Goal: Information Seeking & Learning: Learn about a topic

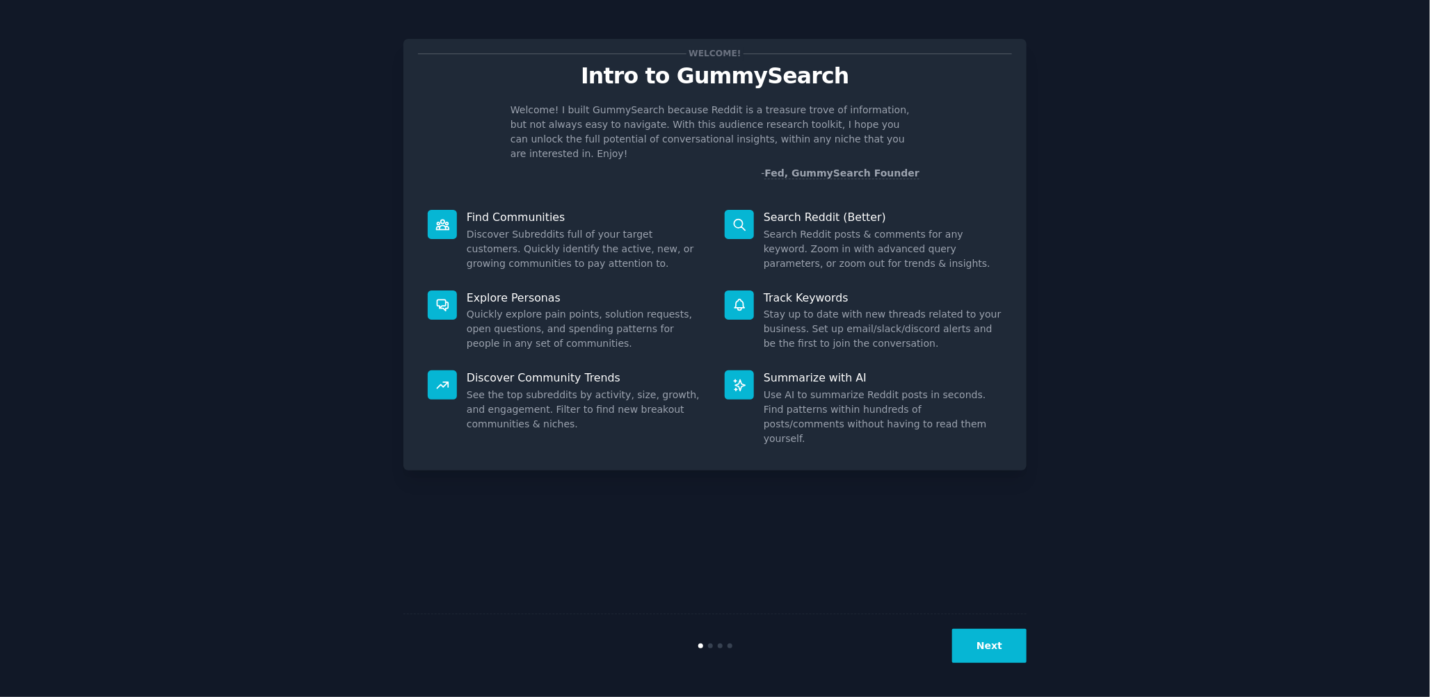
click at [980, 652] on button "Next" at bounding box center [989, 646] width 74 height 34
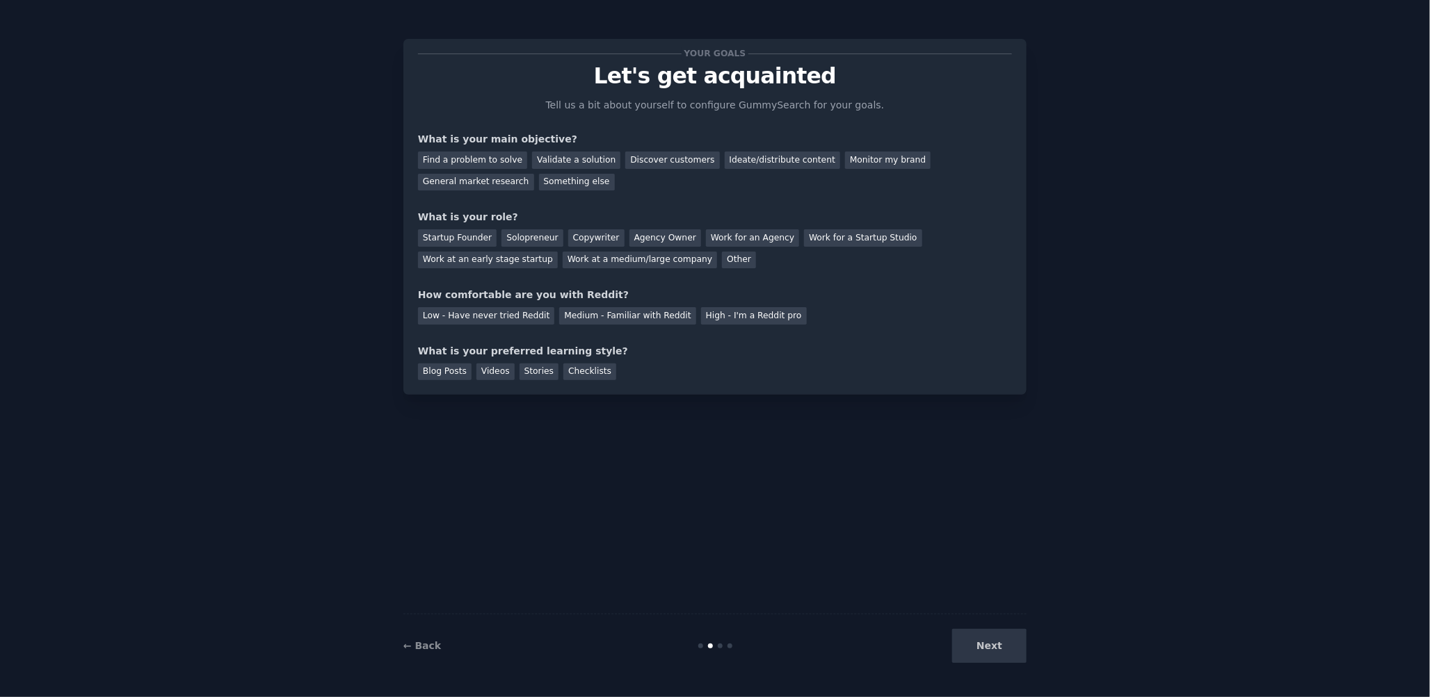
click at [980, 652] on div "Next" at bounding box center [922, 646] width 208 height 34
click at [474, 161] on div "Find a problem to solve" at bounding box center [472, 160] width 109 height 17
click at [464, 232] on div "Startup Founder" at bounding box center [457, 237] width 79 height 17
click at [450, 366] on div "Blog Posts" at bounding box center [445, 372] width 54 height 17
click at [1016, 657] on div "Next" at bounding box center [922, 646] width 208 height 34
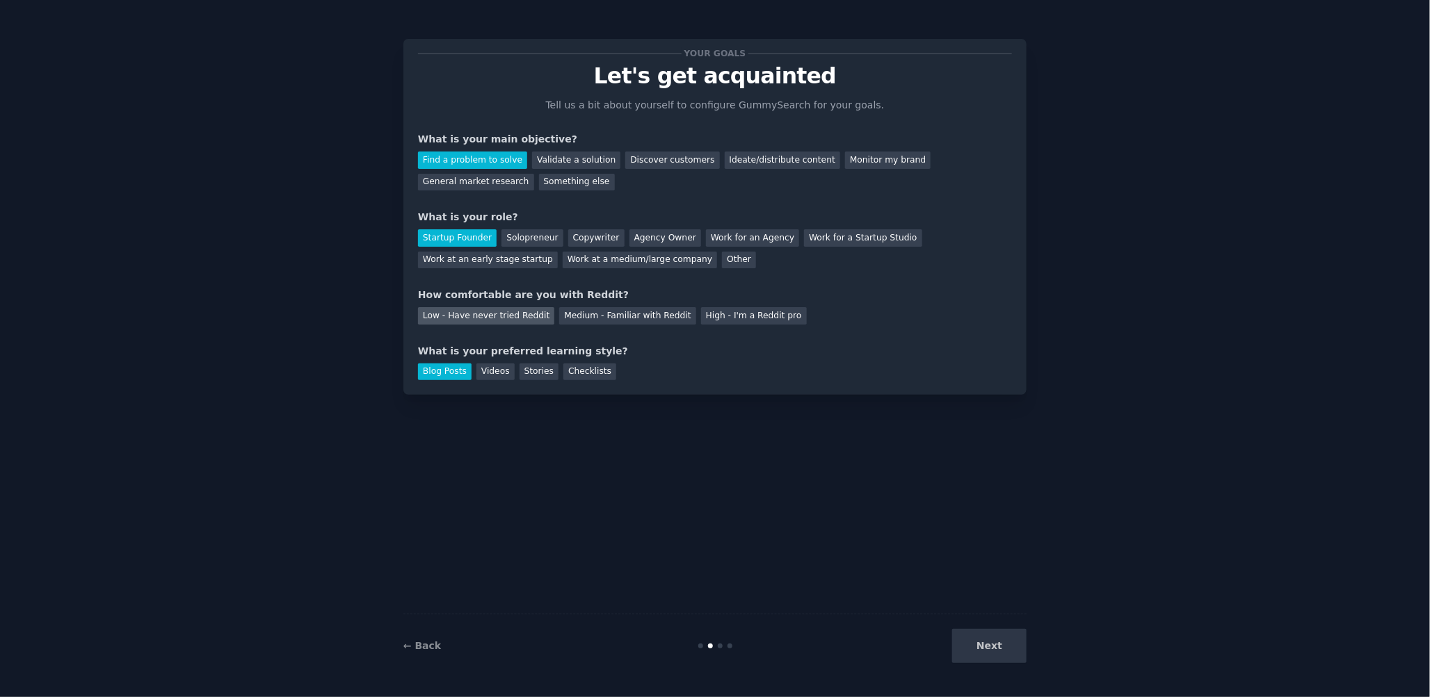
click at [516, 315] on div "Low - Have never tried Reddit" at bounding box center [486, 315] width 136 height 17
click at [990, 649] on button "Next" at bounding box center [989, 646] width 74 height 34
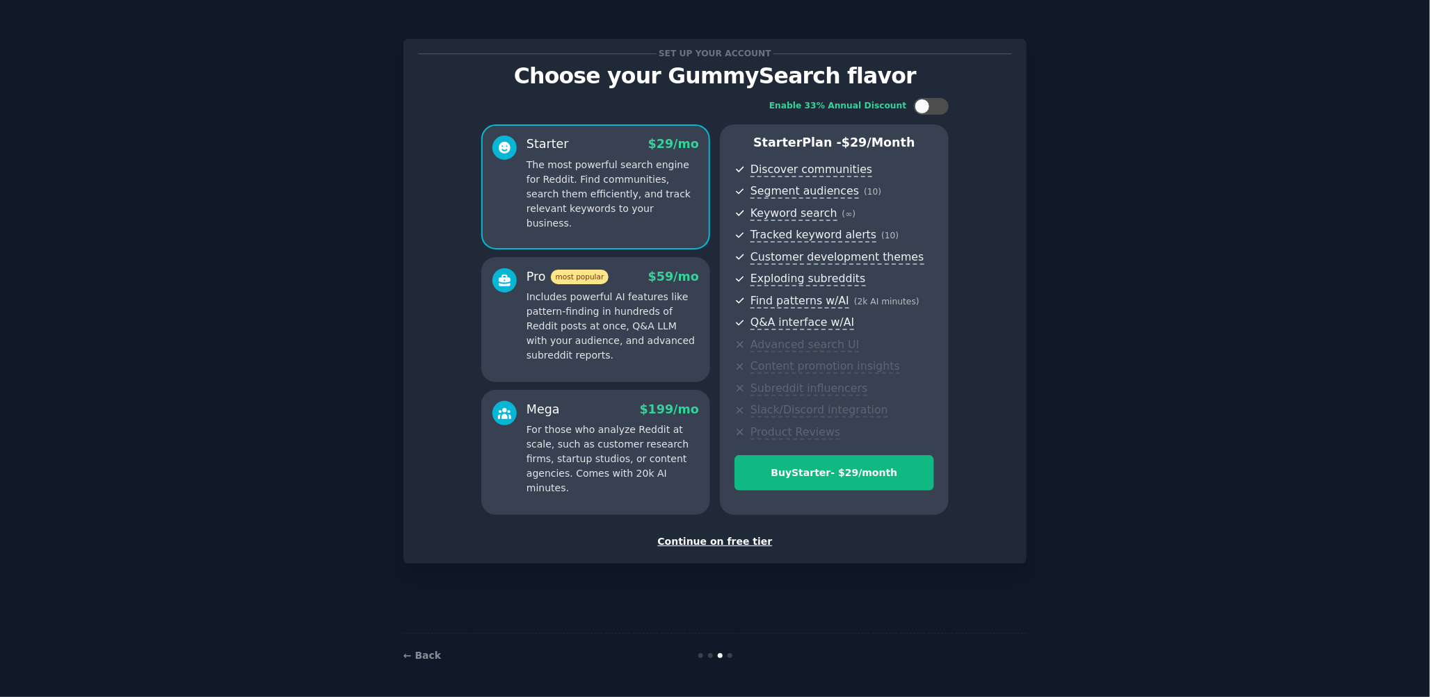
click at [627, 201] on p "The most powerful search engine for Reddit. Find communities, search them effic…" at bounding box center [612, 194] width 172 height 73
click at [613, 304] on p "Includes powerful AI features like pattern-finding in hundreds of Reddit posts …" at bounding box center [612, 326] width 172 height 73
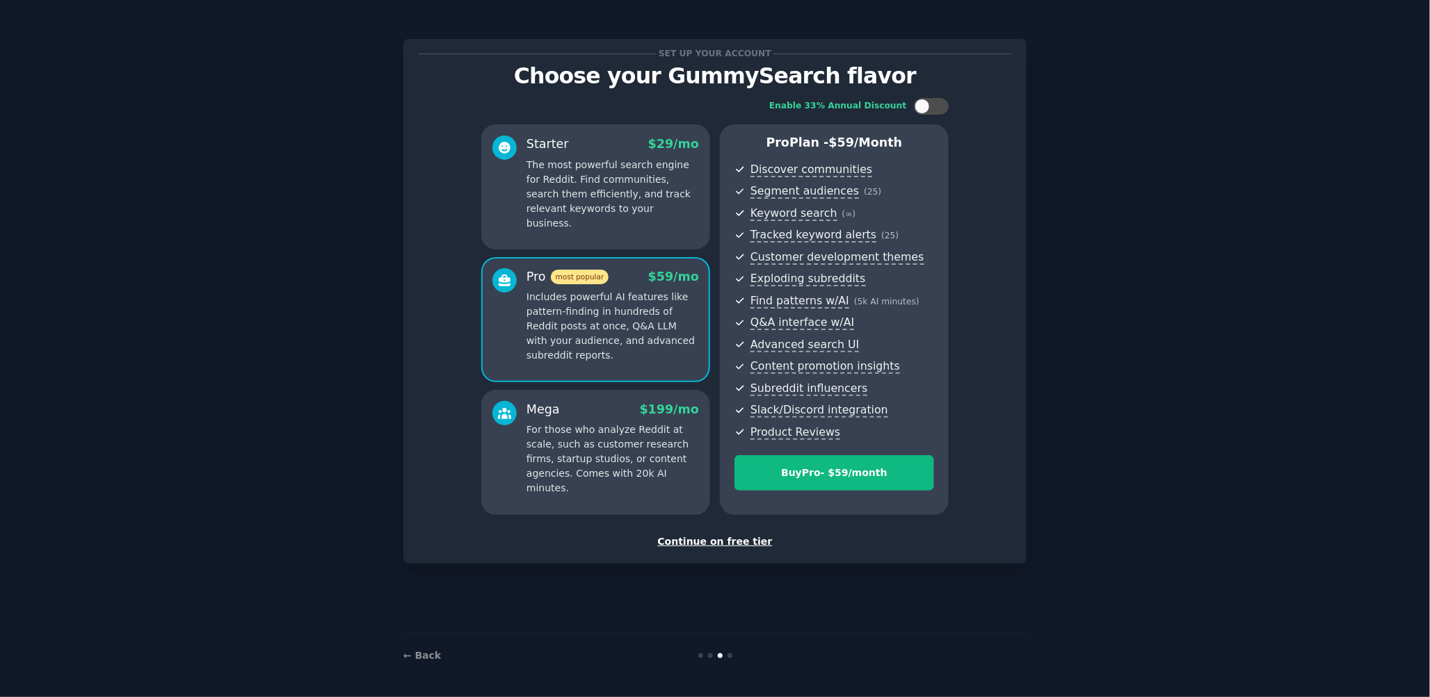
click at [587, 219] on div "Starter $ 29 /mo The most powerful search engine for Reddit. Find communities, …" at bounding box center [595, 186] width 229 height 125
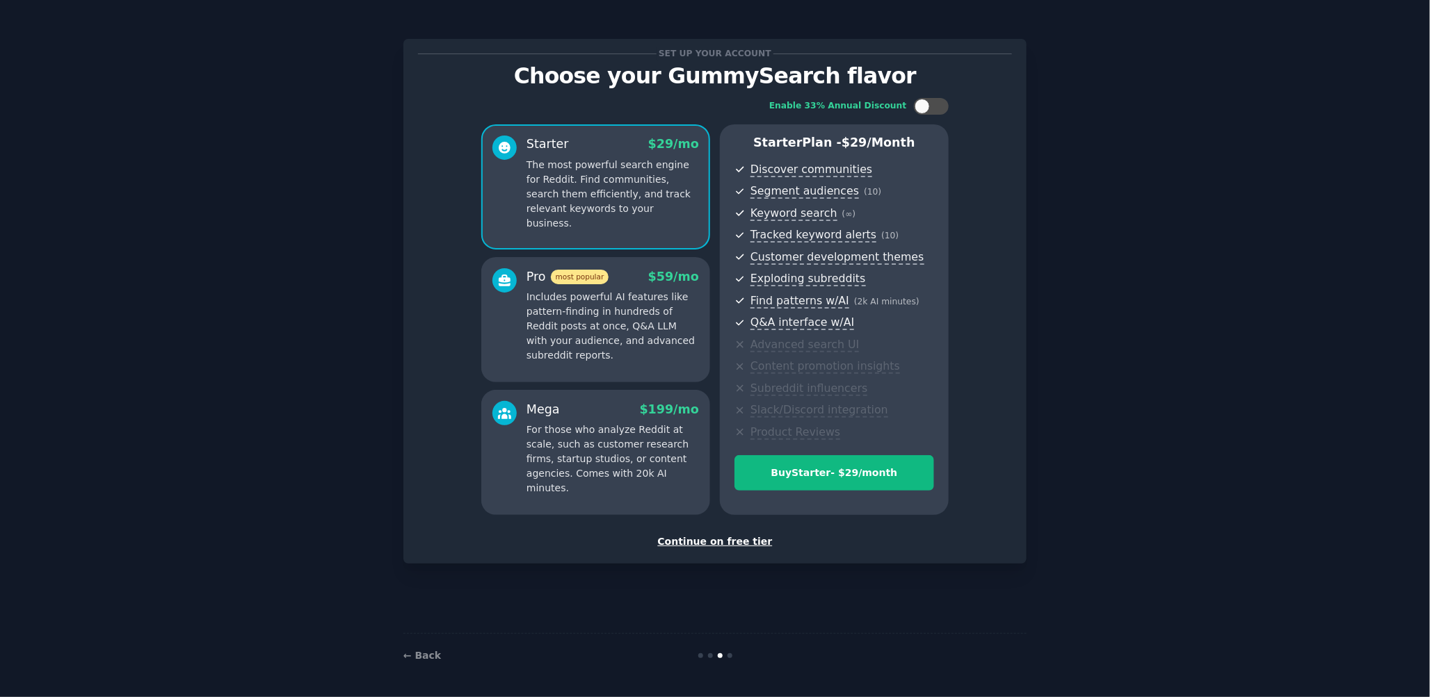
click at [576, 294] on p "Includes powerful AI features like pattern-finding in hundreds of Reddit posts …" at bounding box center [612, 326] width 172 height 73
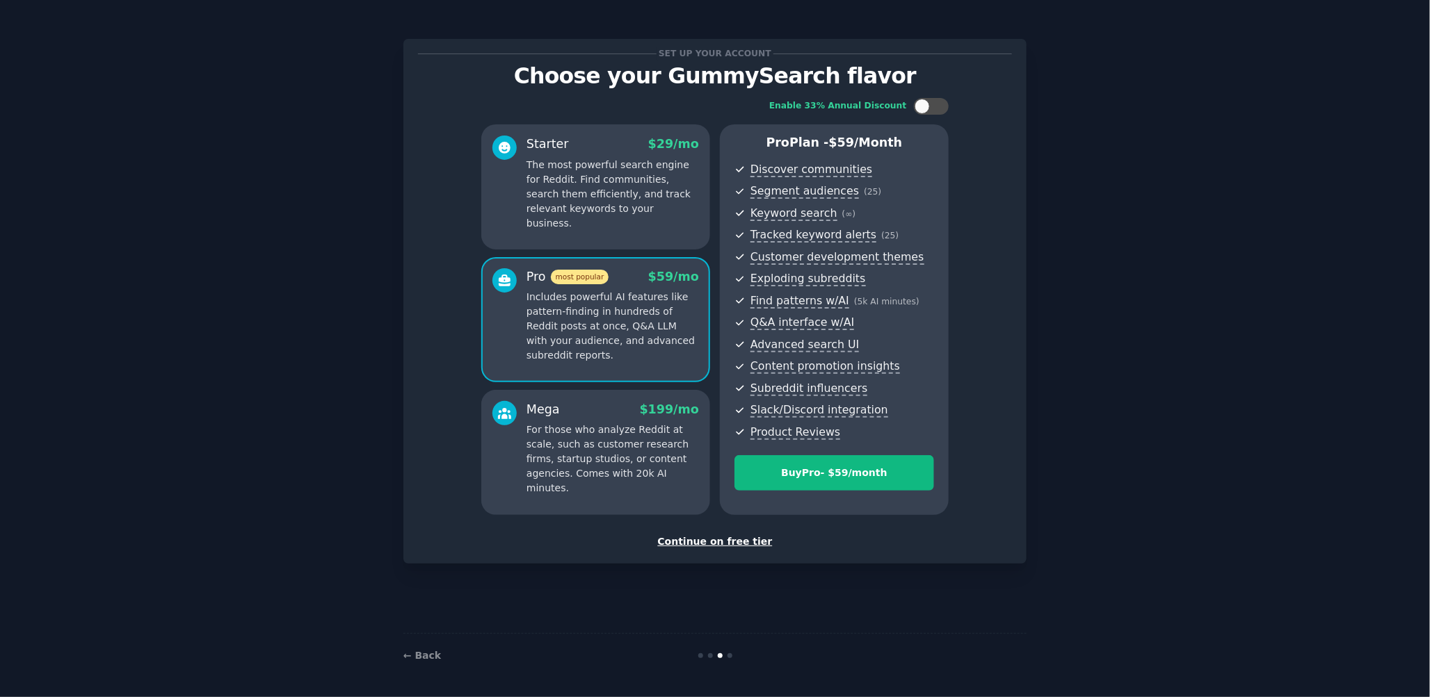
click at [577, 197] on p "The most powerful search engine for Reddit. Find communities, search them effic…" at bounding box center [612, 194] width 172 height 73
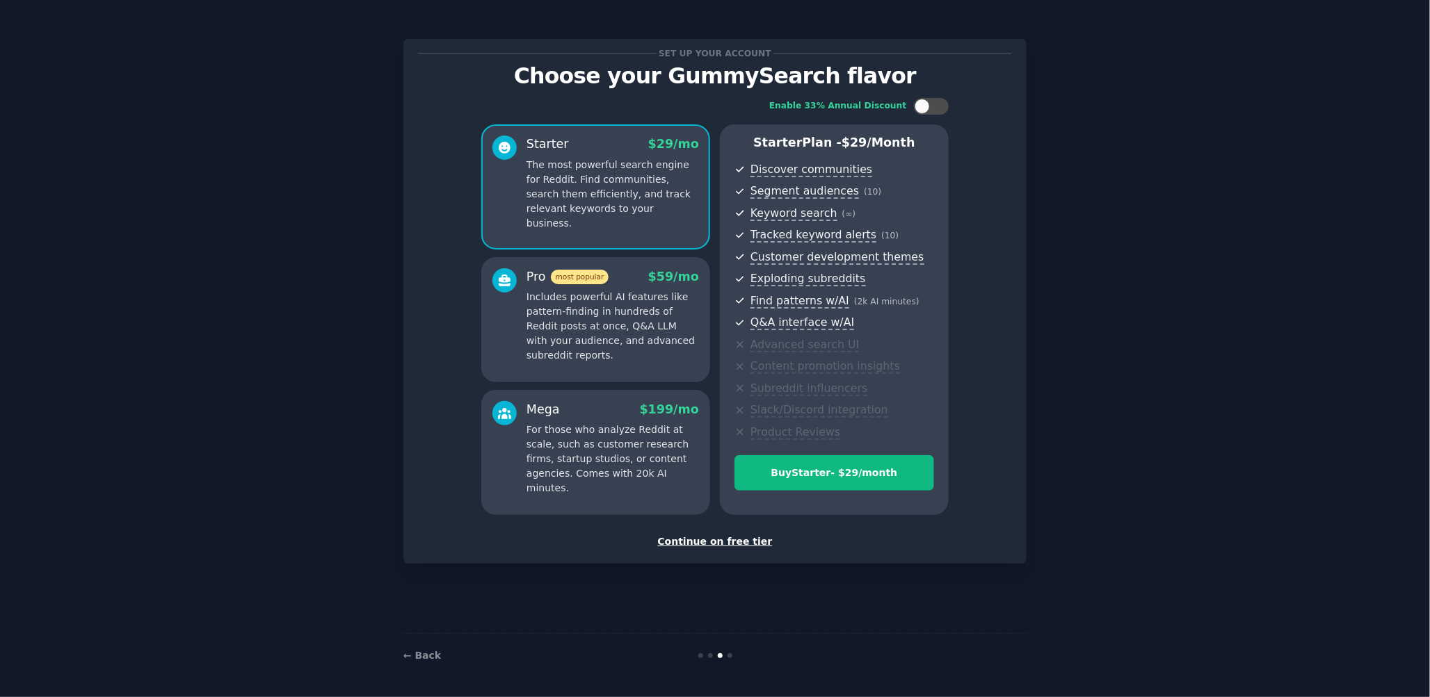
click at [569, 320] on p "Includes powerful AI features like pattern-finding in hundreds of Reddit posts …" at bounding box center [612, 326] width 172 height 73
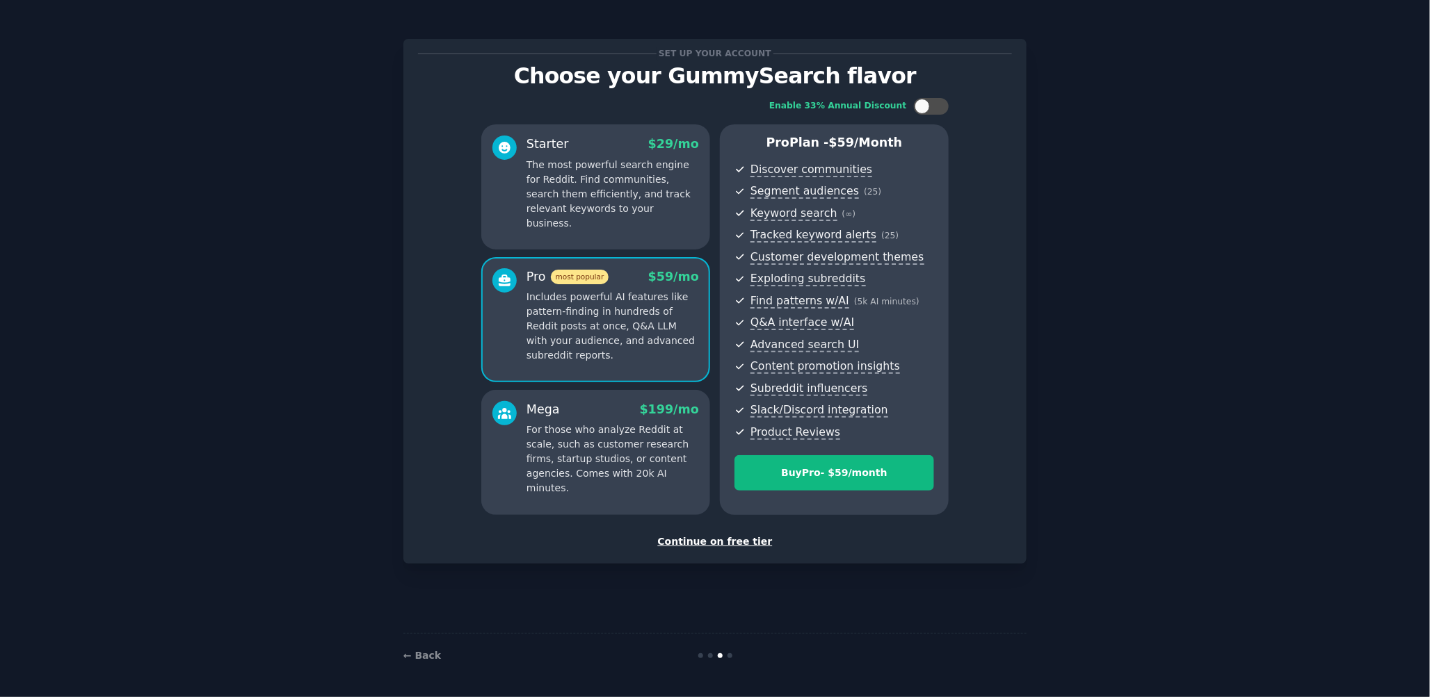
click at [566, 197] on p "The most powerful search engine for Reddit. Find communities, search them effic…" at bounding box center [612, 194] width 172 height 73
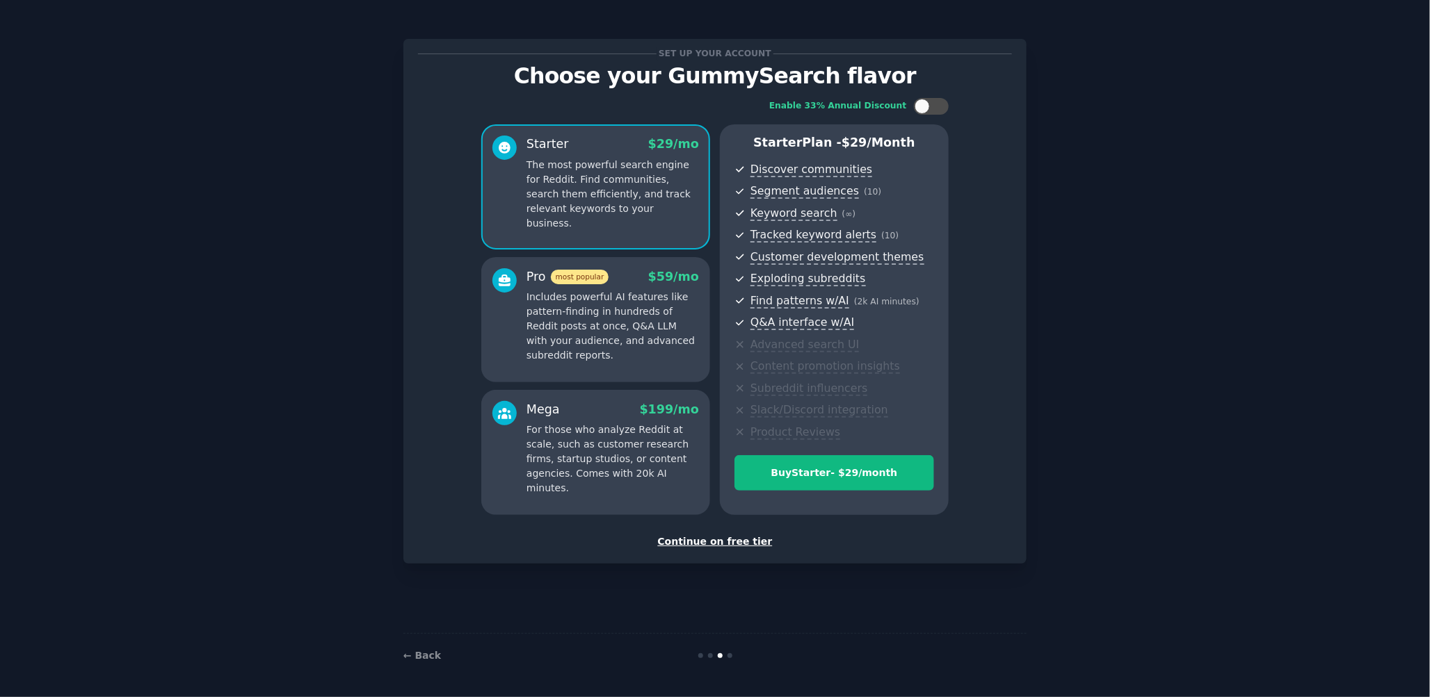
click at [574, 282] on span "most popular" at bounding box center [580, 277] width 58 height 15
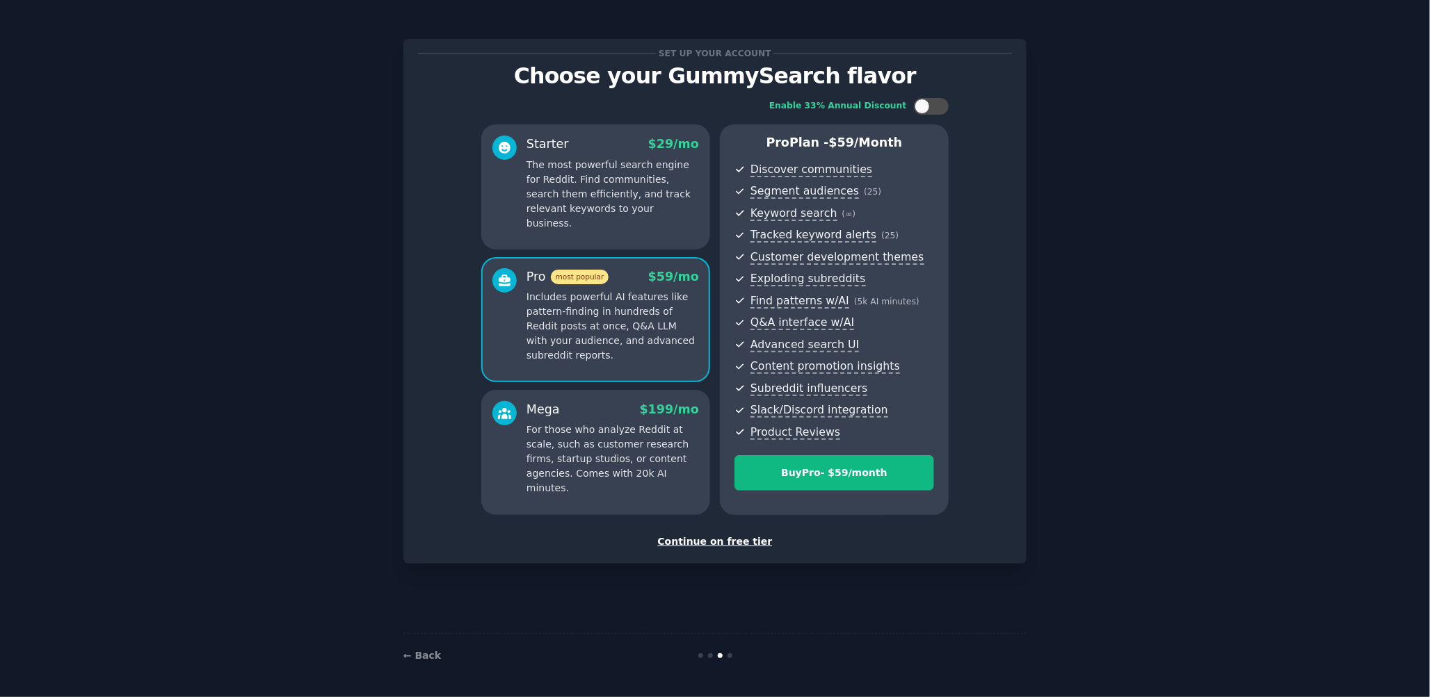
click at [560, 207] on p "The most powerful search engine for Reddit. Find communities, search them effic…" at bounding box center [612, 194] width 172 height 73
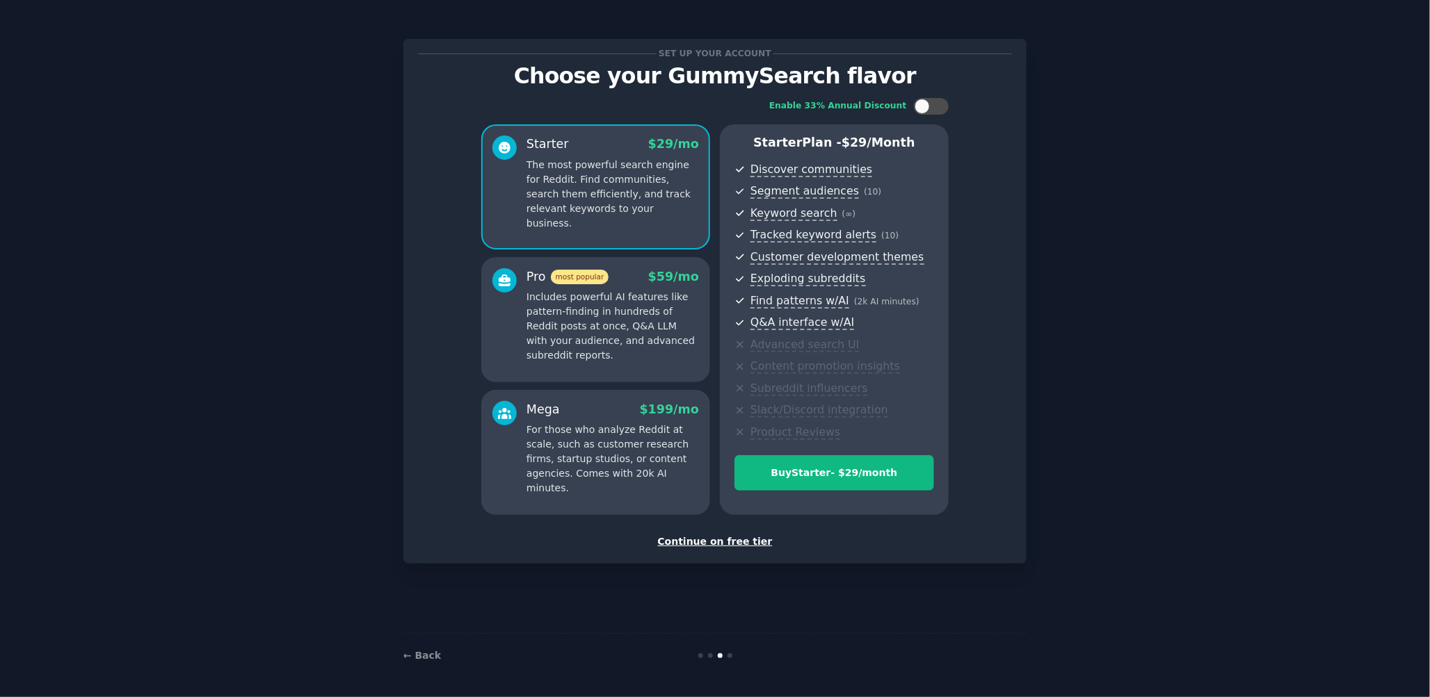
click at [553, 285] on div "Pro most popular $ 59 /mo Includes powerful AI features like pattern-finding in…" at bounding box center [612, 315] width 172 height 95
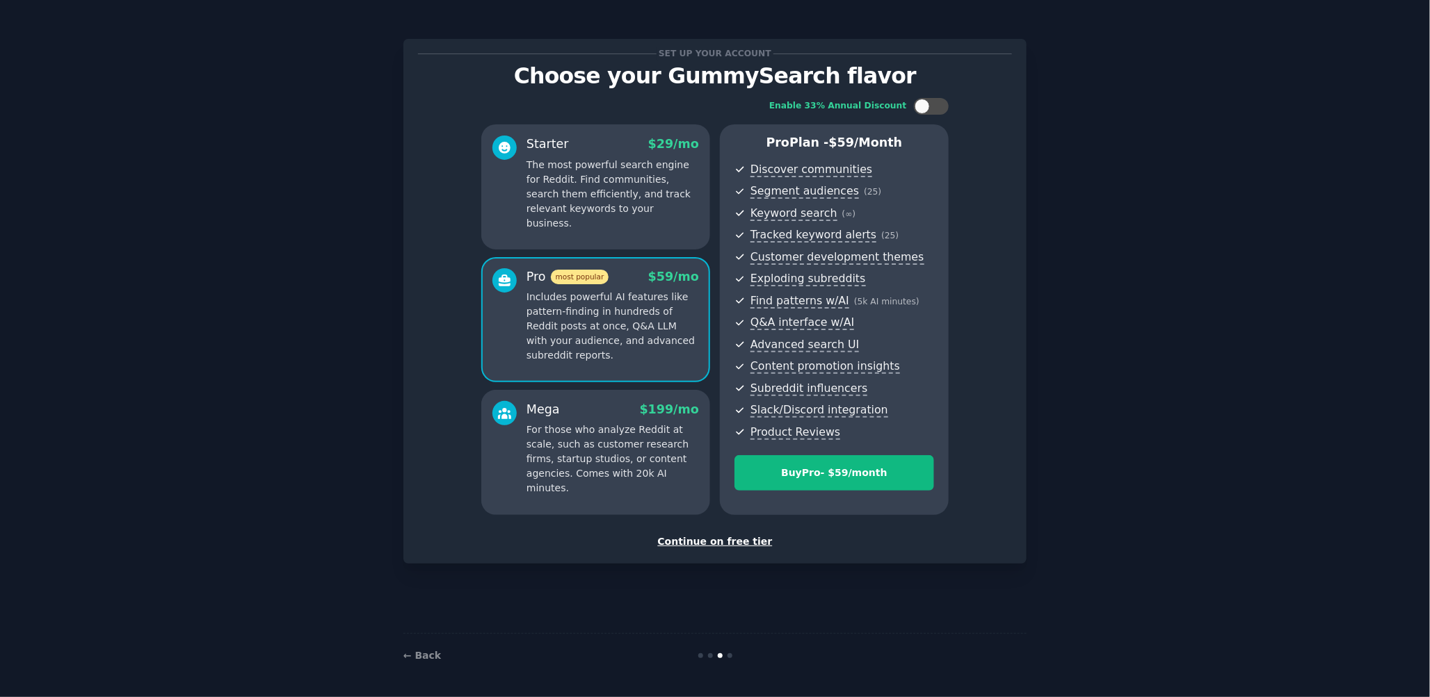
click at [556, 207] on p "The most powerful search engine for Reddit. Find communities, search them effic…" at bounding box center [612, 194] width 172 height 73
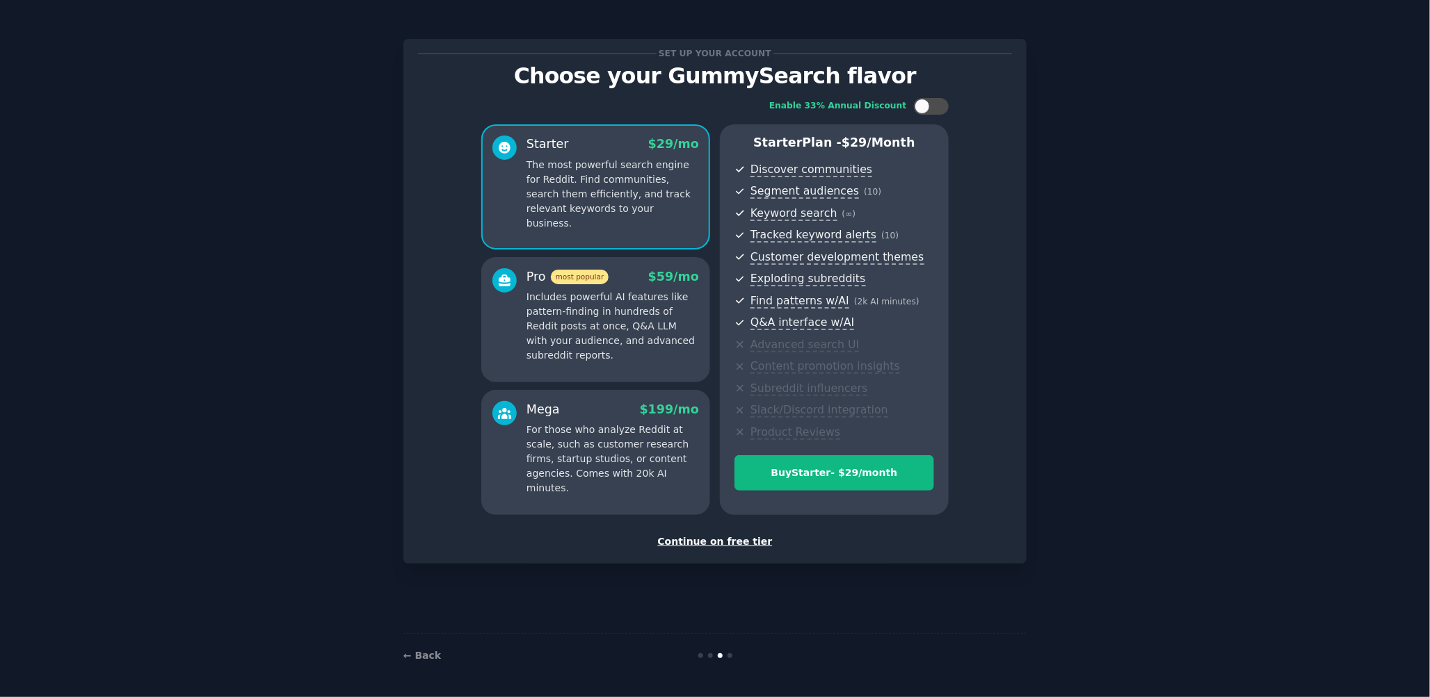
click at [560, 291] on p "Includes powerful AI features like pattern-finding in hundreds of Reddit posts …" at bounding box center [612, 326] width 172 height 73
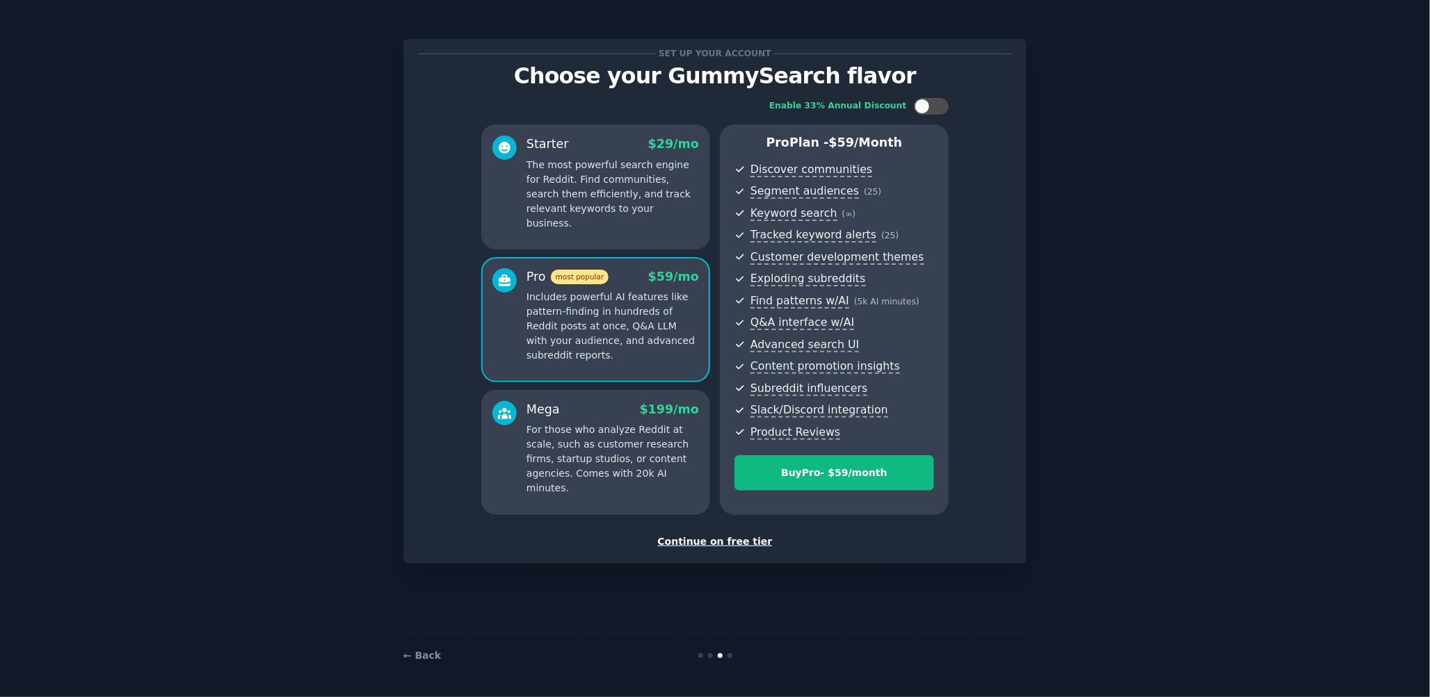
click at [584, 443] on p "For those who analyze Reddit at scale, such as customer research firms, startup…" at bounding box center [612, 459] width 172 height 73
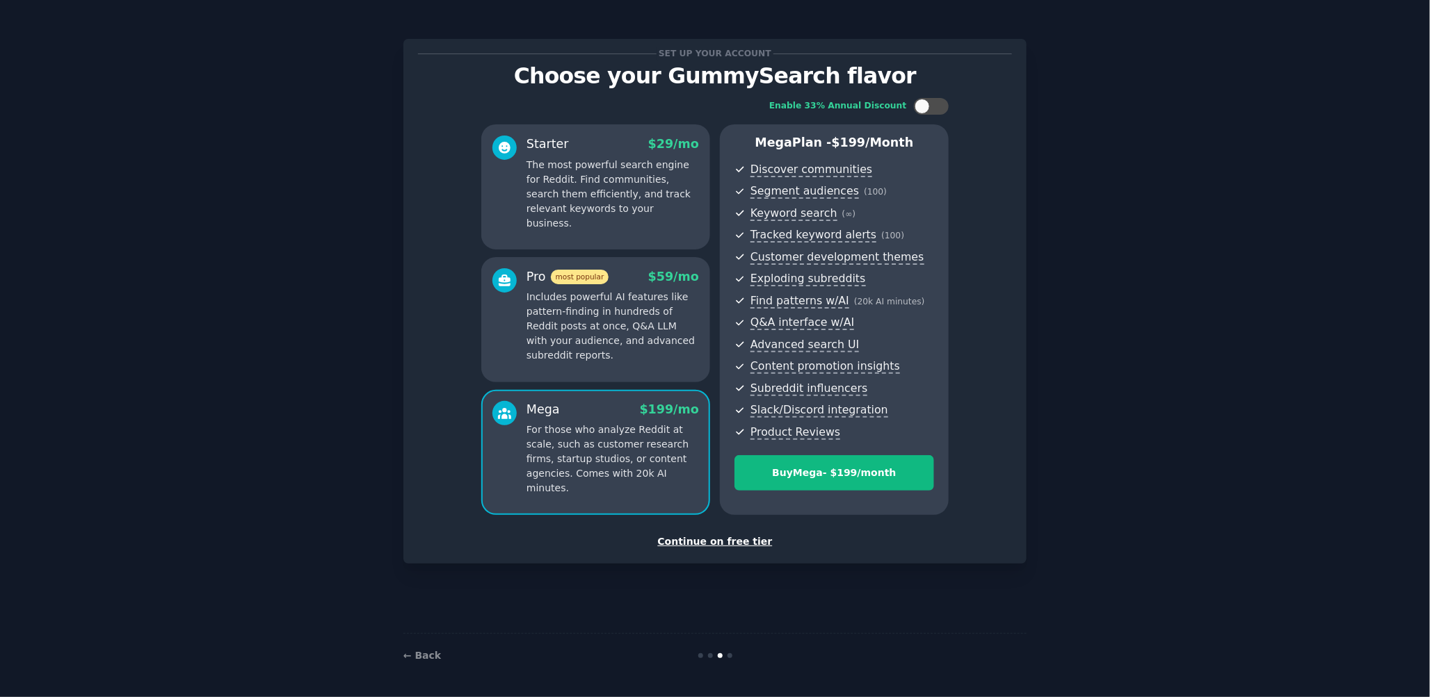
click at [578, 343] on p "Includes powerful AI features like pattern-finding in hundreds of Reddit posts …" at bounding box center [612, 326] width 172 height 73
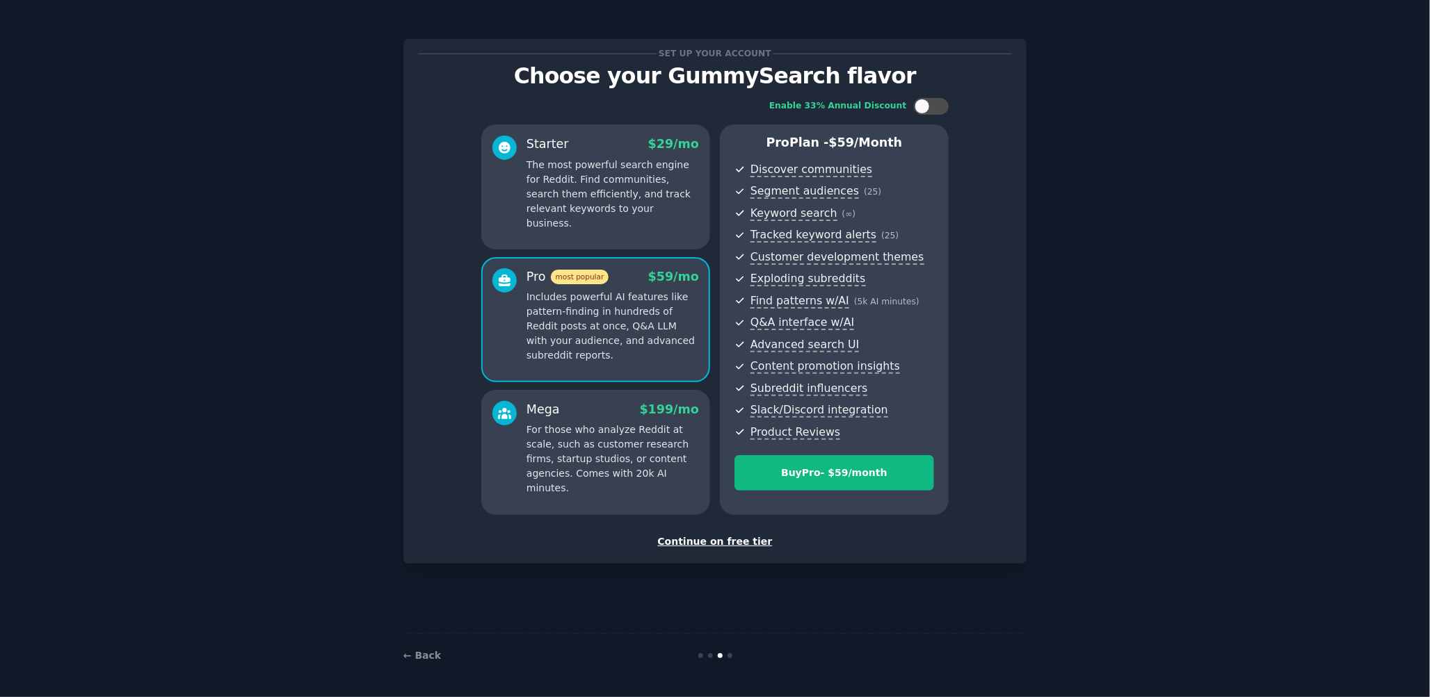
click at [580, 231] on div "Starter $ 29 /mo The most powerful search engine for Reddit. Find communities, …" at bounding box center [595, 186] width 229 height 125
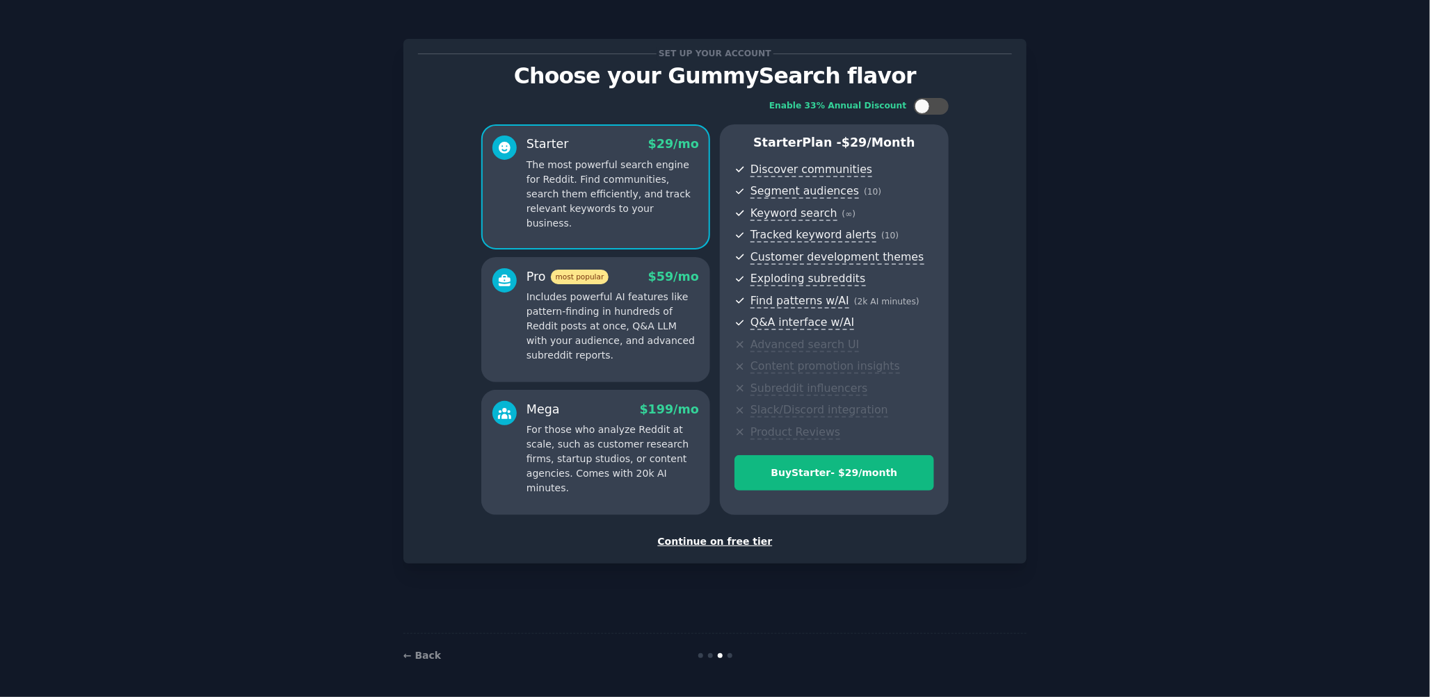
click at [591, 459] on p "For those who analyze Reddit at scale, such as customer research firms, startup…" at bounding box center [612, 459] width 172 height 73
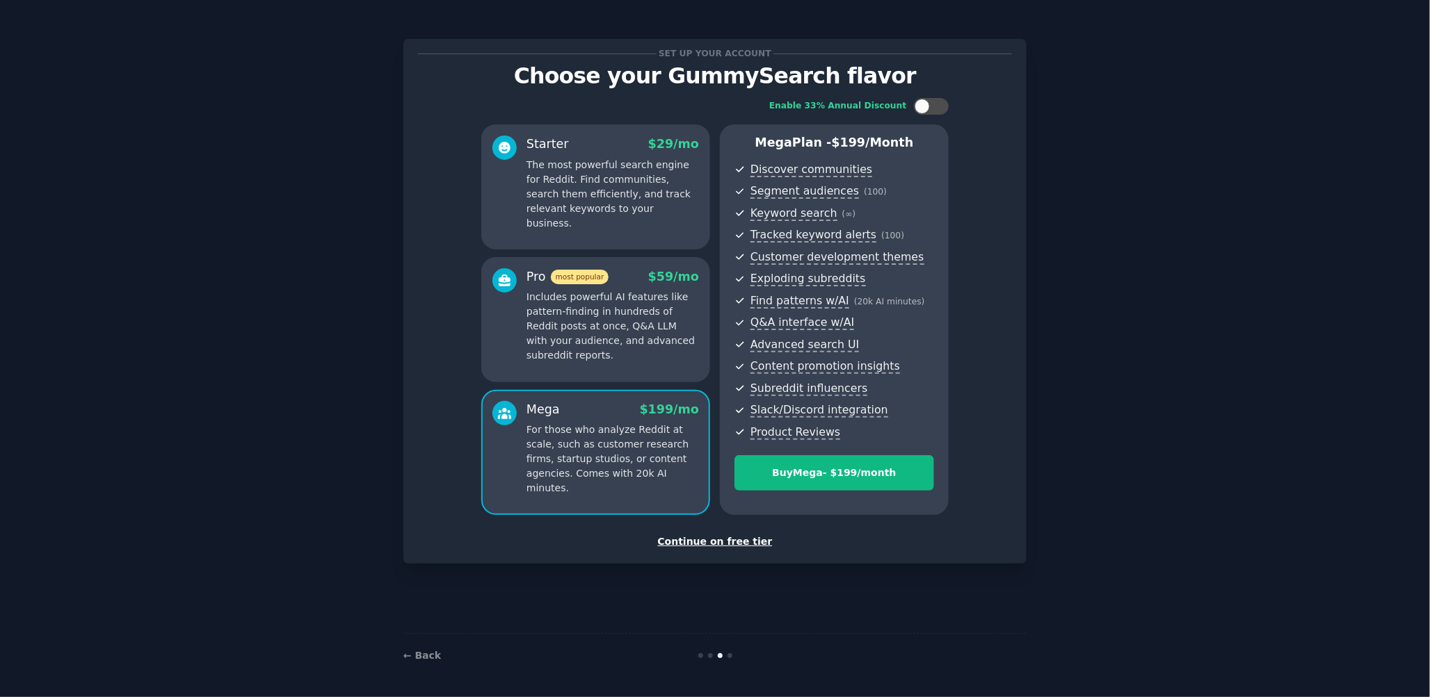
click at [610, 217] on div "Starter $ 29 /mo The most powerful search engine for Reddit. Find communities, …" at bounding box center [595, 186] width 229 height 125
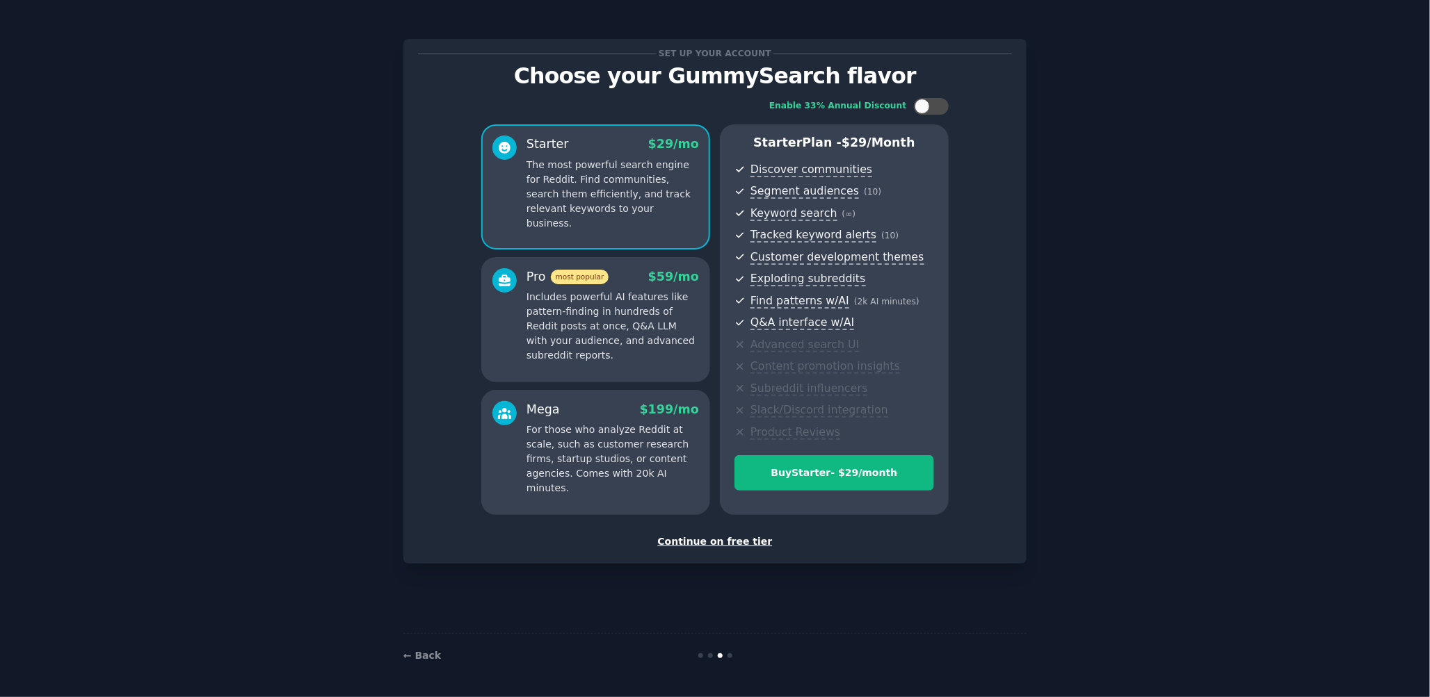
click at [620, 326] on p "Includes powerful AI features like pattern-finding in hundreds of Reddit posts …" at bounding box center [612, 326] width 172 height 73
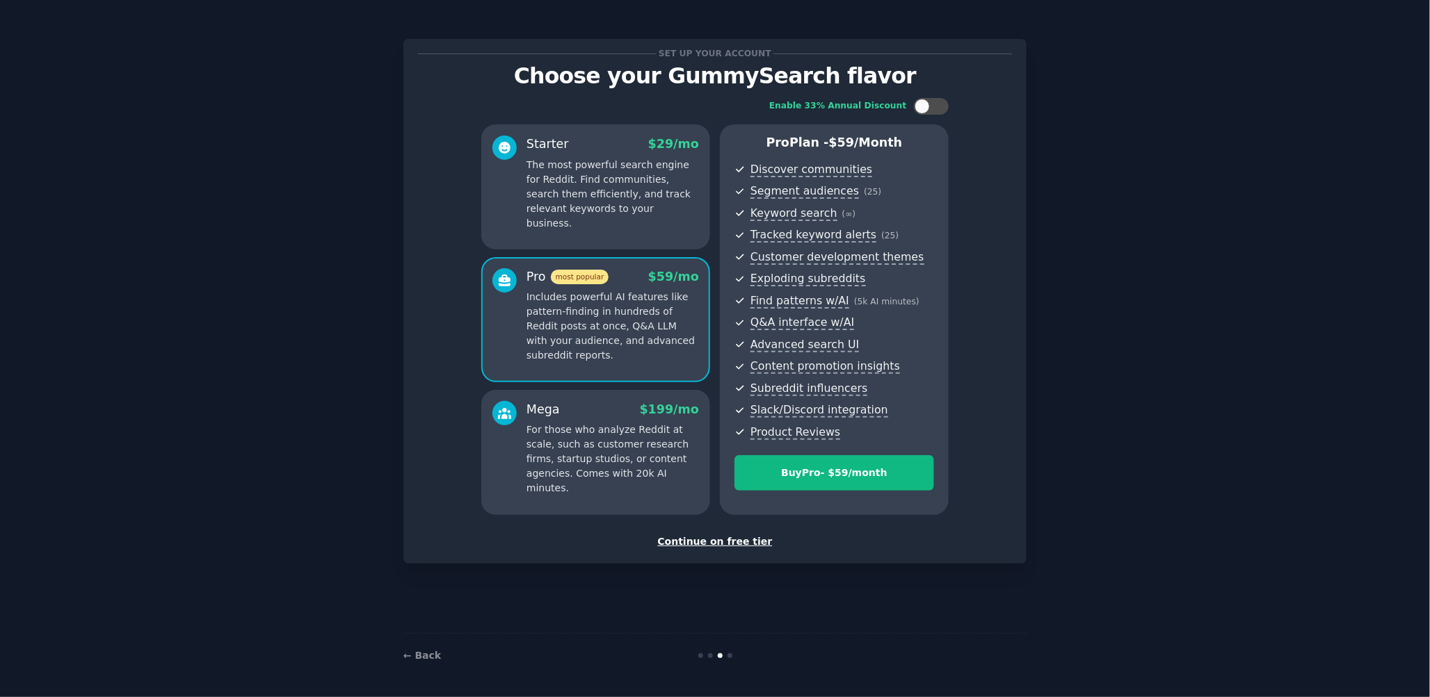
click at [614, 196] on p "The most powerful search engine for Reddit. Find communities, search them effic…" at bounding box center [612, 194] width 172 height 73
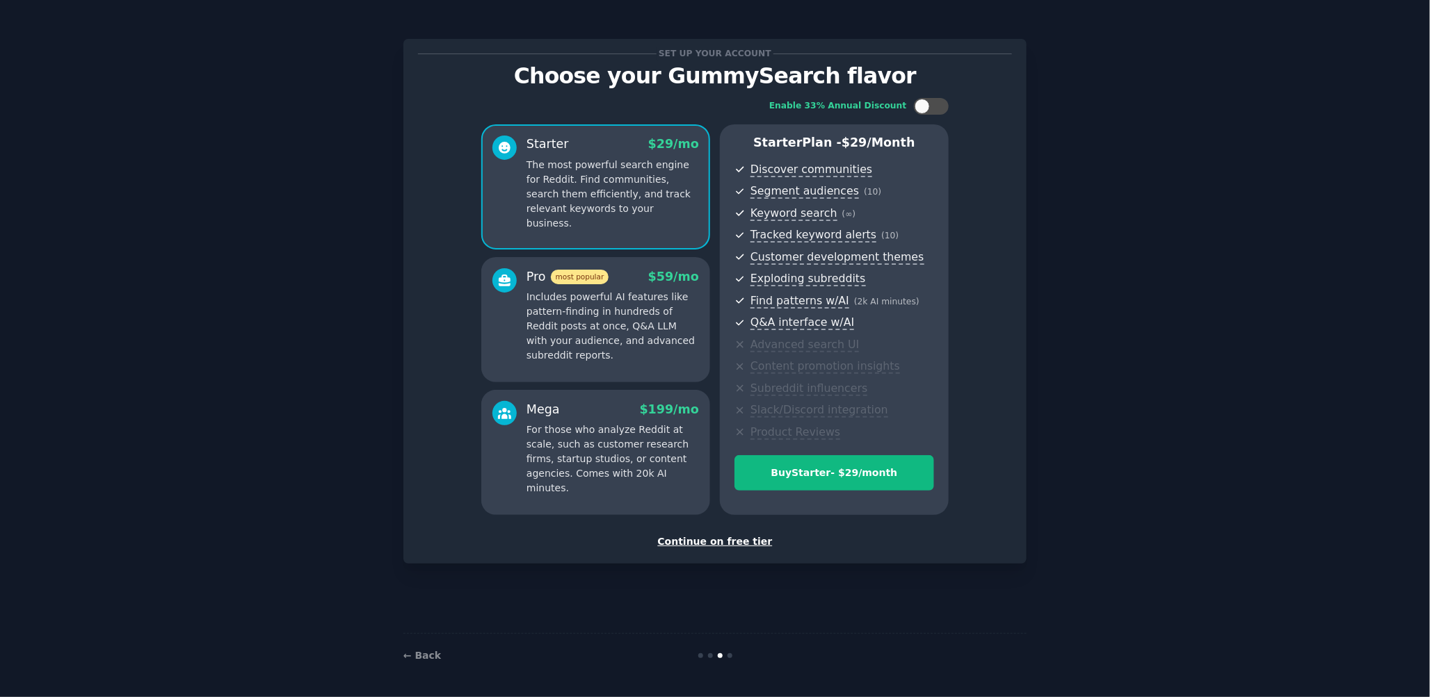
click at [722, 547] on div "Continue on free tier" at bounding box center [715, 542] width 594 height 15
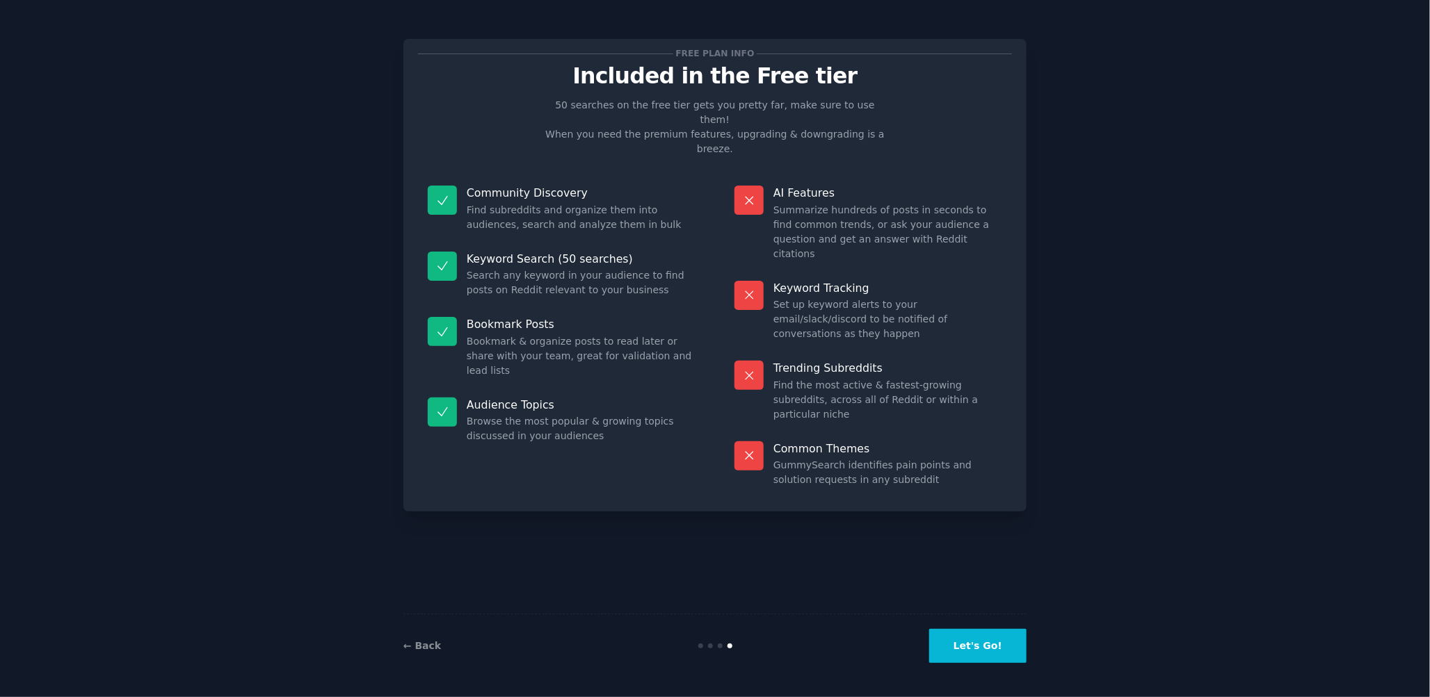
click at [982, 641] on button "Let's Go!" at bounding box center [977, 646] width 97 height 34
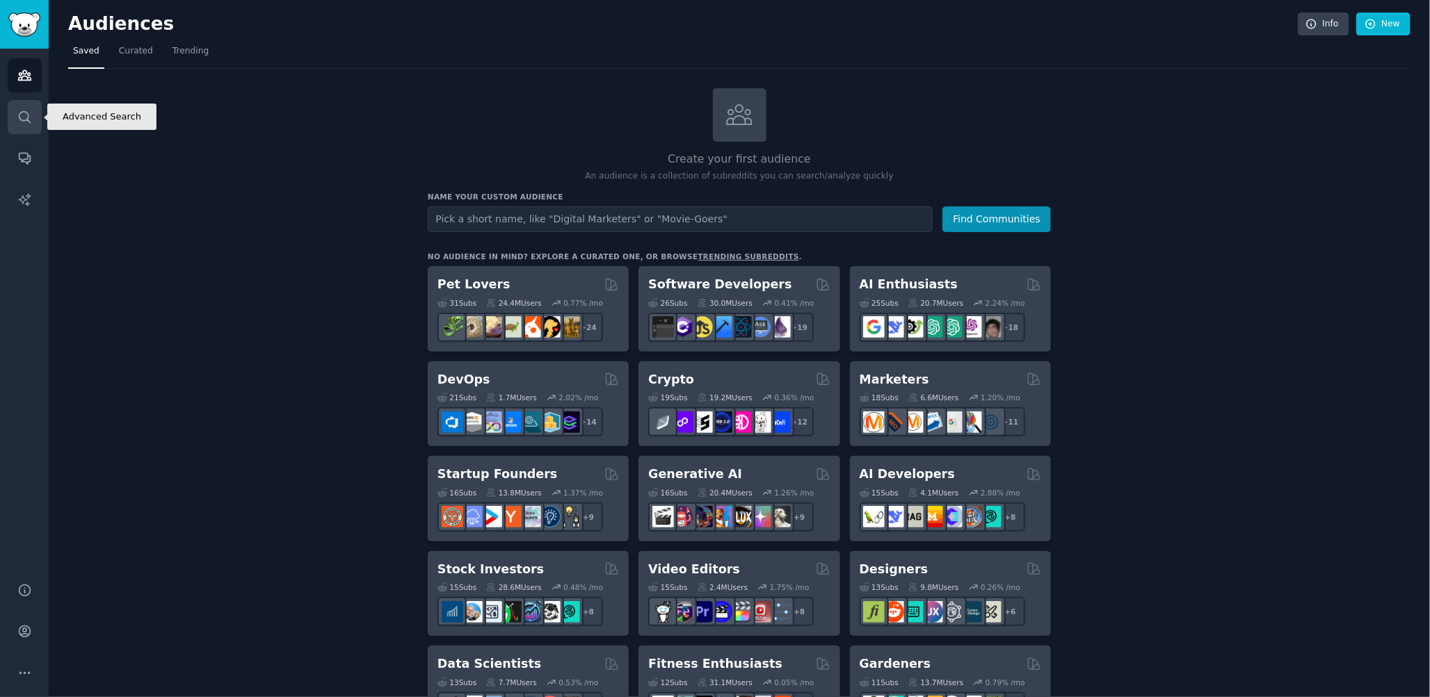
click at [24, 120] on icon "Sidebar" at bounding box center [24, 117] width 15 height 15
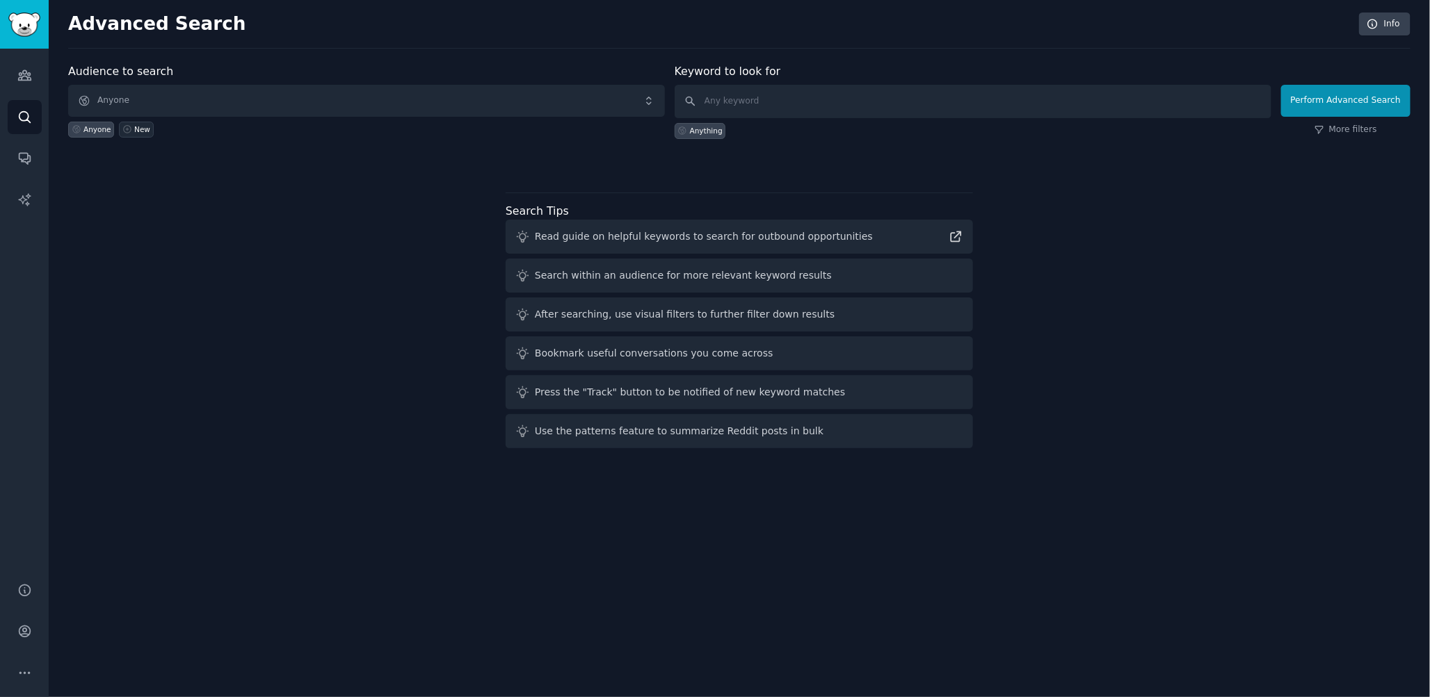
click at [134, 129] on div "New" at bounding box center [142, 129] width 16 height 10
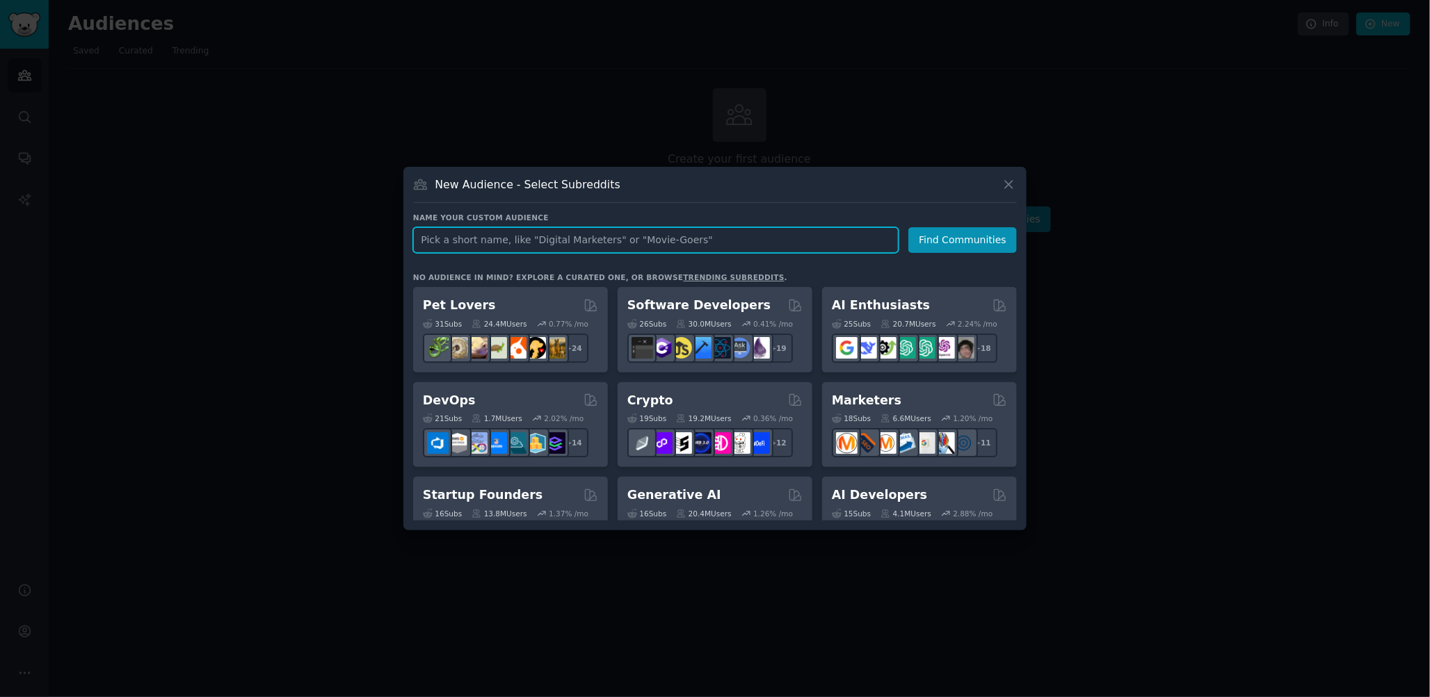
click at [601, 241] on input "text" at bounding box center [655, 240] width 485 height 26
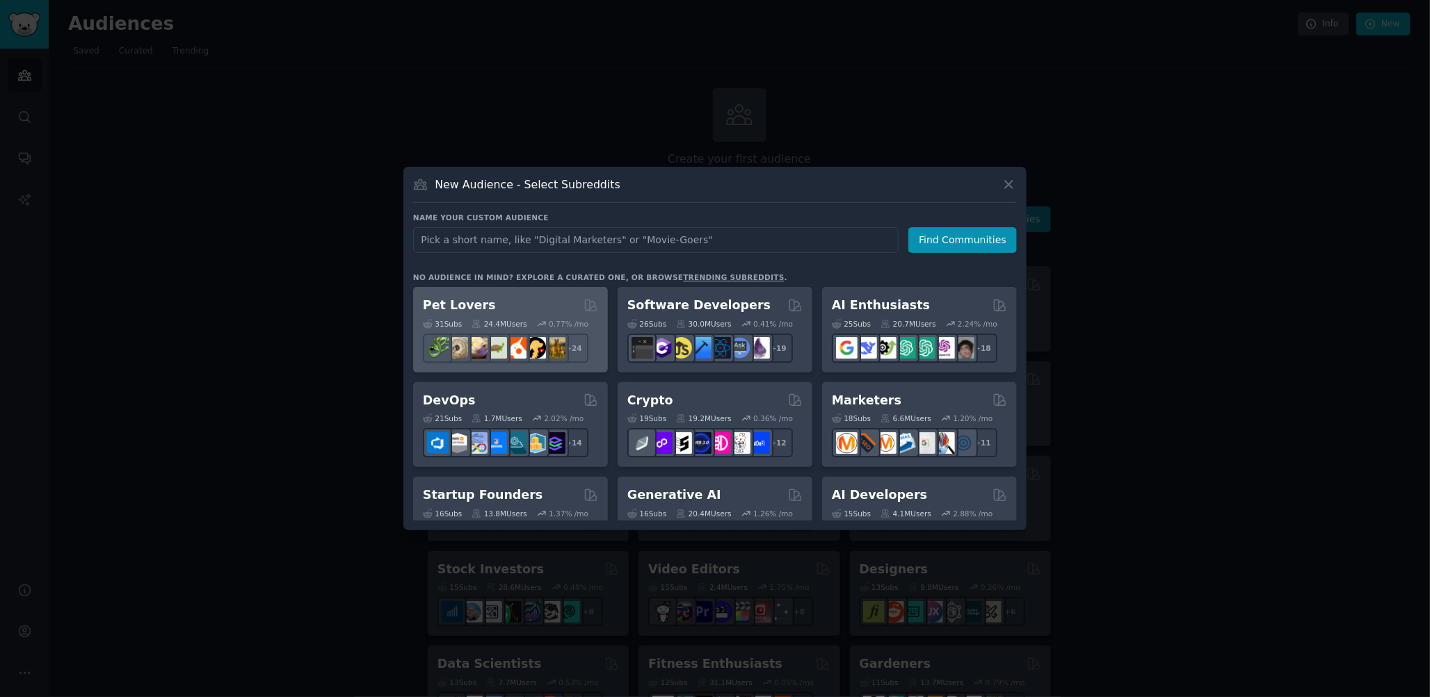
click at [558, 348] on img at bounding box center [555, 348] width 22 height 22
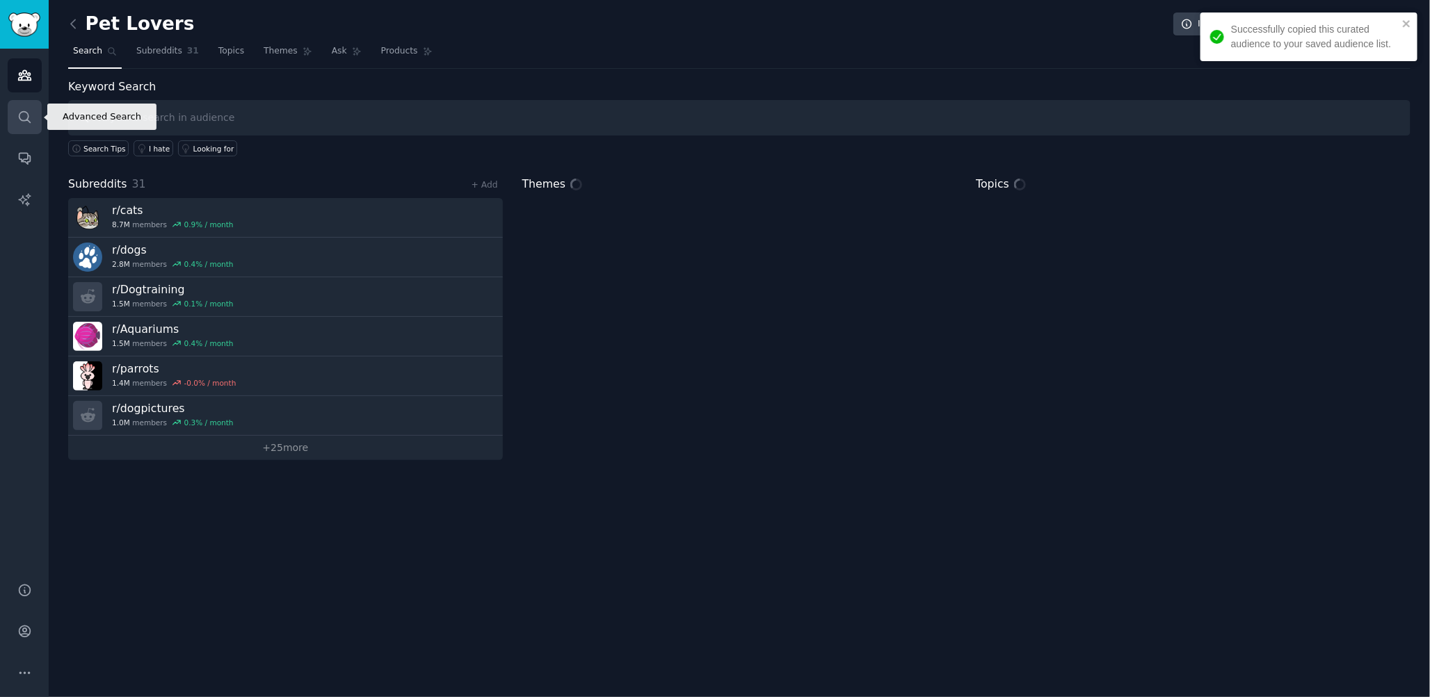
click at [25, 121] on icon "Sidebar" at bounding box center [24, 117] width 15 height 15
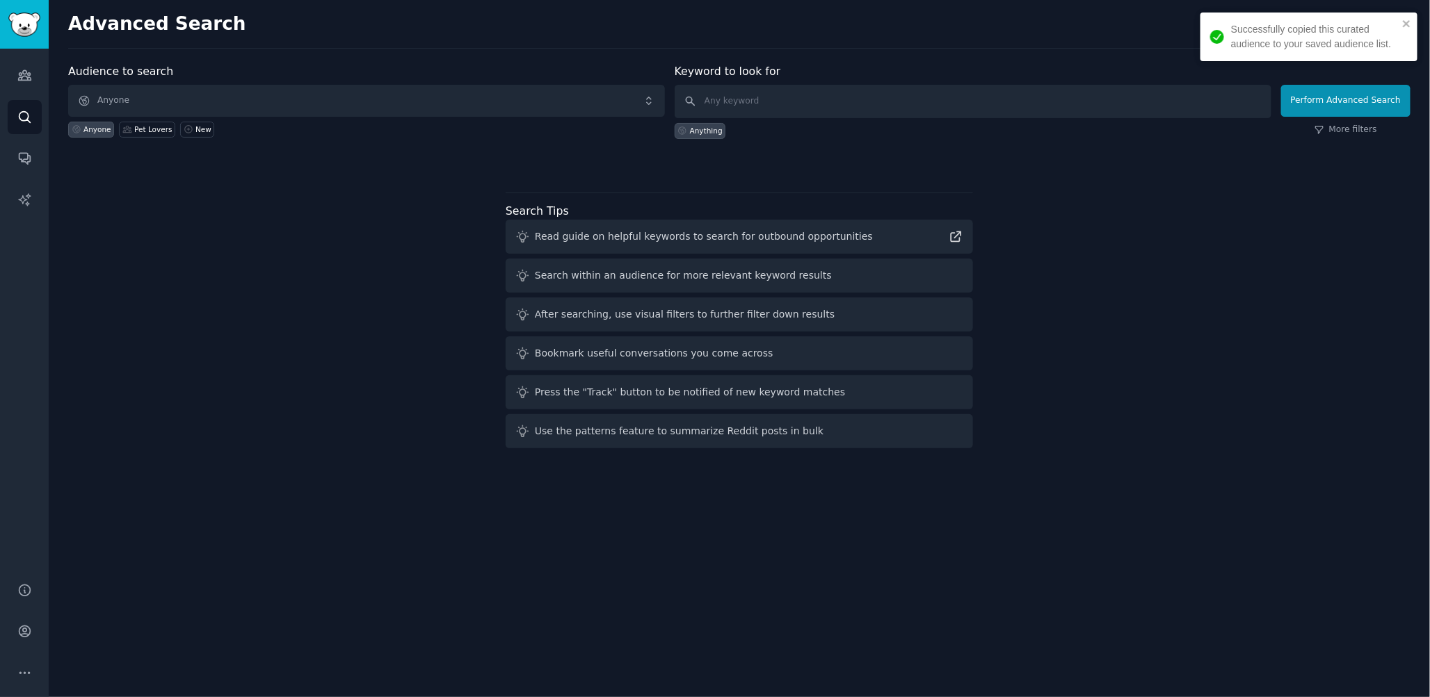
click at [703, 123] on div "Anything" at bounding box center [700, 131] width 51 height 16
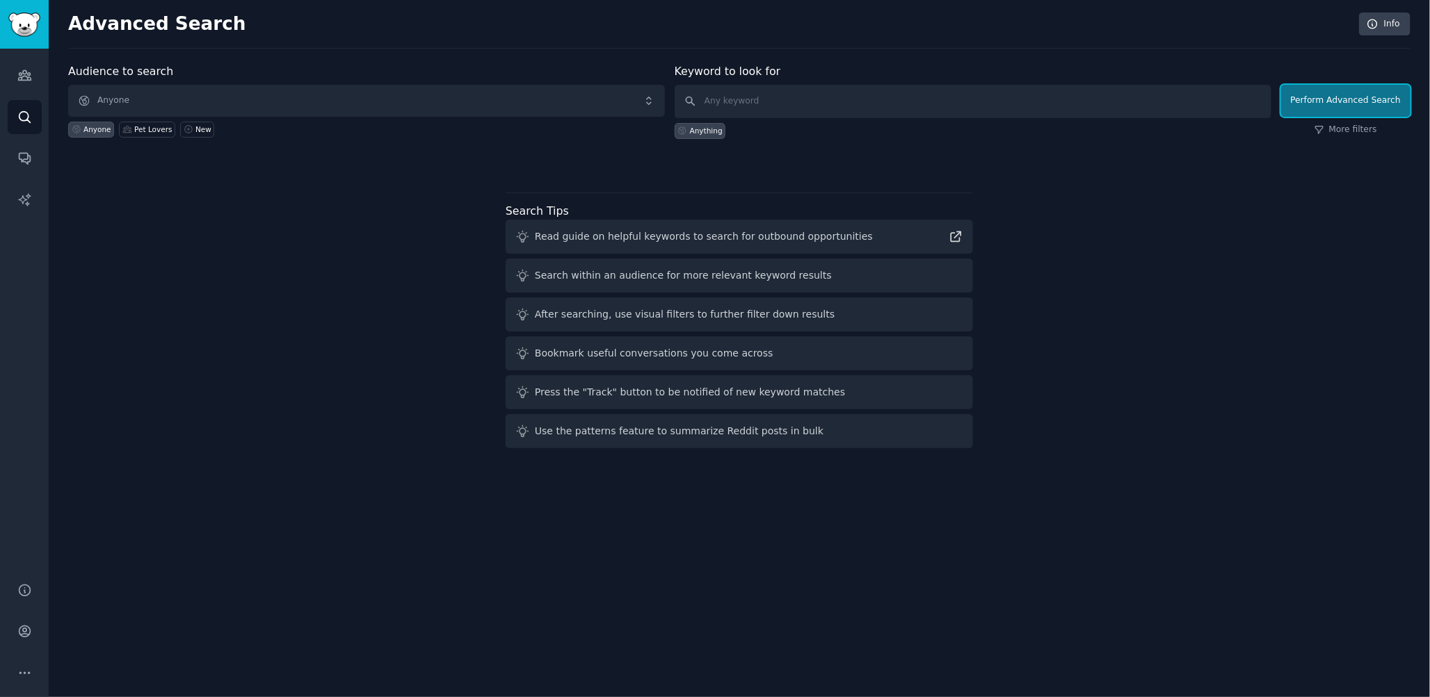
click at [1346, 99] on button "Perform Advanced Search" at bounding box center [1345, 101] width 129 height 32
click at [782, 104] on input "text" at bounding box center [973, 101] width 597 height 33
type input "lol"
click at [1341, 103] on button "Perform Advanced Search" at bounding box center [1345, 101] width 129 height 32
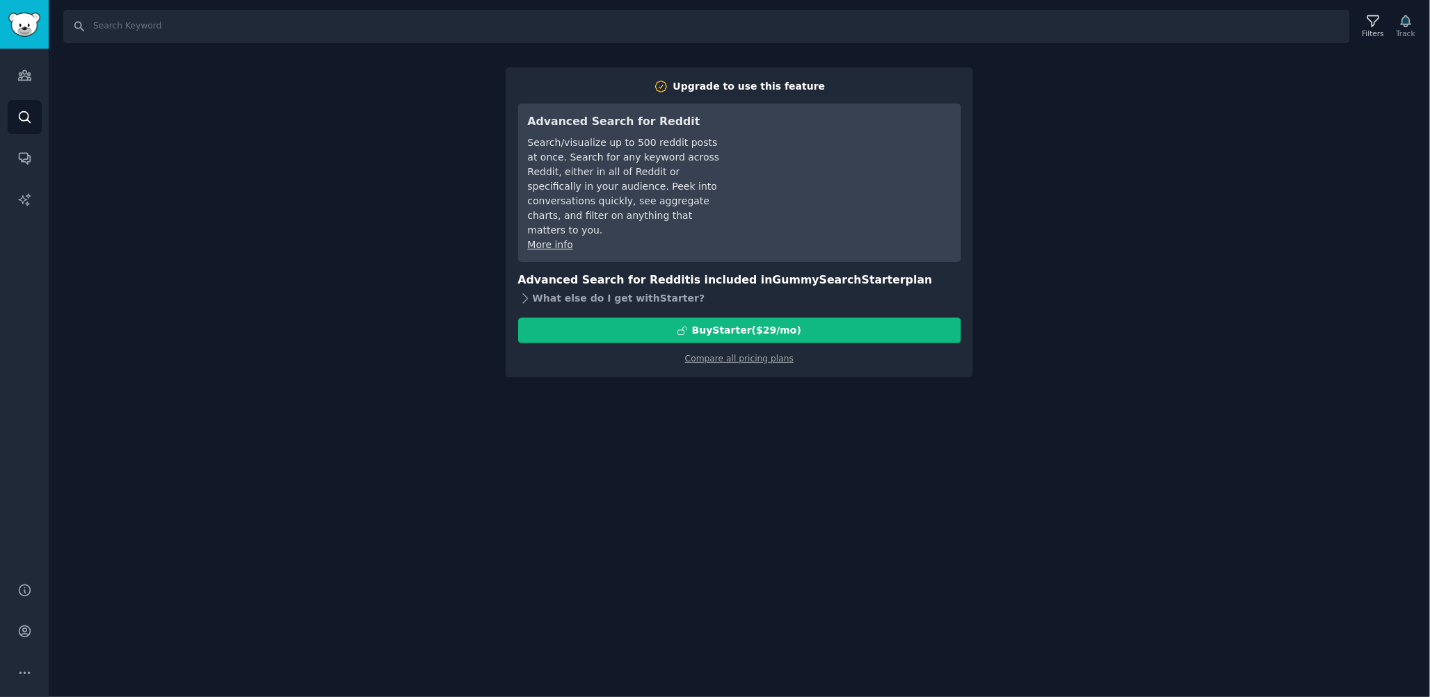
click at [526, 291] on icon at bounding box center [525, 298] width 15 height 15
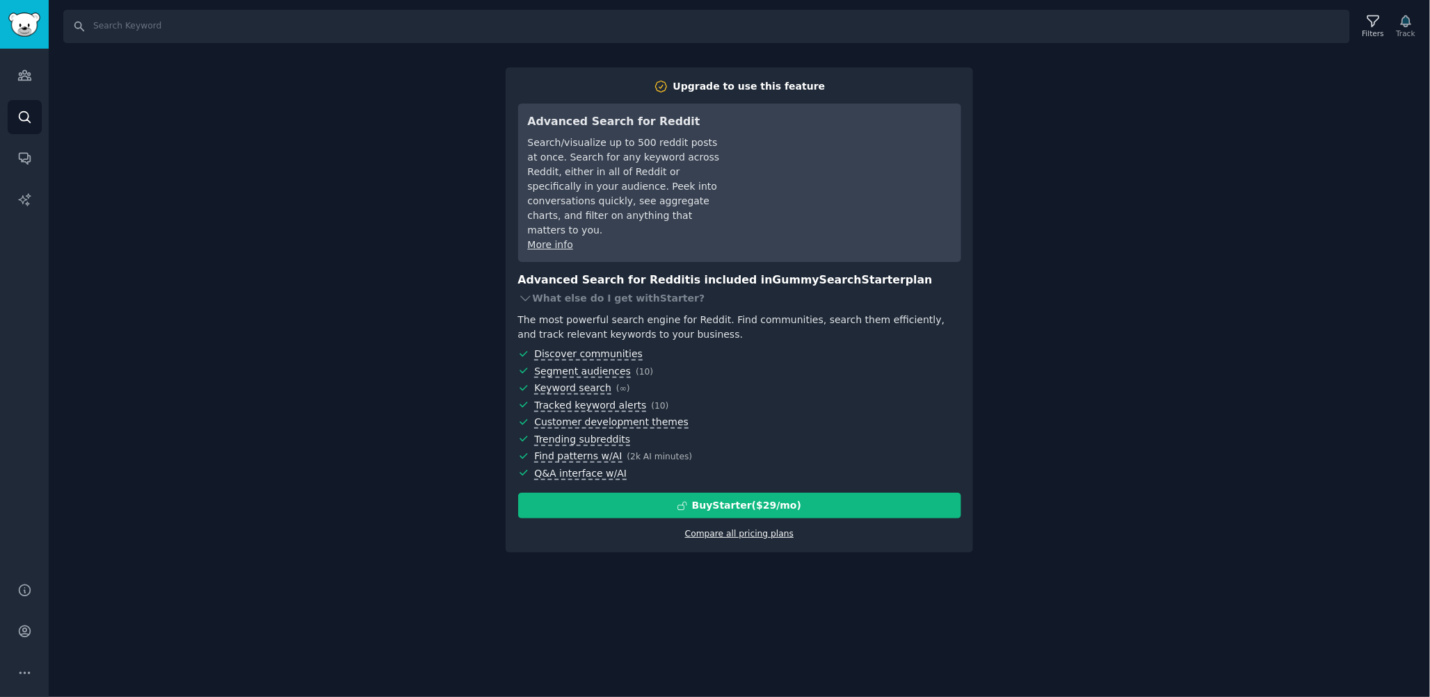
click at [749, 529] on link "Compare all pricing plans" at bounding box center [739, 534] width 108 height 10
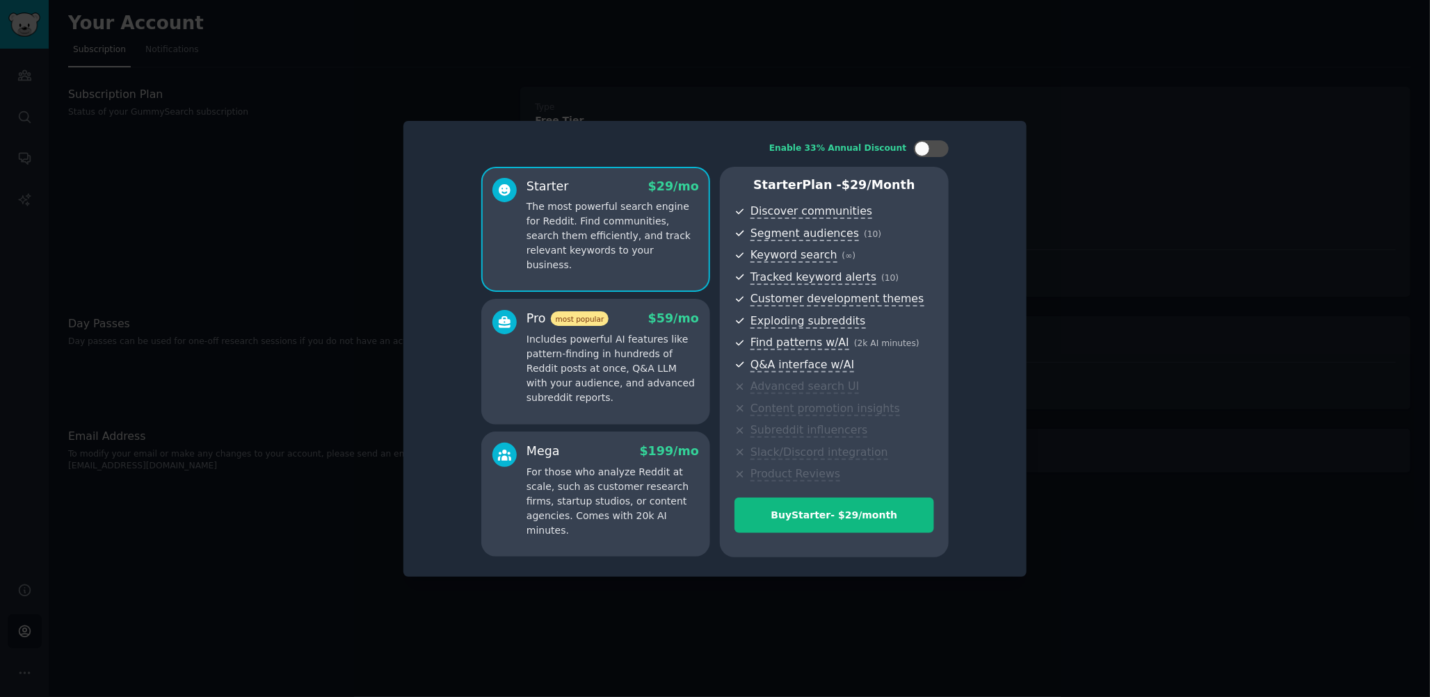
click at [618, 196] on div "Starter $ 29 /mo The most powerful search engine for Reddit. Find communities, …" at bounding box center [612, 225] width 172 height 95
click at [939, 148] on div at bounding box center [938, 148] width 7 height 7
click at [928, 147] on div at bounding box center [924, 148] width 10 height 7
checkbox input "false"
click at [1199, 317] on div at bounding box center [715, 348] width 1430 height 697
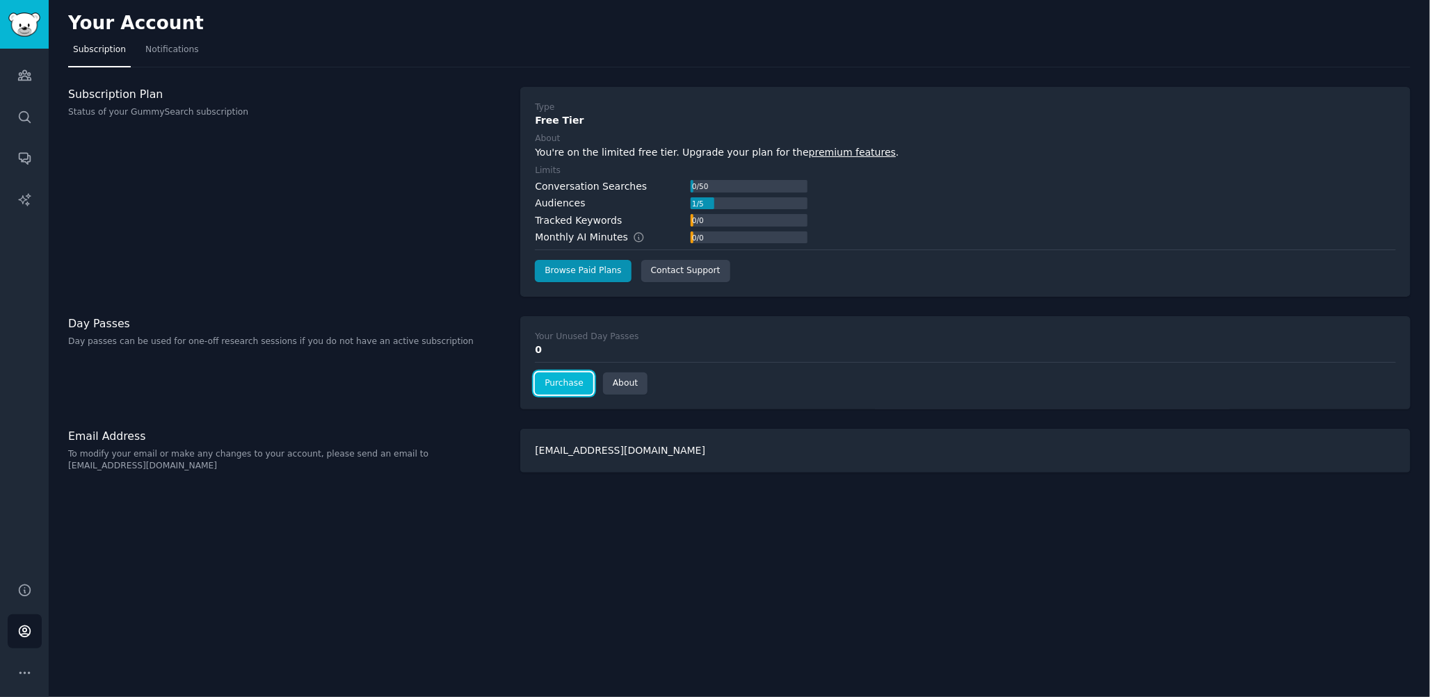
click at [581, 387] on link "Purchase" at bounding box center [564, 384] width 58 height 22
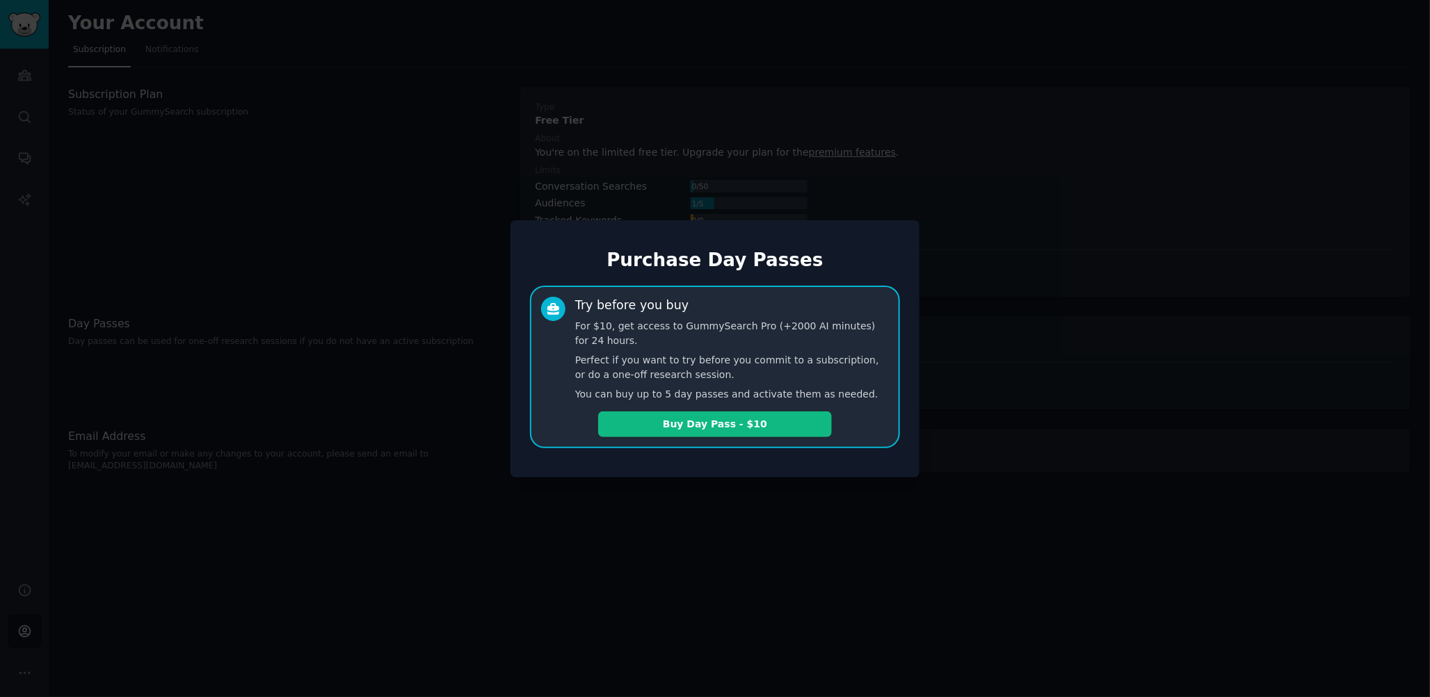
click at [968, 467] on div at bounding box center [715, 348] width 1430 height 697
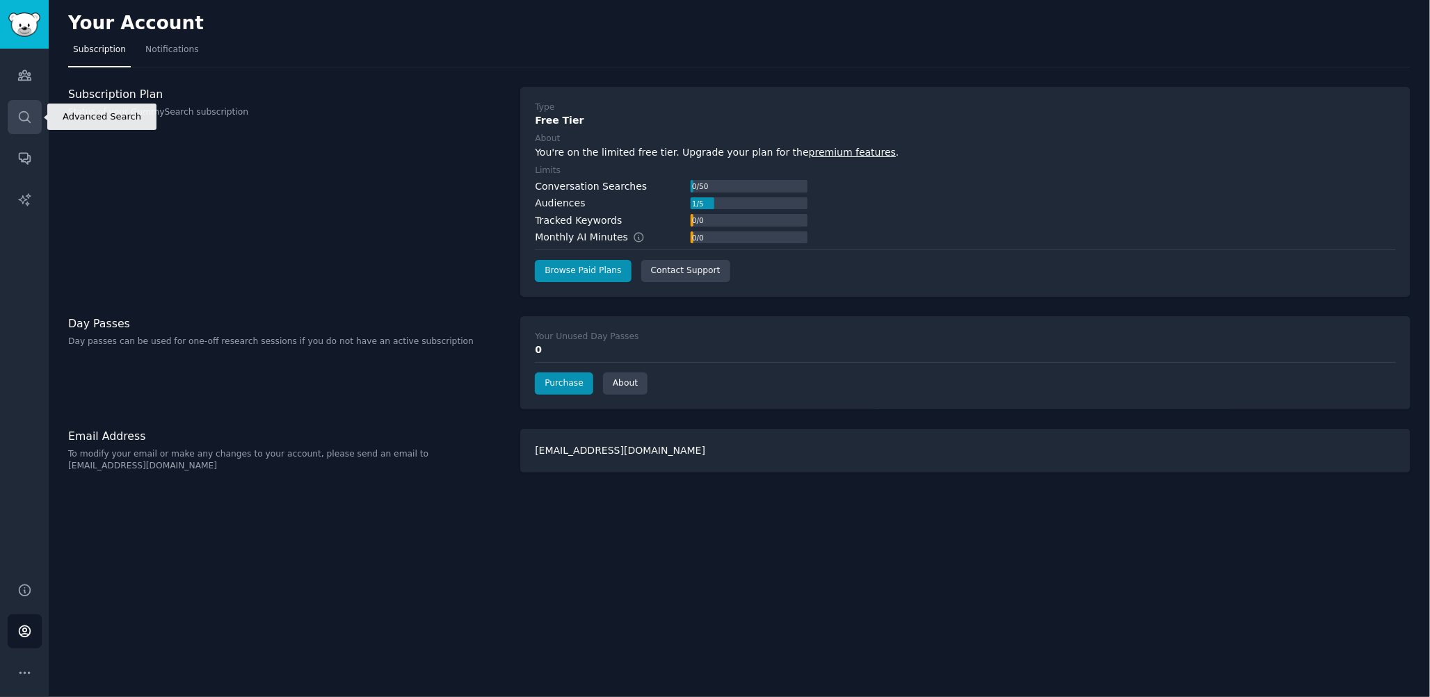
click at [20, 116] on icon "Sidebar" at bounding box center [24, 117] width 15 height 15
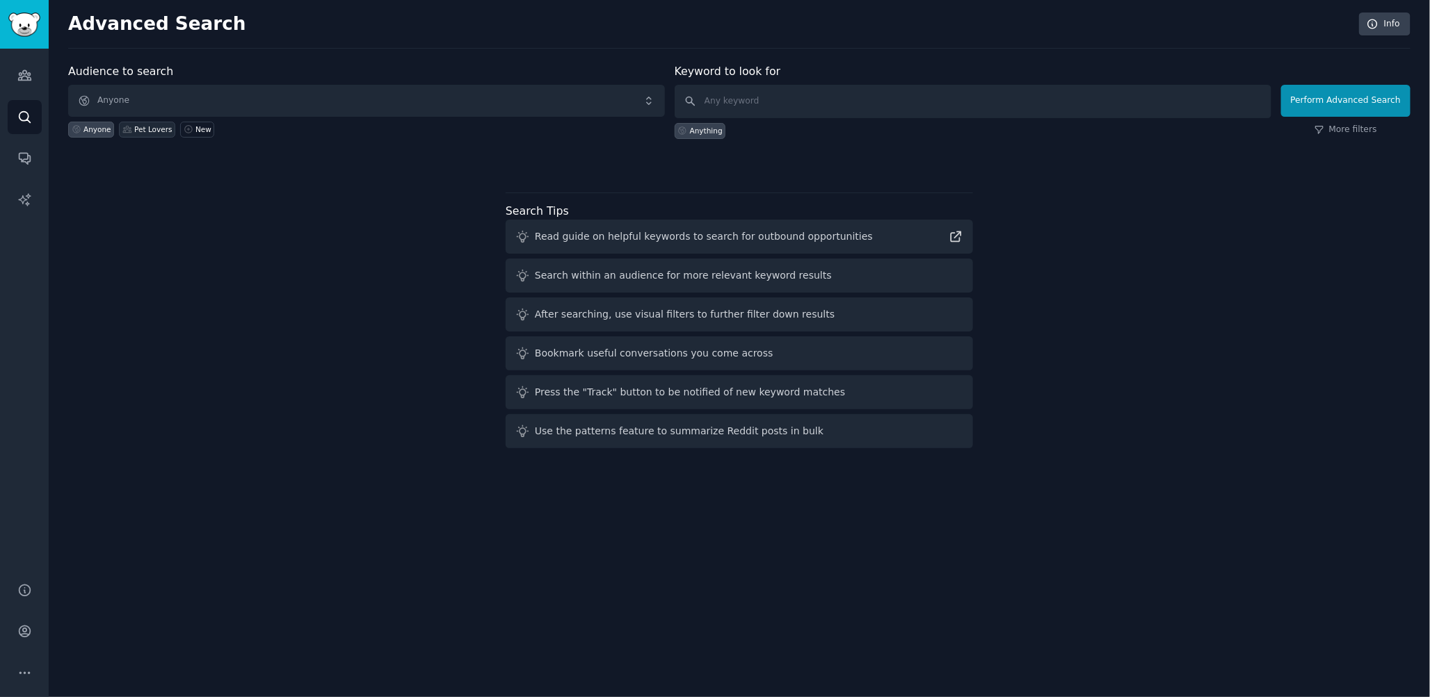
click at [143, 127] on div "Pet Lovers" at bounding box center [153, 129] width 38 height 10
click at [775, 97] on input "text" at bounding box center [973, 101] width 597 height 33
type input "lol"
click at [1337, 102] on button "Perform Advanced Search" at bounding box center [1345, 101] width 129 height 32
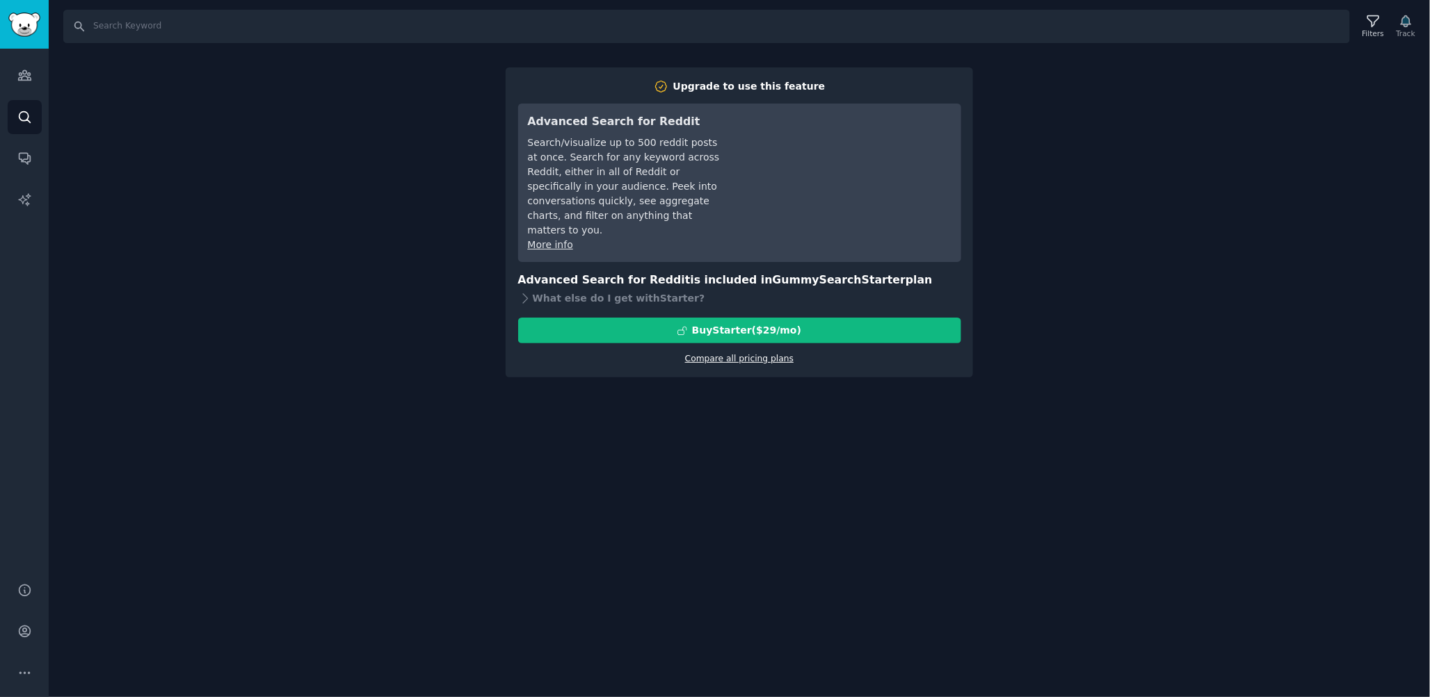
click at [748, 354] on link "Compare all pricing plans" at bounding box center [739, 359] width 108 height 10
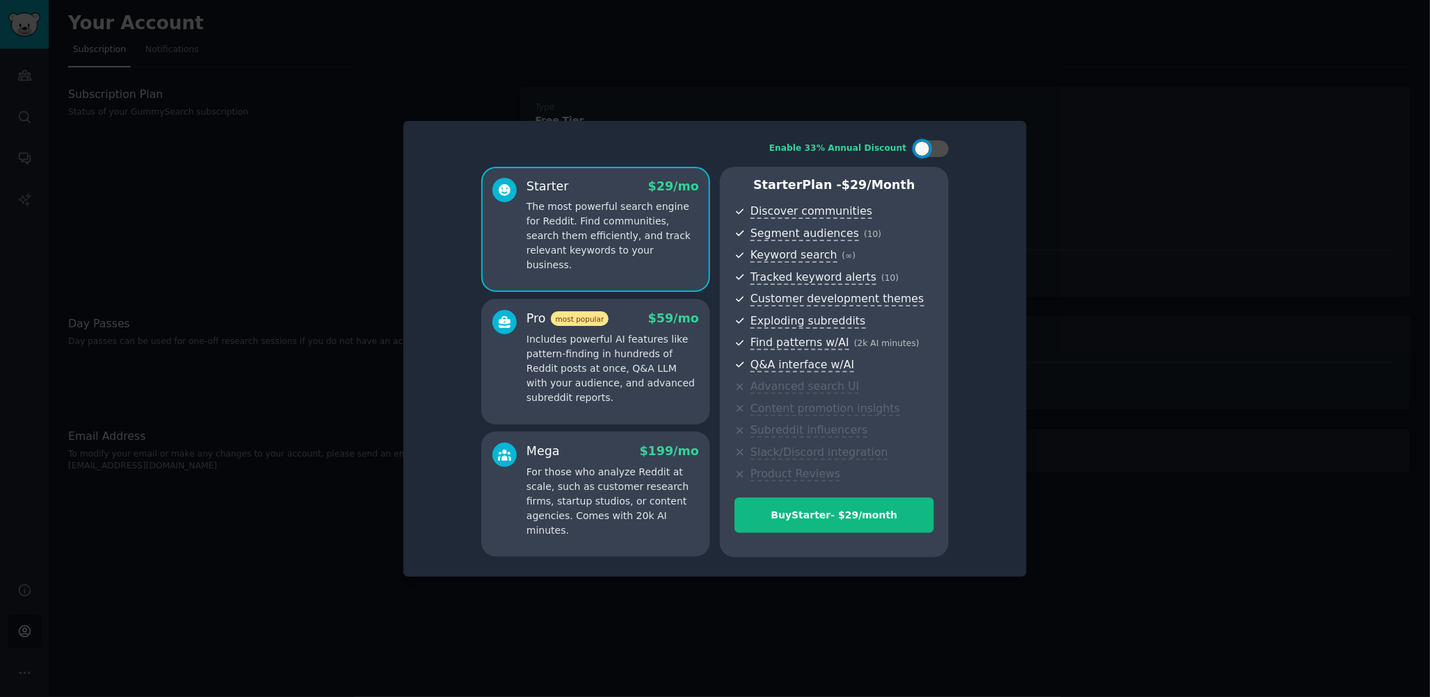
click at [1200, 427] on div at bounding box center [715, 348] width 1430 height 697
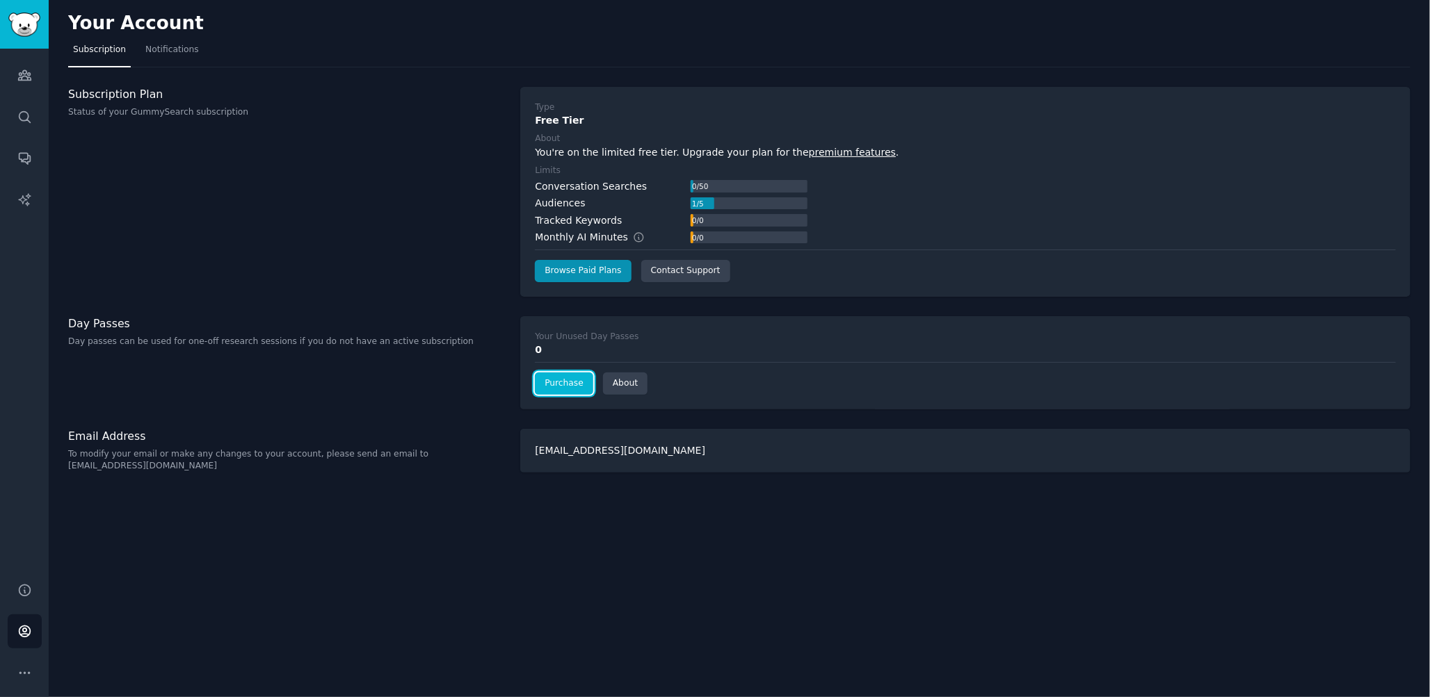
click at [542, 378] on link "Purchase" at bounding box center [564, 384] width 58 height 22
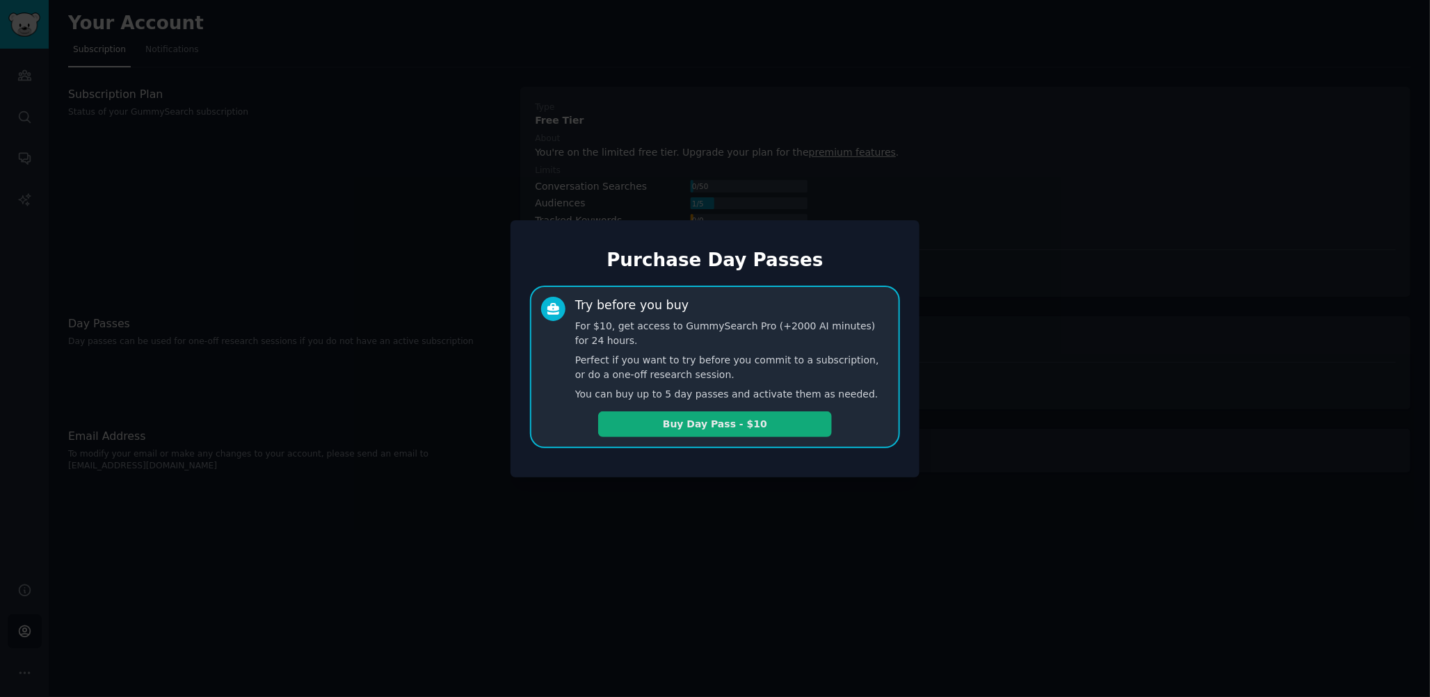
click at [709, 436] on div "Try before you buy For $10, get access to GummySearch Pro (+2000 AI minutes) fo…" at bounding box center [715, 367] width 370 height 163
click at [611, 511] on div at bounding box center [715, 348] width 1430 height 697
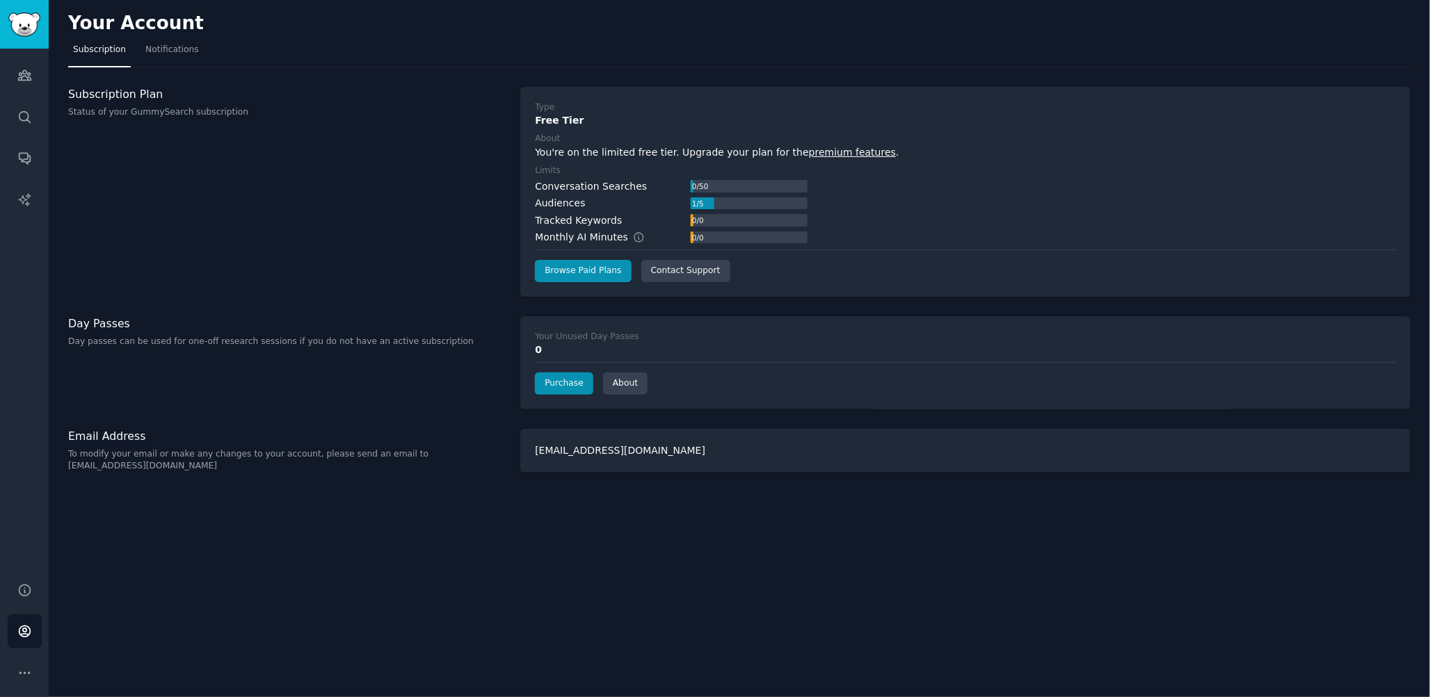
click at [348, 577] on div "Your Account Subscription Notifications Subscription Plan Status of your GummyS…" at bounding box center [739, 348] width 1381 height 697
click at [23, 107] on link "Search" at bounding box center [25, 117] width 34 height 34
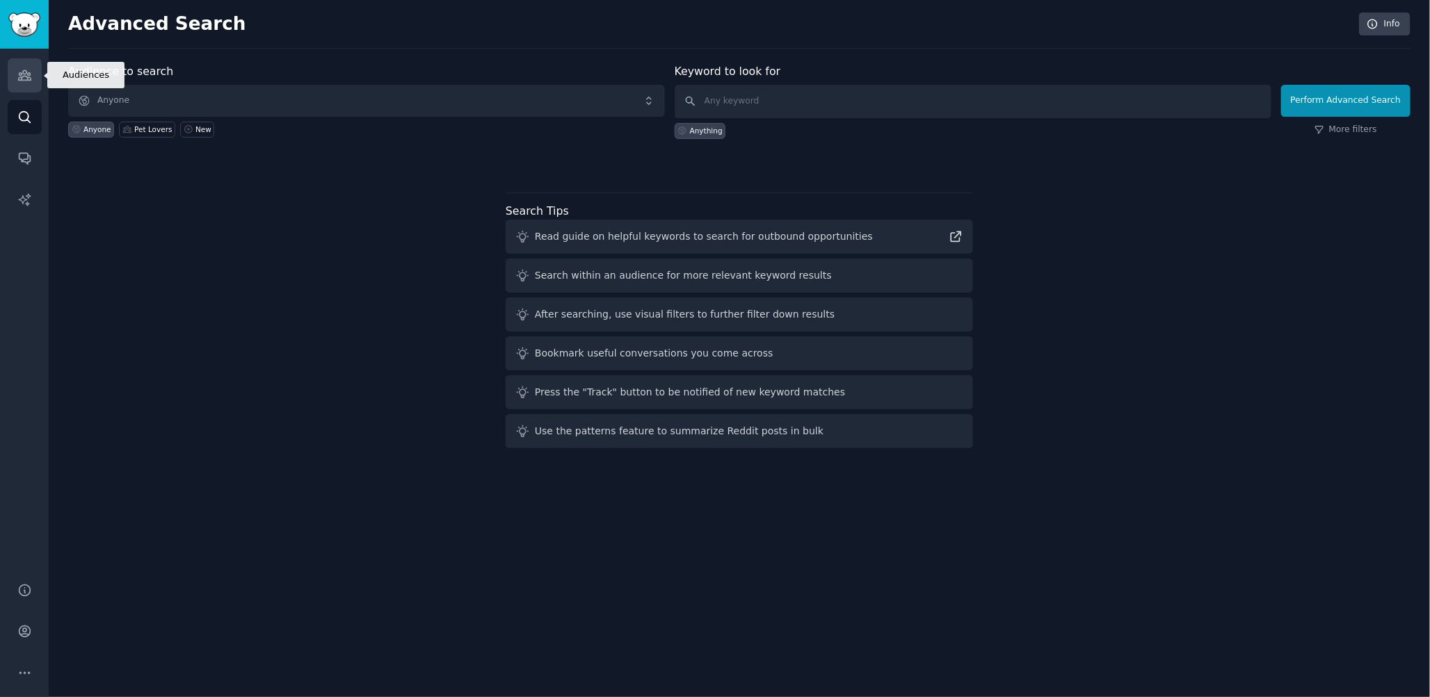
click at [26, 70] on icon "Sidebar" at bounding box center [24, 75] width 15 height 15
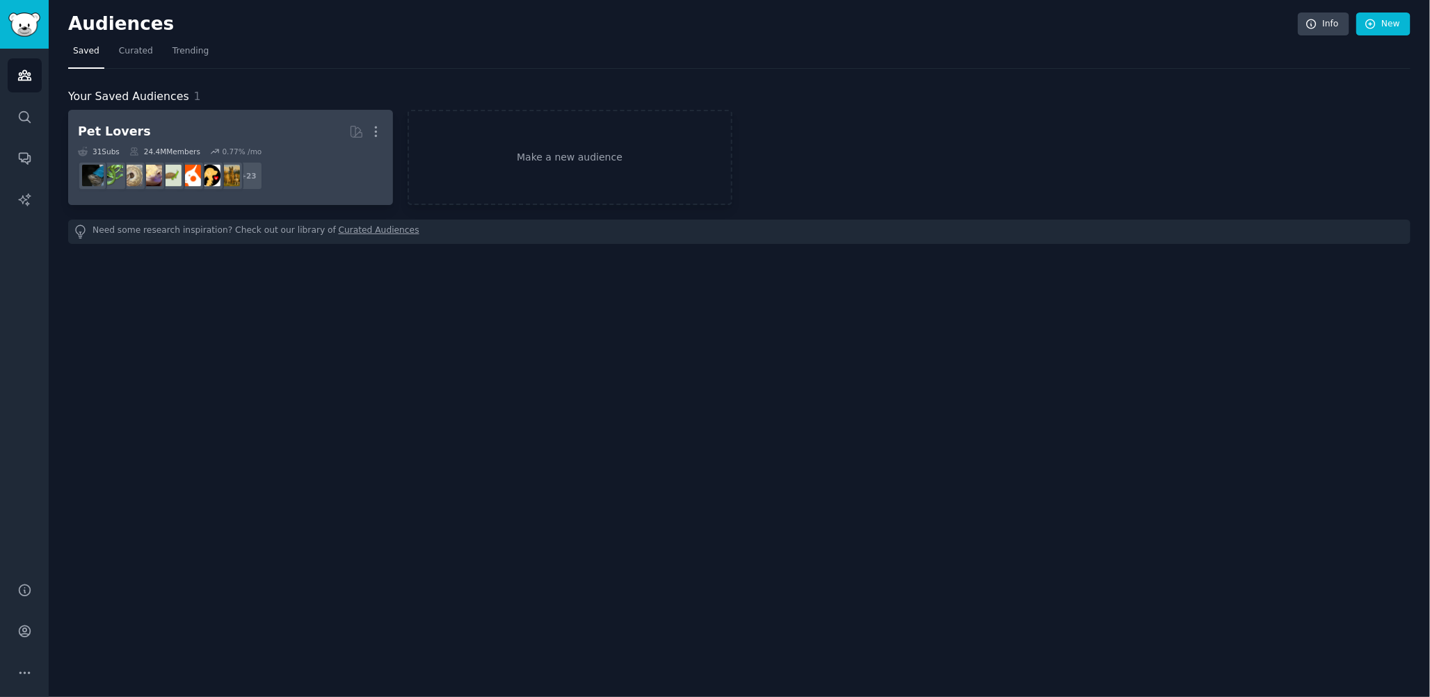
click at [232, 138] on h2 "Pet Lovers More" at bounding box center [230, 132] width 305 height 24
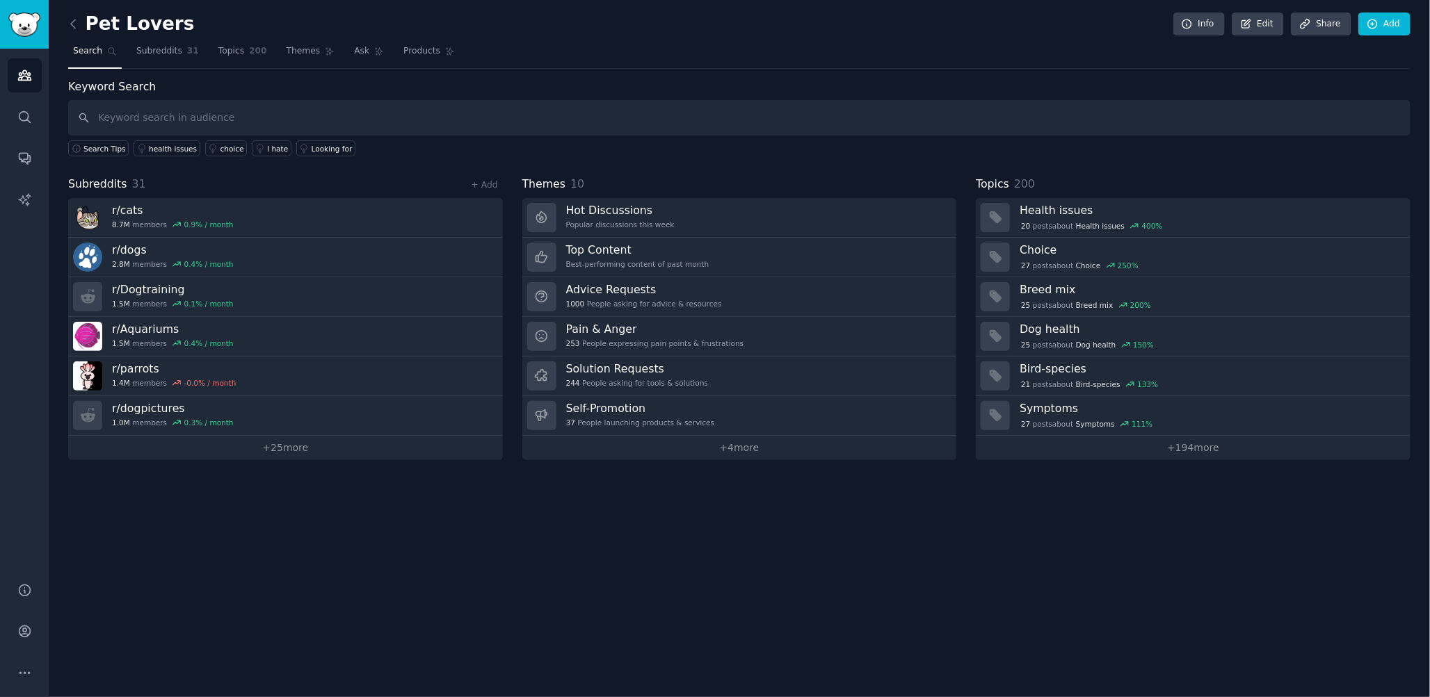
click at [209, 112] on input "text" at bounding box center [739, 117] width 1342 height 35
type input "lol"
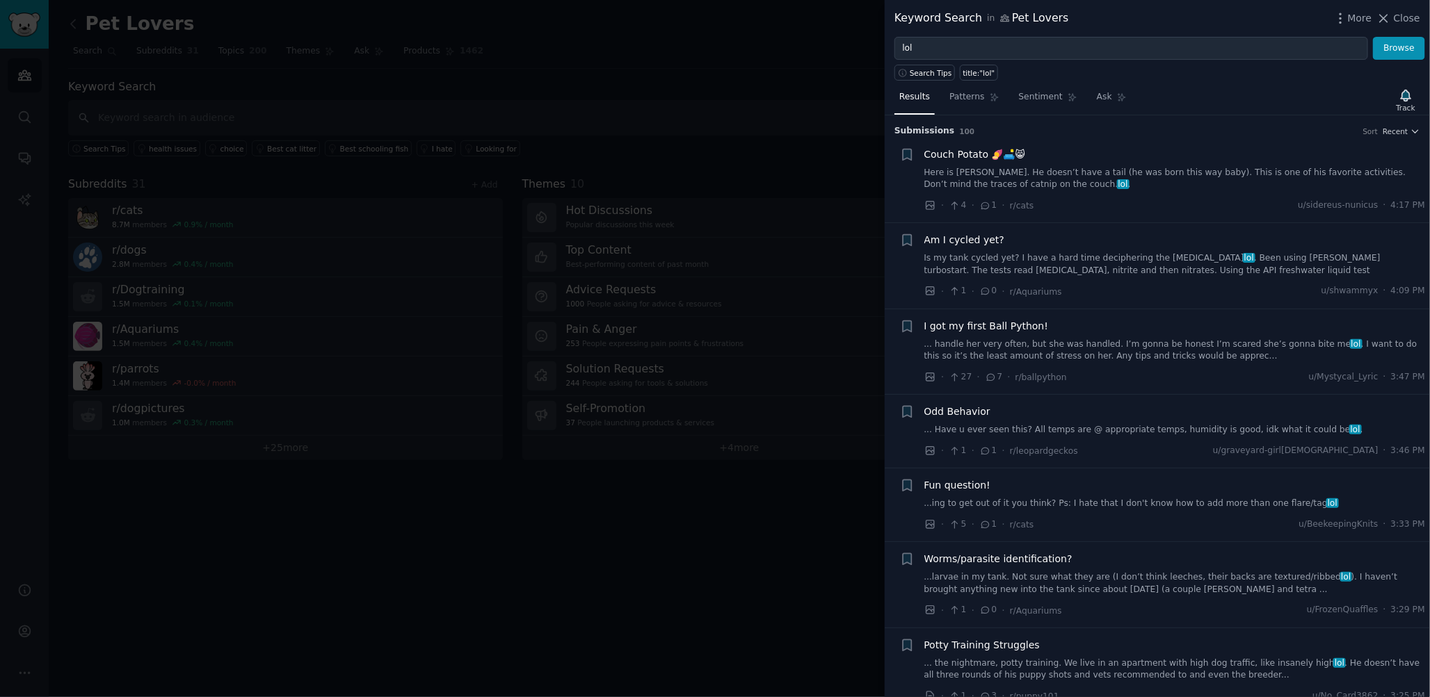
click at [960, 129] on span "100" at bounding box center [967, 131] width 15 height 8
click at [935, 131] on span "Submission s" at bounding box center [924, 131] width 60 height 13
click at [1348, 18] on icon "button" at bounding box center [1340, 18] width 15 height 15
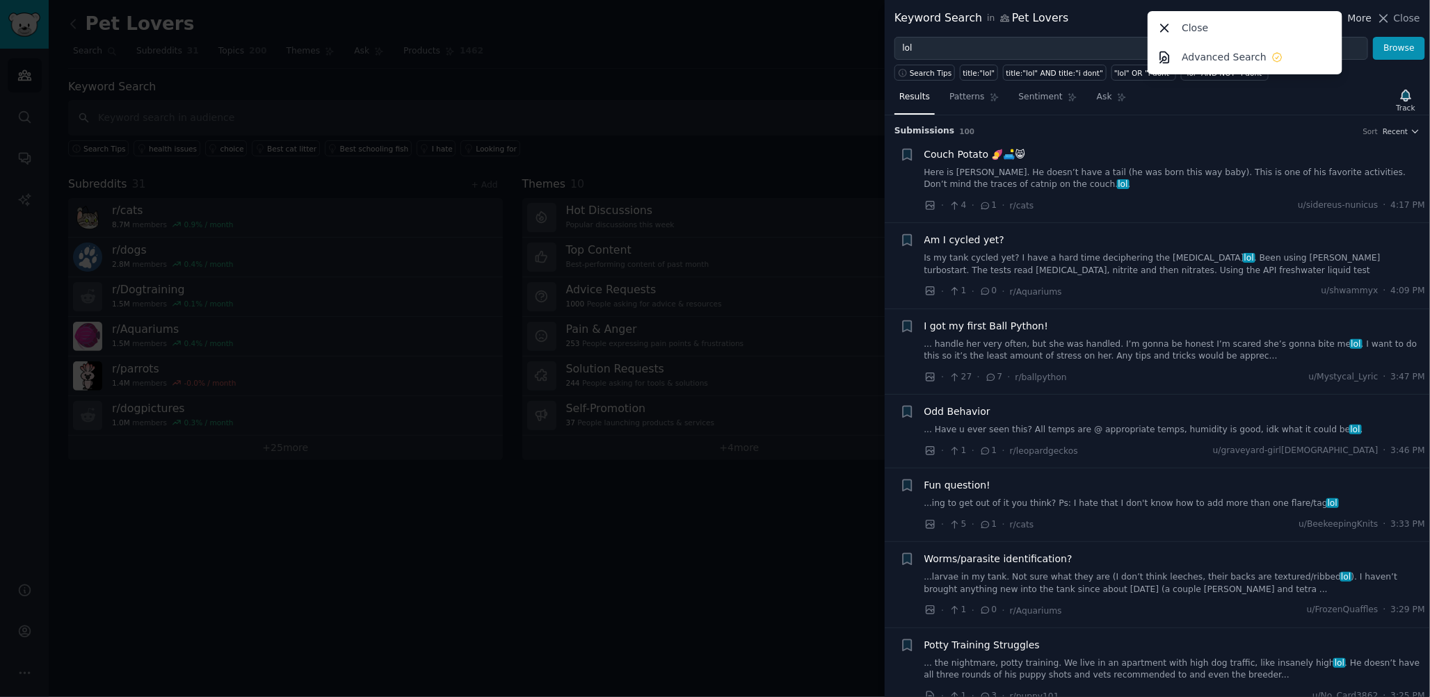
click at [1348, 18] on icon "button" at bounding box center [1340, 18] width 15 height 15
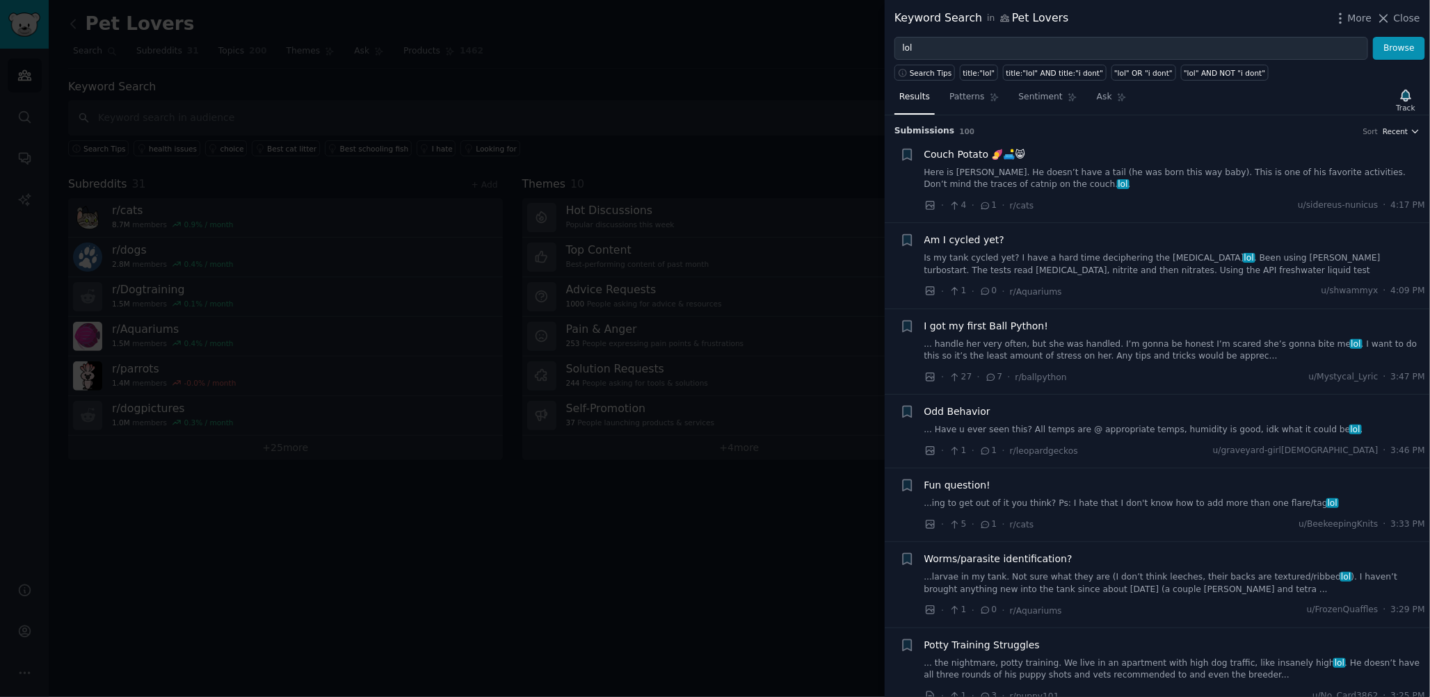
click at [1414, 132] on icon "button" at bounding box center [1415, 132] width 10 height 10
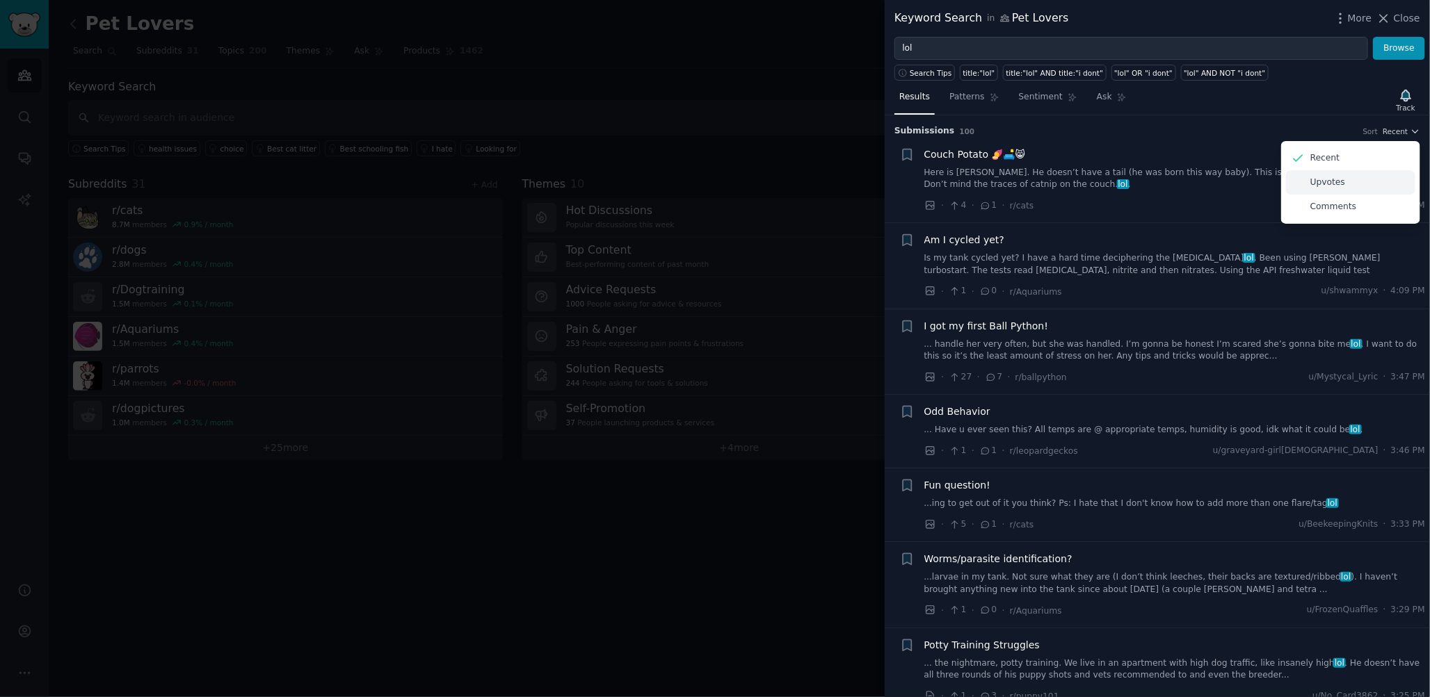
click at [1329, 184] on p "Upvotes" at bounding box center [1327, 183] width 35 height 13
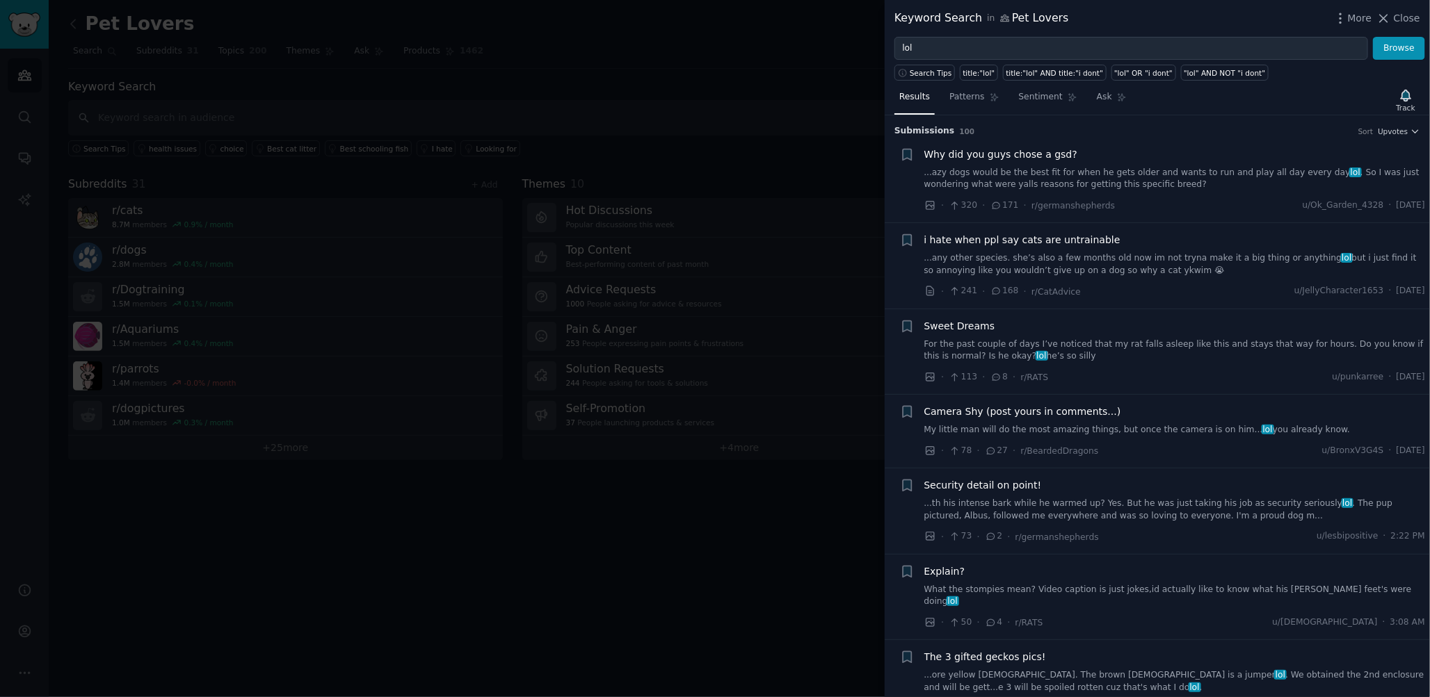
click at [937, 134] on span "Submission s" at bounding box center [924, 131] width 60 height 13
click at [928, 72] on span "Search Tips" at bounding box center [931, 73] width 42 height 10
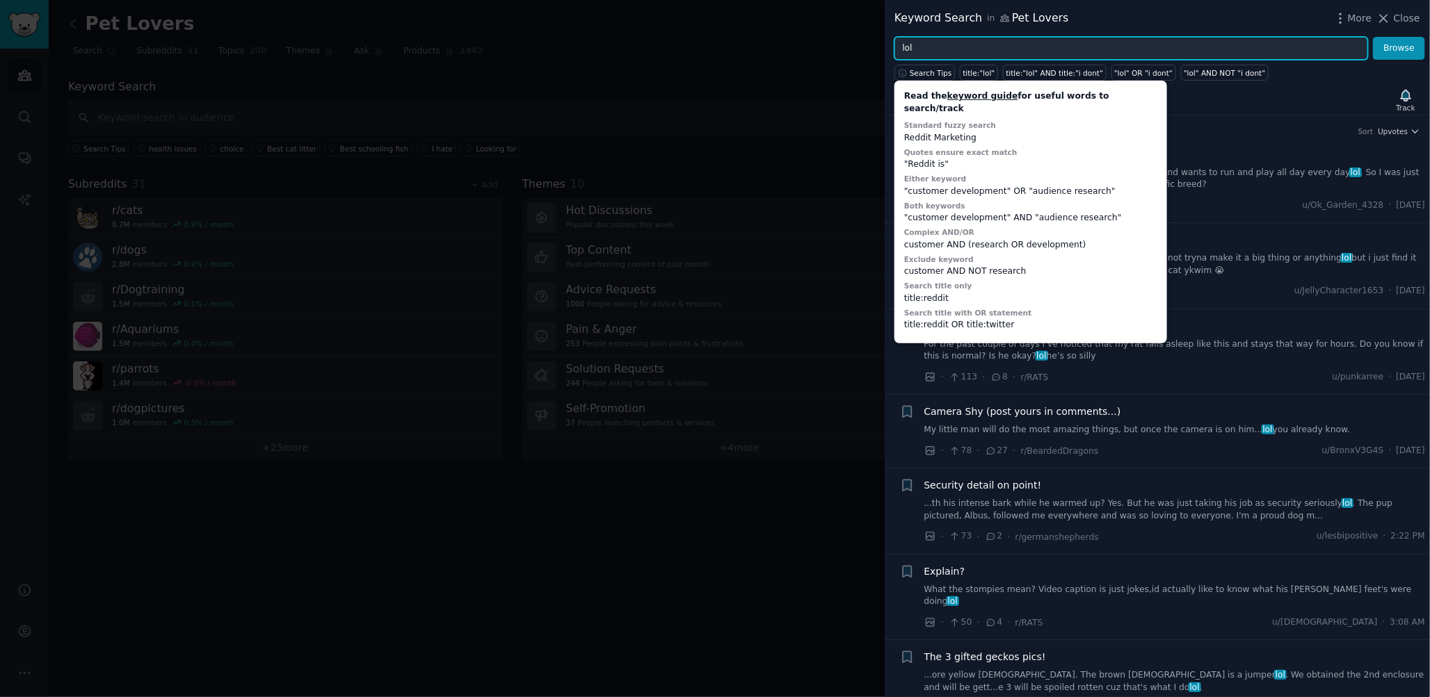
click at [978, 52] on input "lol" at bounding box center [1131, 49] width 474 height 24
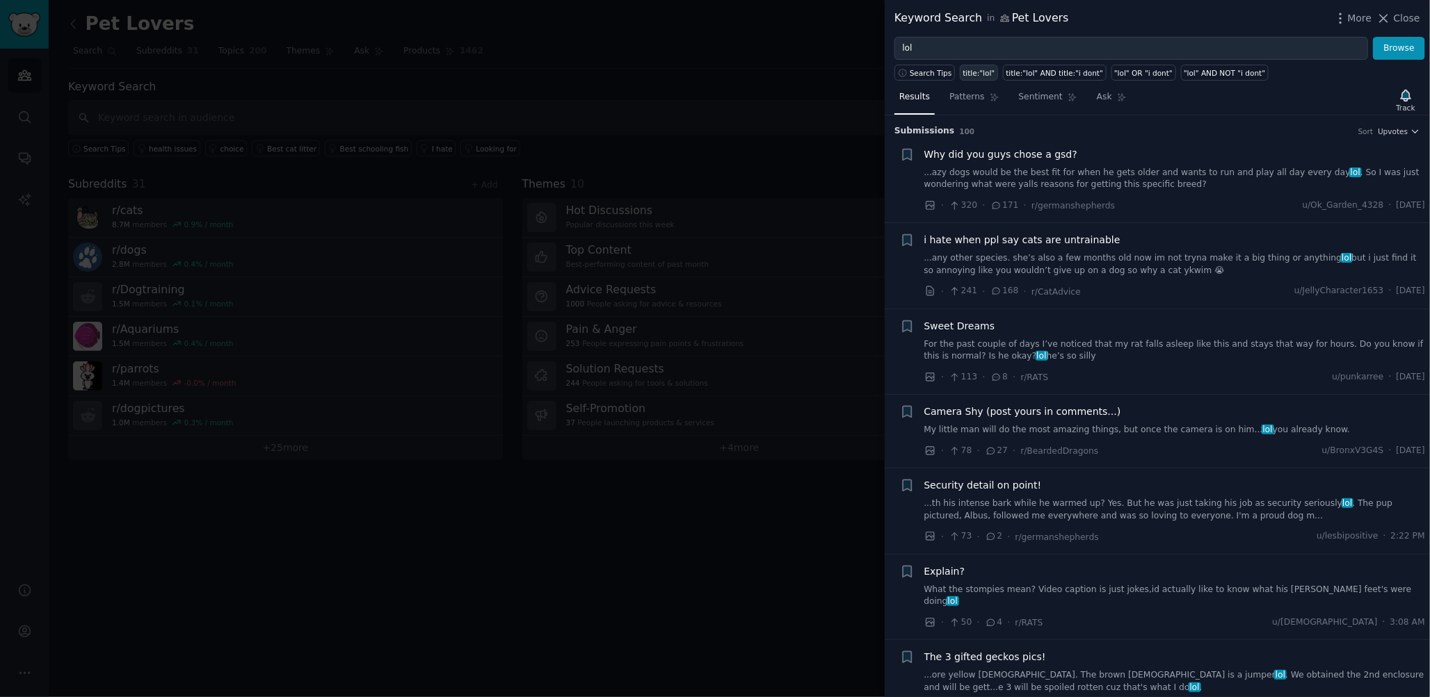
click at [974, 75] on div "title:"lol"" at bounding box center [979, 73] width 32 height 10
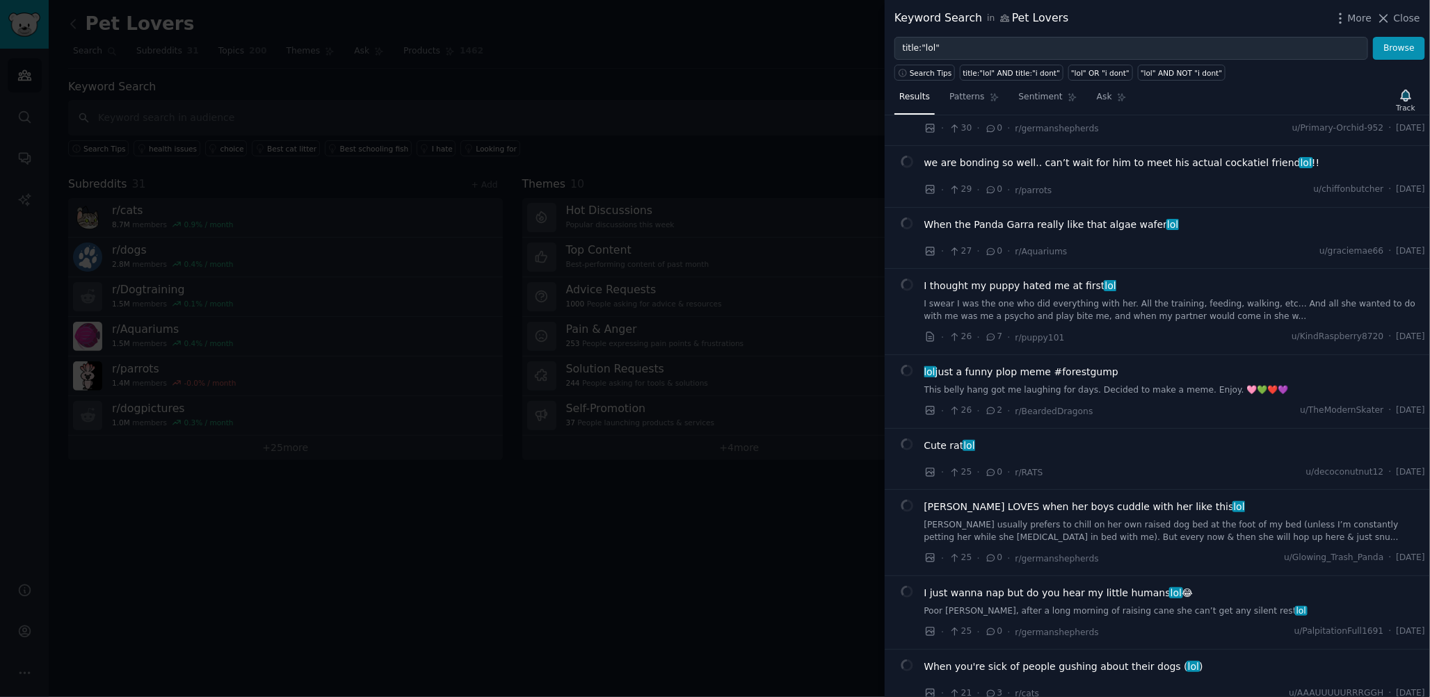
scroll to position [1453, 0]
click at [1271, 220] on div "When the Panda Garra really like that algae wafer lol" at bounding box center [1174, 225] width 501 height 15
click at [1211, 218] on div "When the Panda Garra really like that algae wafer lol" at bounding box center [1174, 225] width 501 height 15
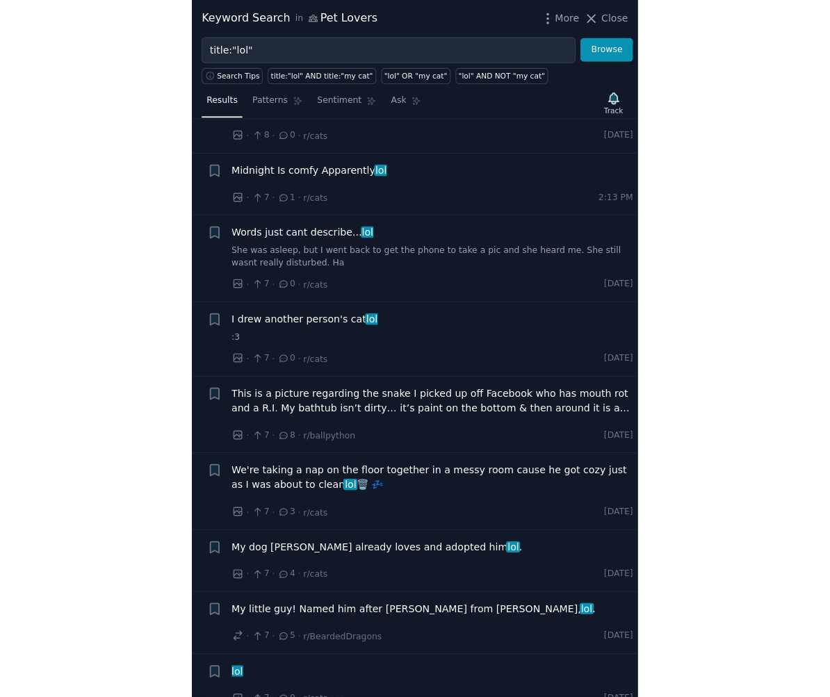
scroll to position [4361, 0]
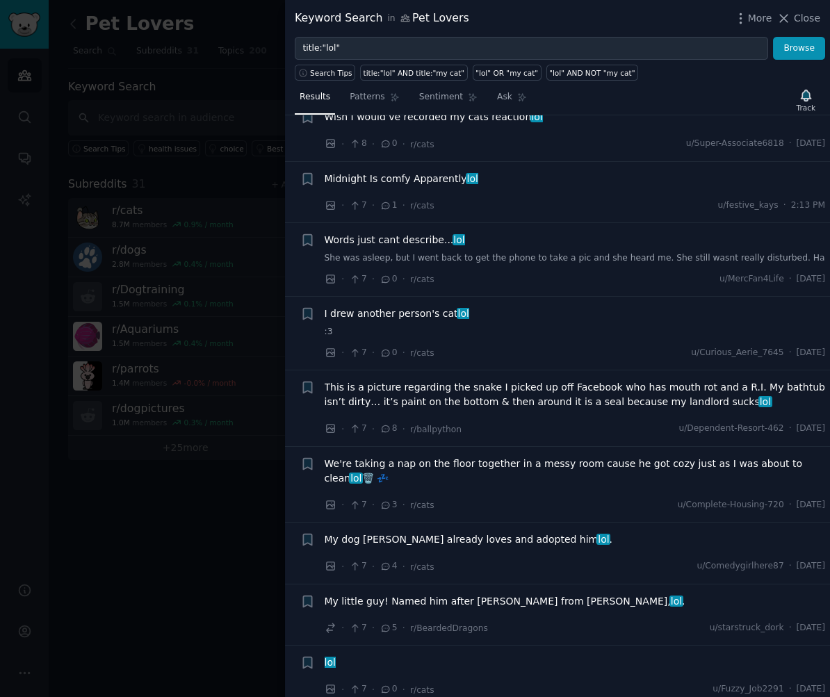
drag, startPoint x: 418, startPoint y: 74, endPoint x: 637, endPoint y: 51, distance: 220.2
click at [418, 74] on div "title:"lol" AND title:"my cat"" at bounding box center [415, 73] width 102 height 10
type input "title:"lol" AND title:"my cat""
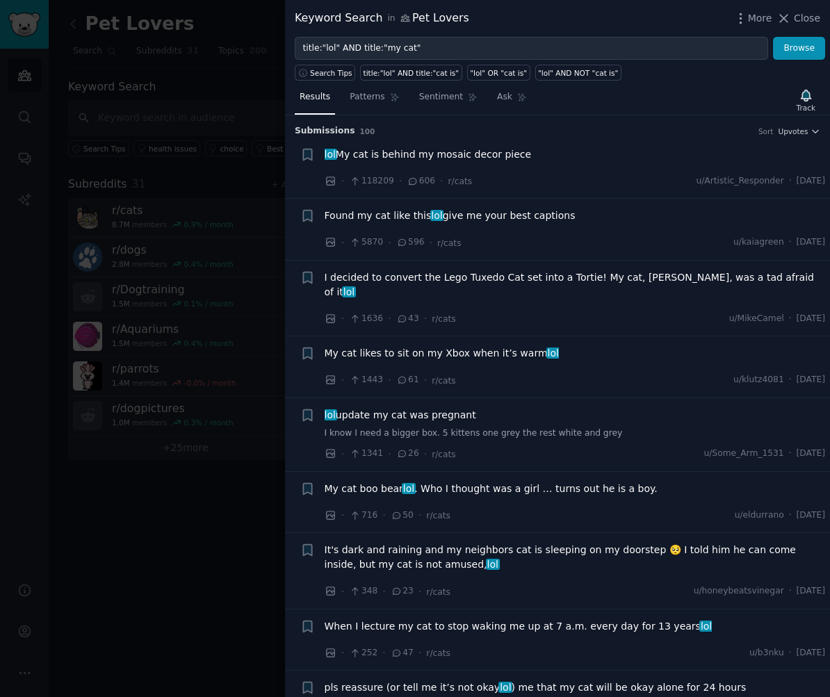
click at [627, 214] on div "Found my cat like this lol give me your best captions" at bounding box center [575, 216] width 501 height 15
click at [515, 213] on span "Found my cat like this lol give me your best captions" at bounding box center [450, 216] width 251 height 15
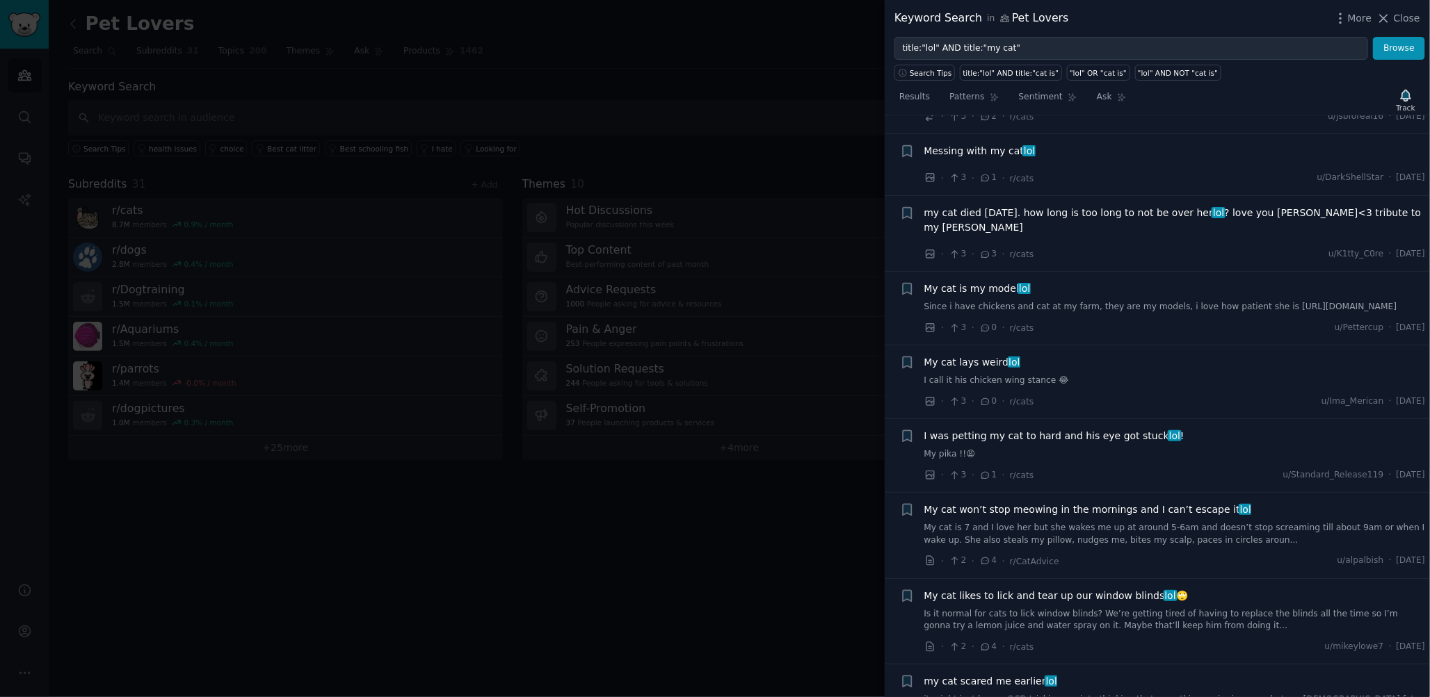
scroll to position [6917, 0]
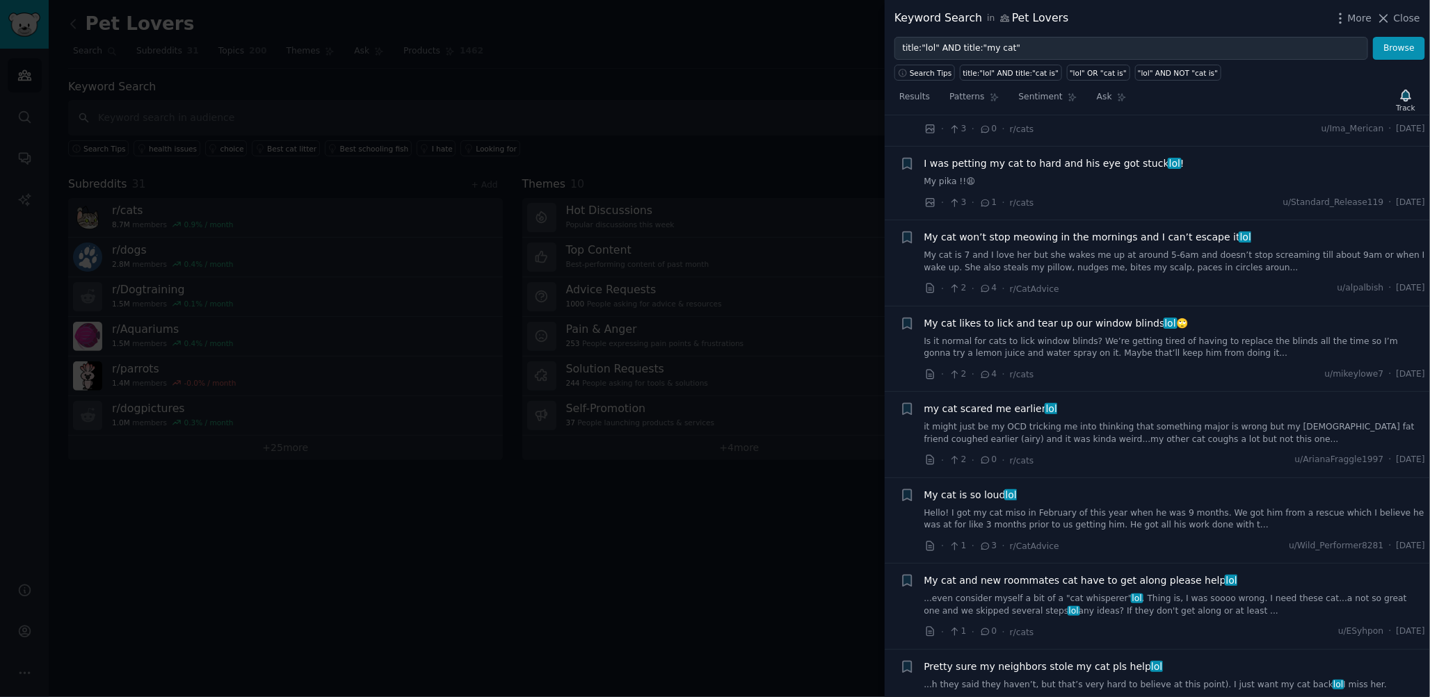
click at [603, 544] on div at bounding box center [715, 348] width 1430 height 697
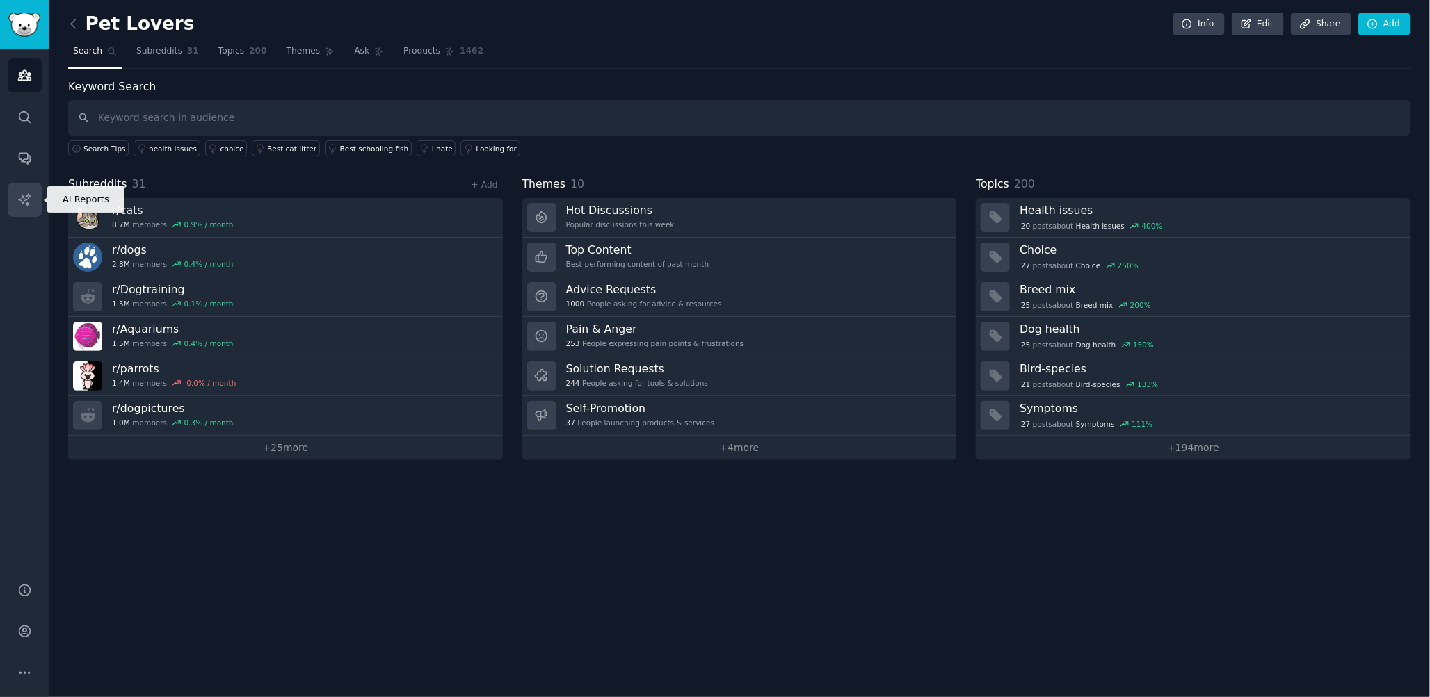
click at [26, 202] on icon "Sidebar" at bounding box center [24, 200] width 15 height 15
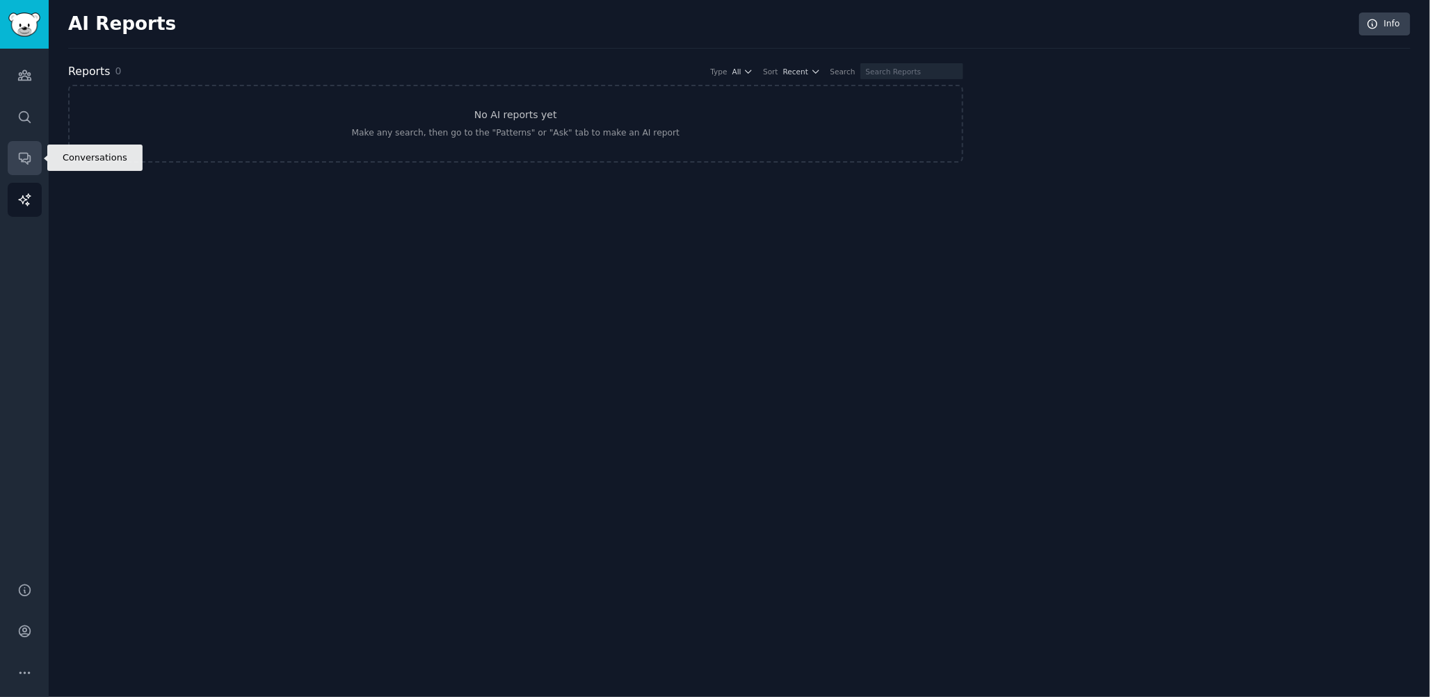
click at [24, 161] on icon "Sidebar" at bounding box center [24, 159] width 11 height 11
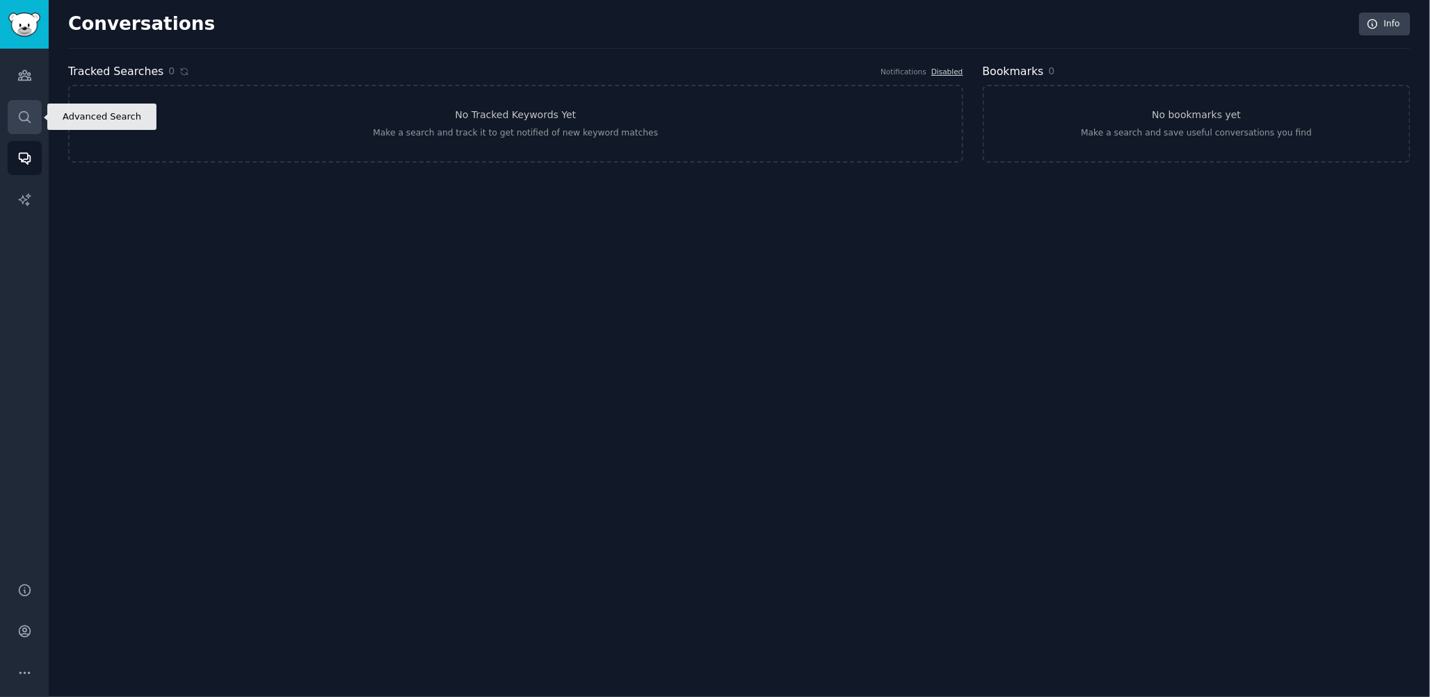
click at [20, 124] on link "Search" at bounding box center [25, 117] width 34 height 34
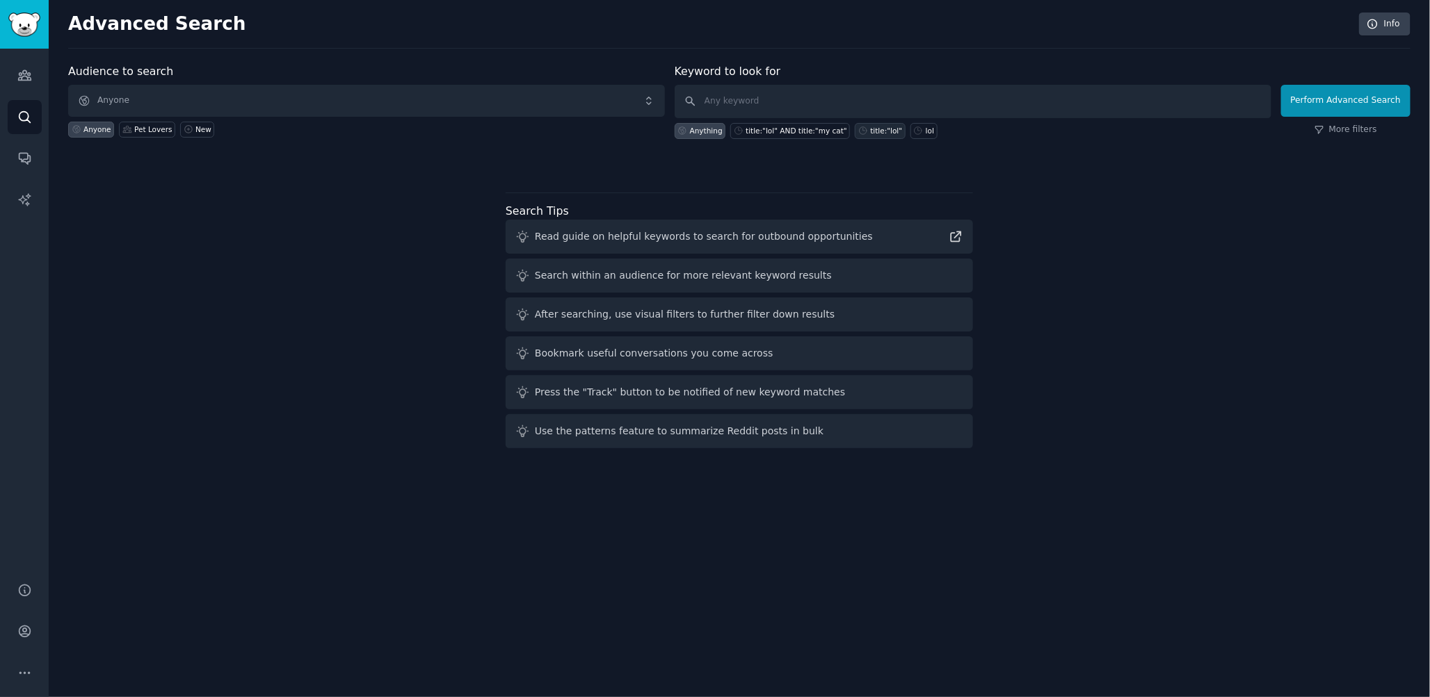
click at [876, 131] on div "title:"lol"" at bounding box center [886, 131] width 32 height 10
type input "title:"lol""
click at [1339, 99] on button "Perform Advanced Search" at bounding box center [1345, 101] width 129 height 32
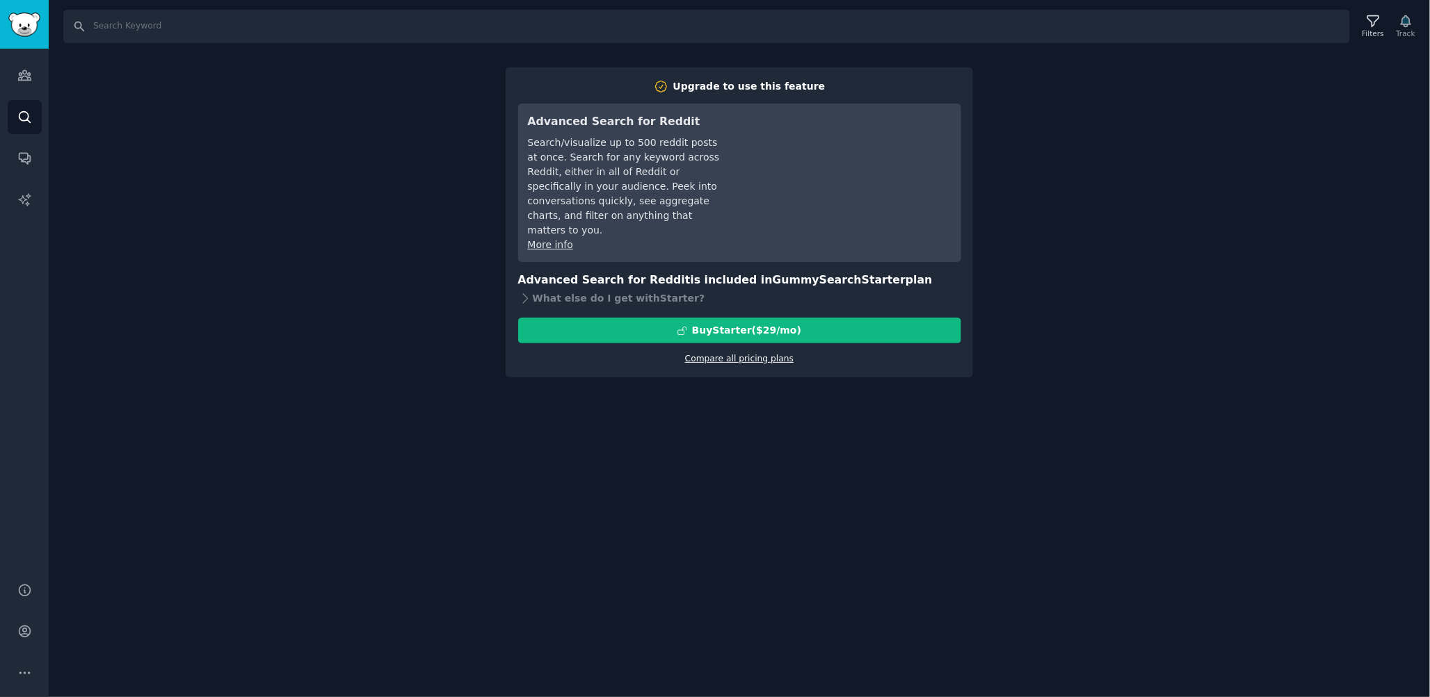
click at [764, 354] on link "Compare all pricing plans" at bounding box center [739, 359] width 108 height 10
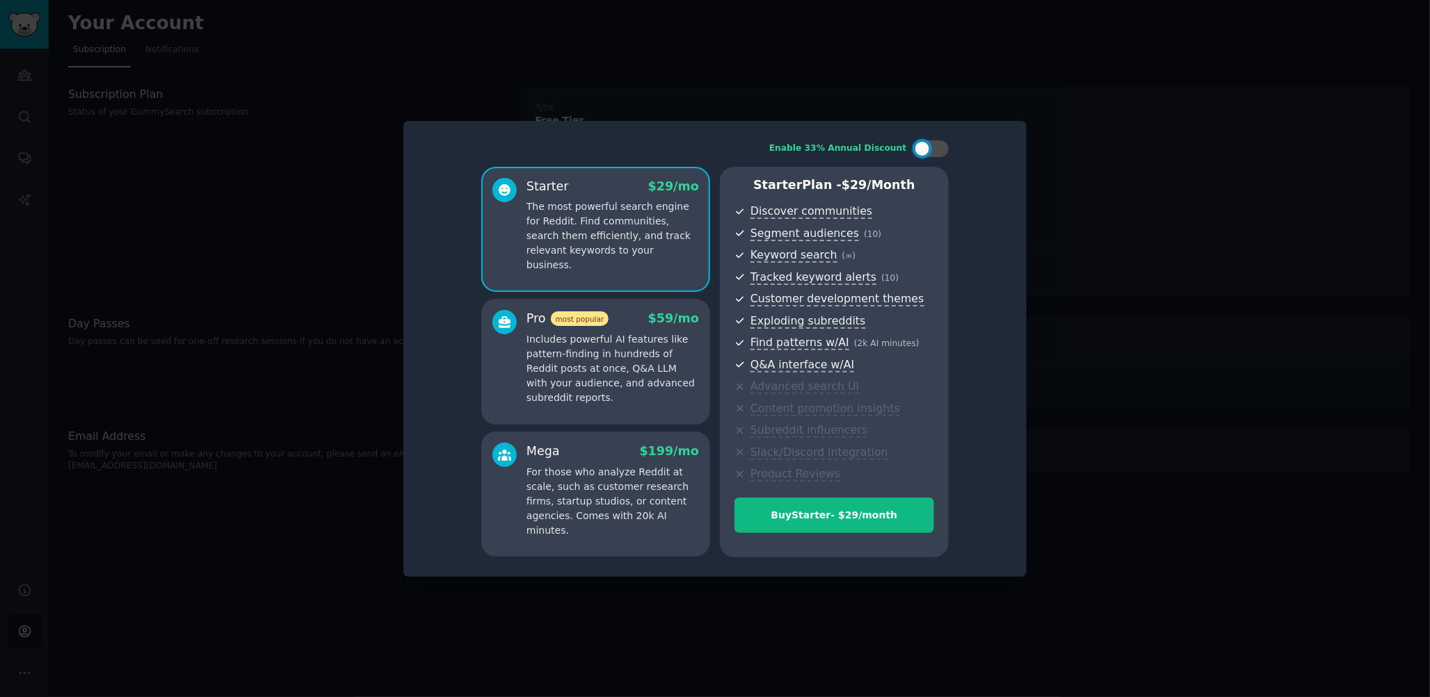
click at [1226, 326] on div at bounding box center [715, 348] width 1430 height 697
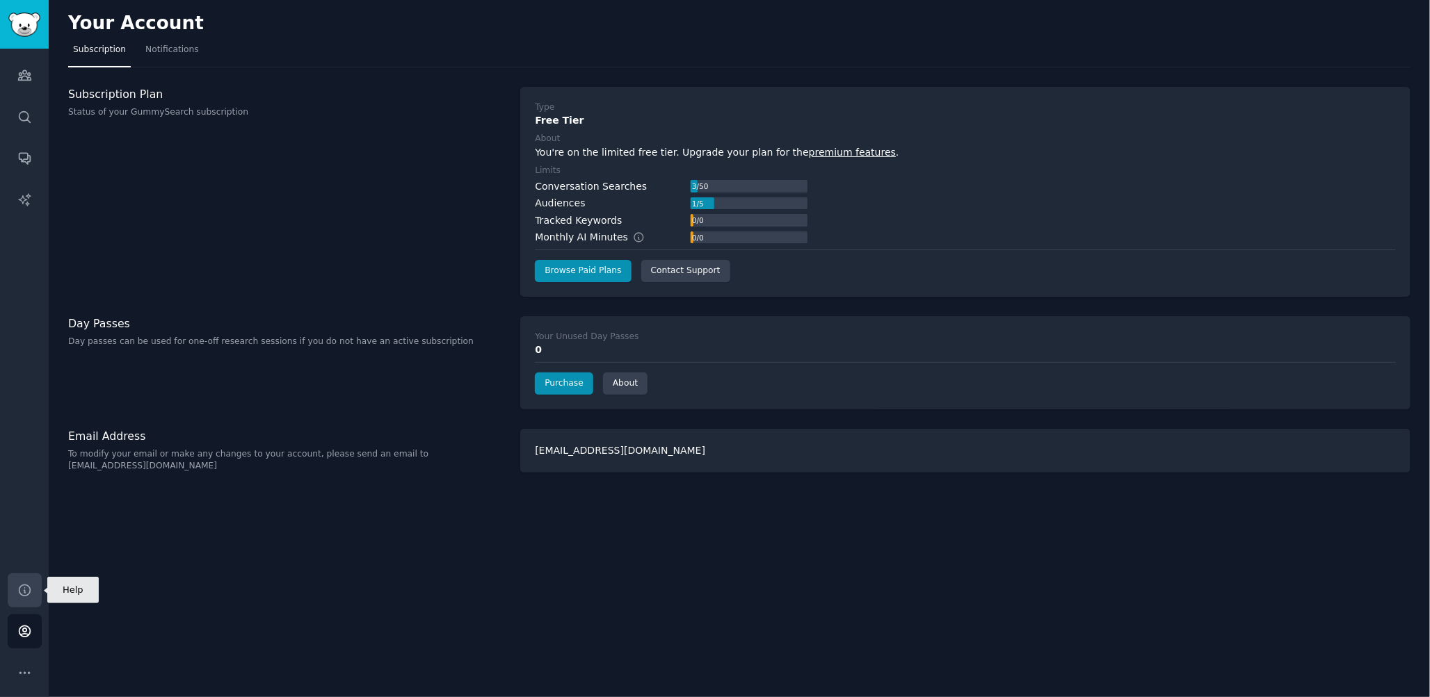
click at [23, 592] on icon "Sidebar" at bounding box center [24, 590] width 15 height 15
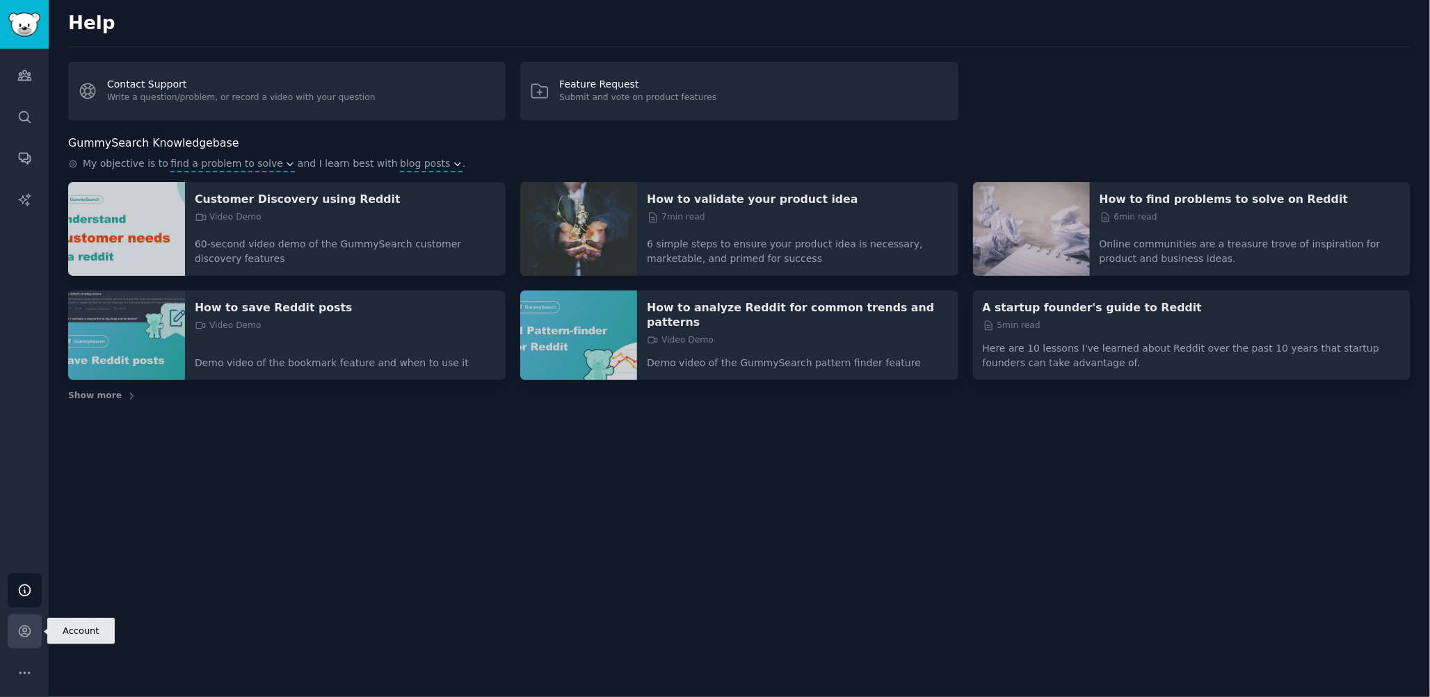
click at [22, 636] on icon "Sidebar" at bounding box center [24, 632] width 11 height 11
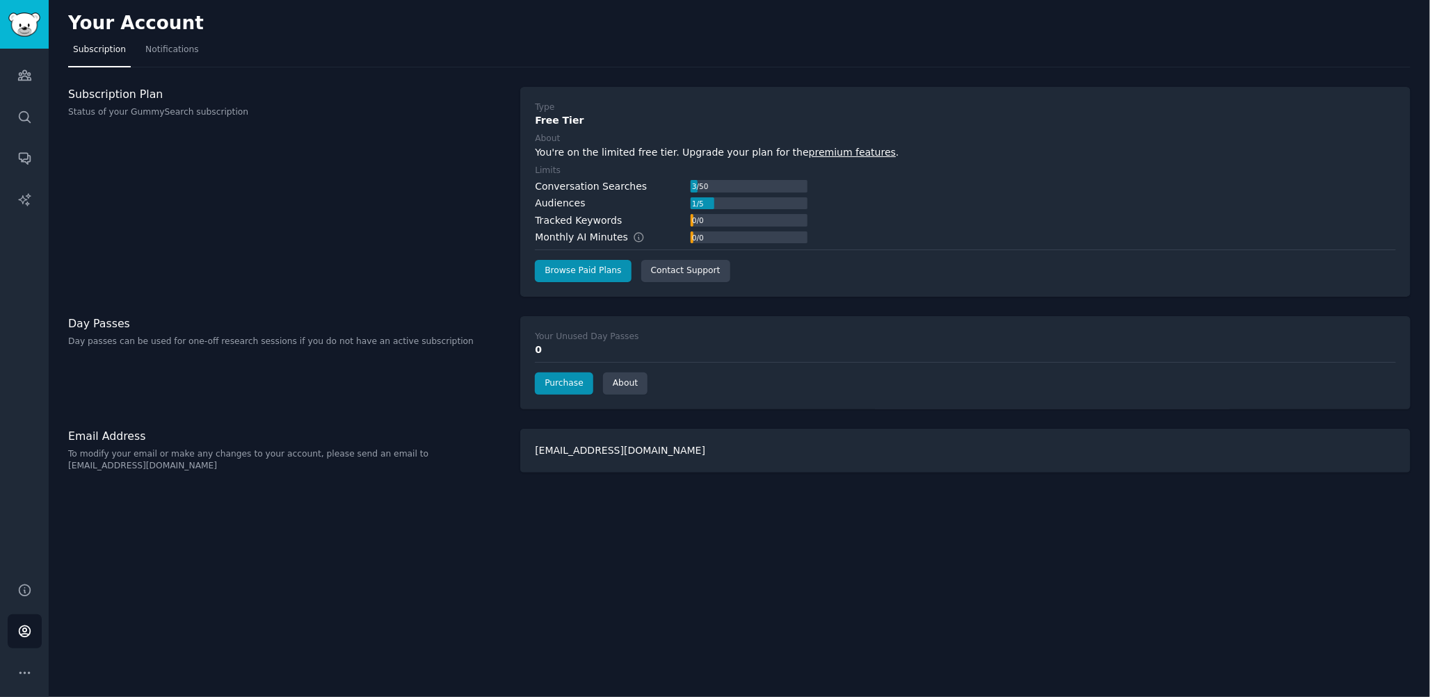
click at [605, 453] on div "trazoqfnc5@illubd.com" at bounding box center [965, 451] width 890 height 44
click at [605, 452] on div "trazoqfnc5@illubd.com" at bounding box center [965, 451] width 890 height 44
click at [568, 264] on link "Browse Paid Plans" at bounding box center [583, 271] width 96 height 22
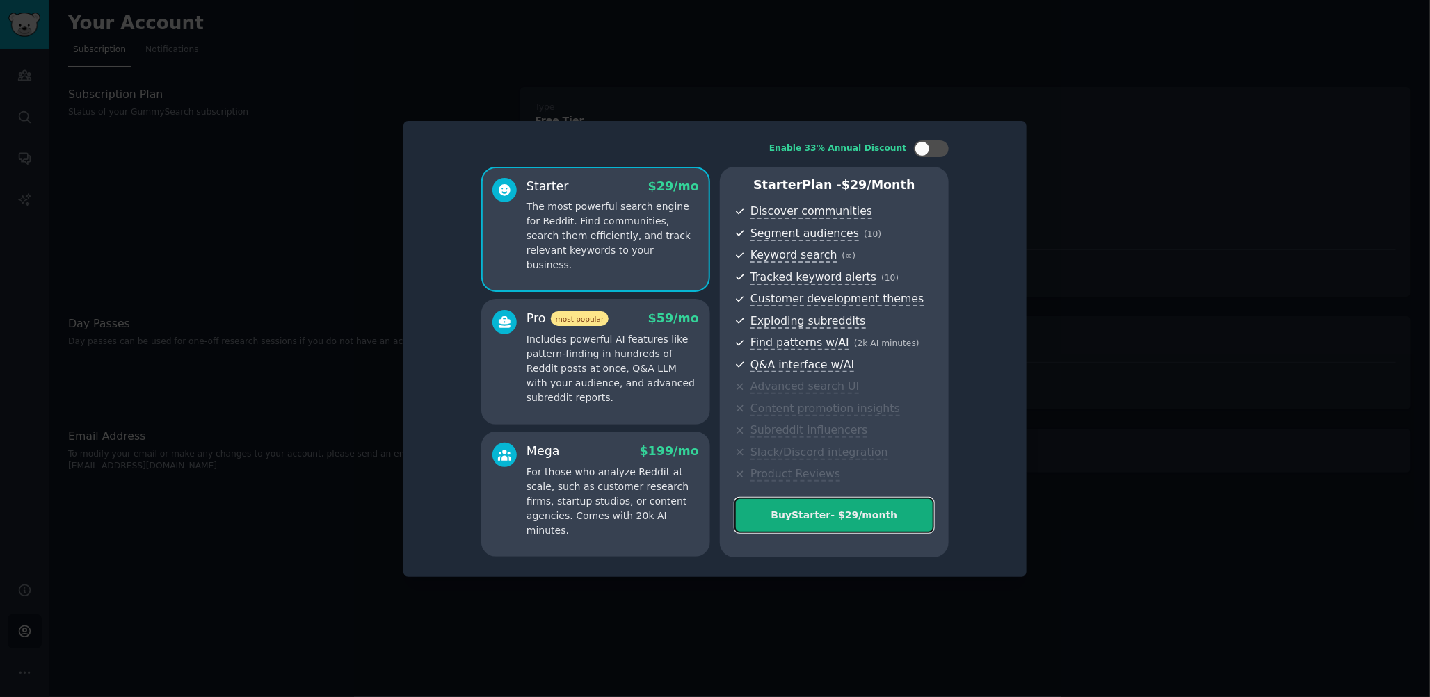
click at [830, 519] on div "Buy Starter - $ 29 /month" at bounding box center [834, 515] width 198 height 15
click at [175, 166] on div at bounding box center [715, 348] width 1430 height 697
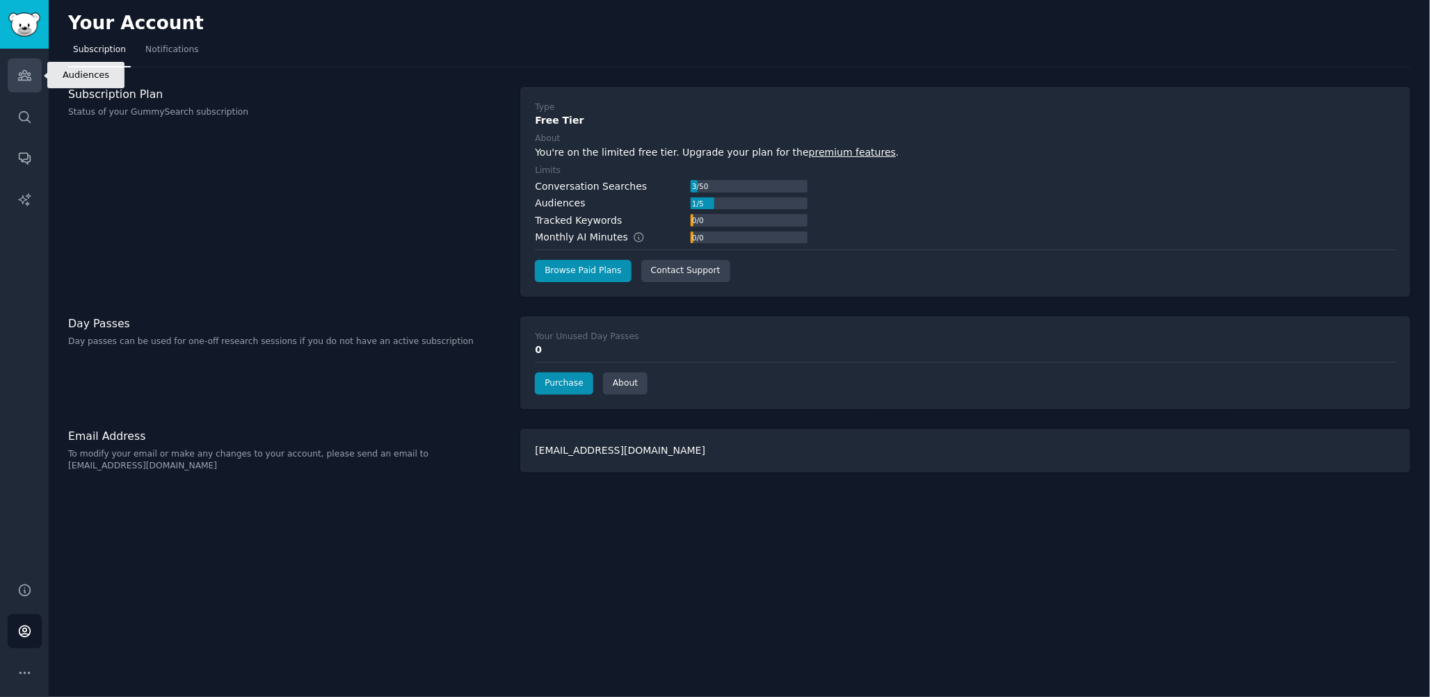
click at [22, 83] on link "Audiences" at bounding box center [25, 75] width 34 height 34
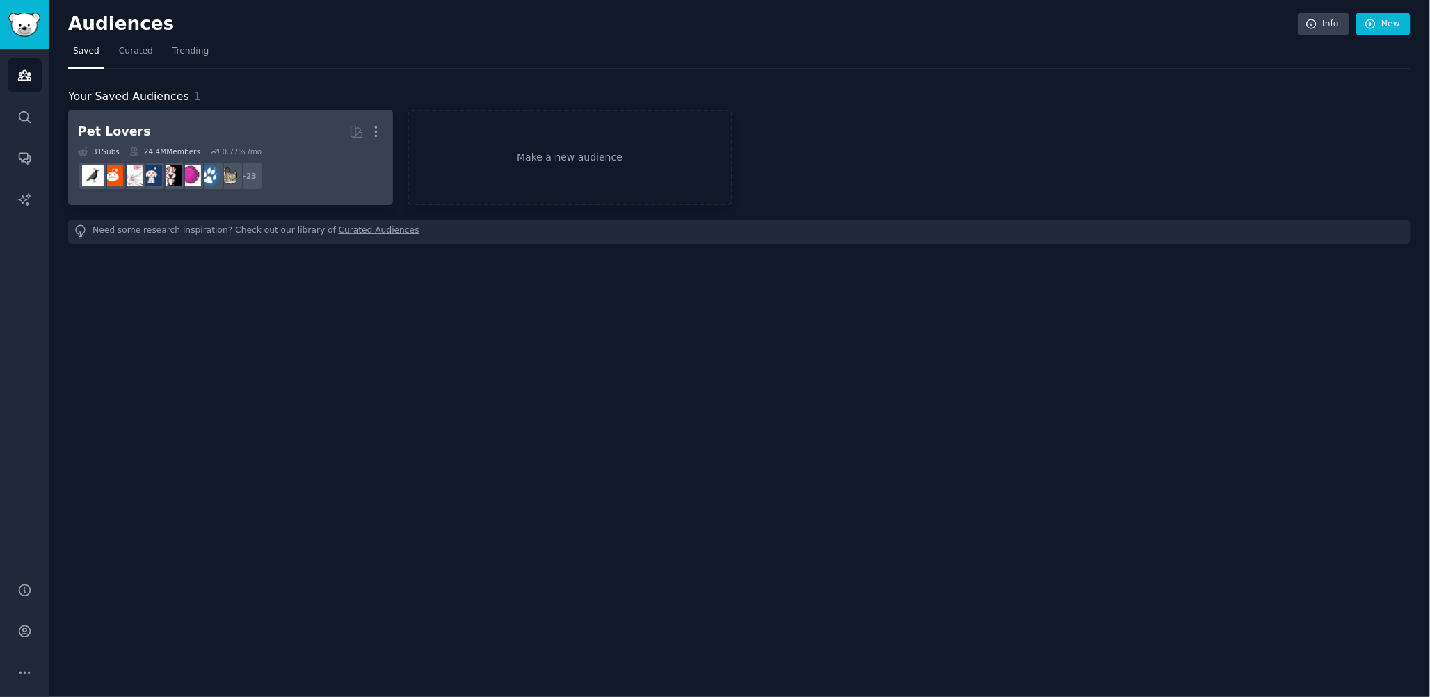
click at [334, 164] on dd "r/cats + 23" at bounding box center [230, 175] width 305 height 39
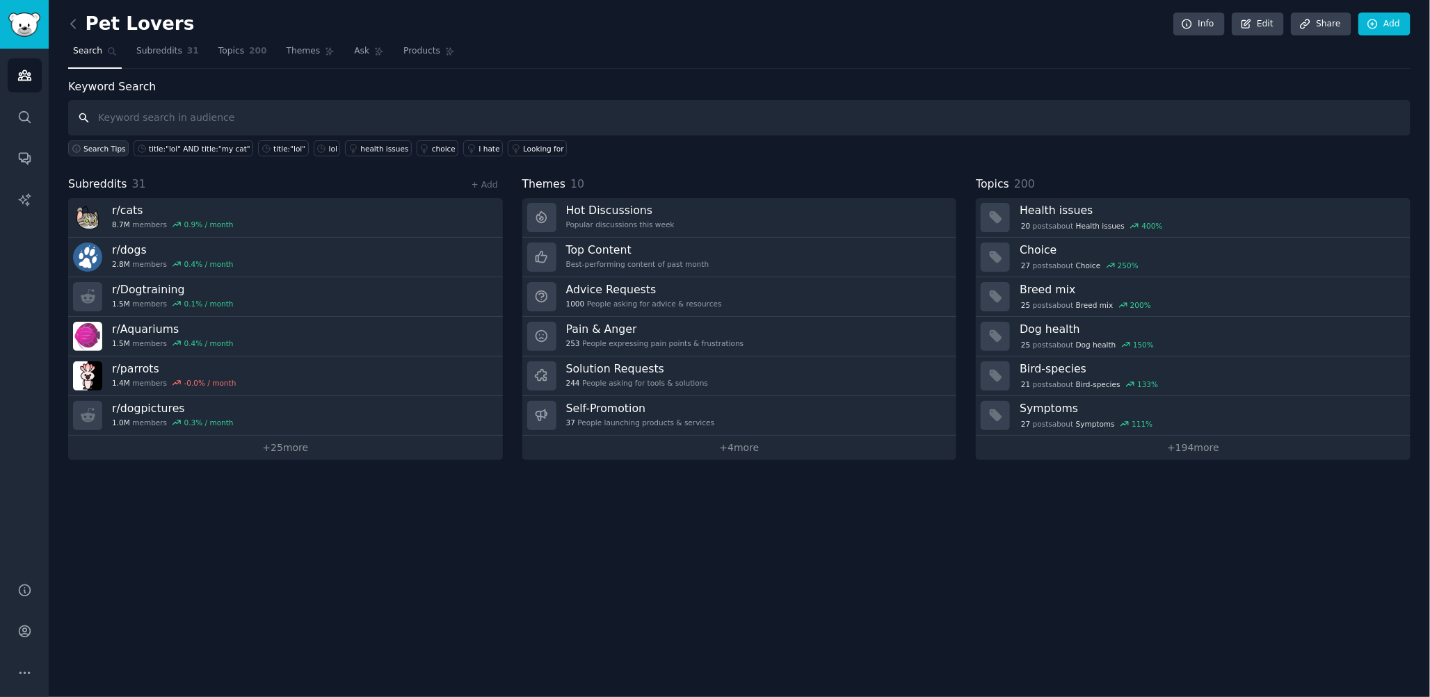
click at [111, 147] on span "Search Tips" at bounding box center [104, 149] width 42 height 10
click at [243, 122] on input "text" at bounding box center [739, 117] width 1342 height 35
click at [273, 146] on div "title:"lol"" at bounding box center [289, 149] width 32 height 10
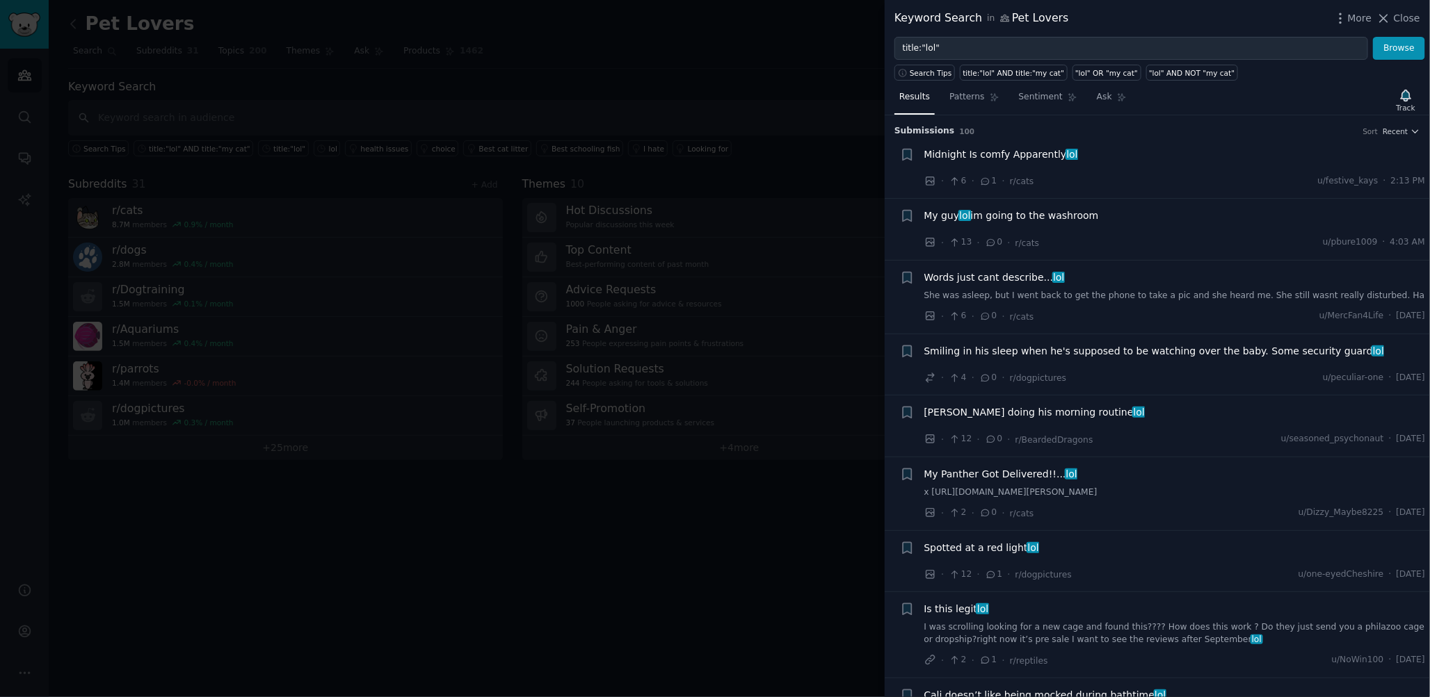
click at [614, 42] on div at bounding box center [715, 348] width 1430 height 697
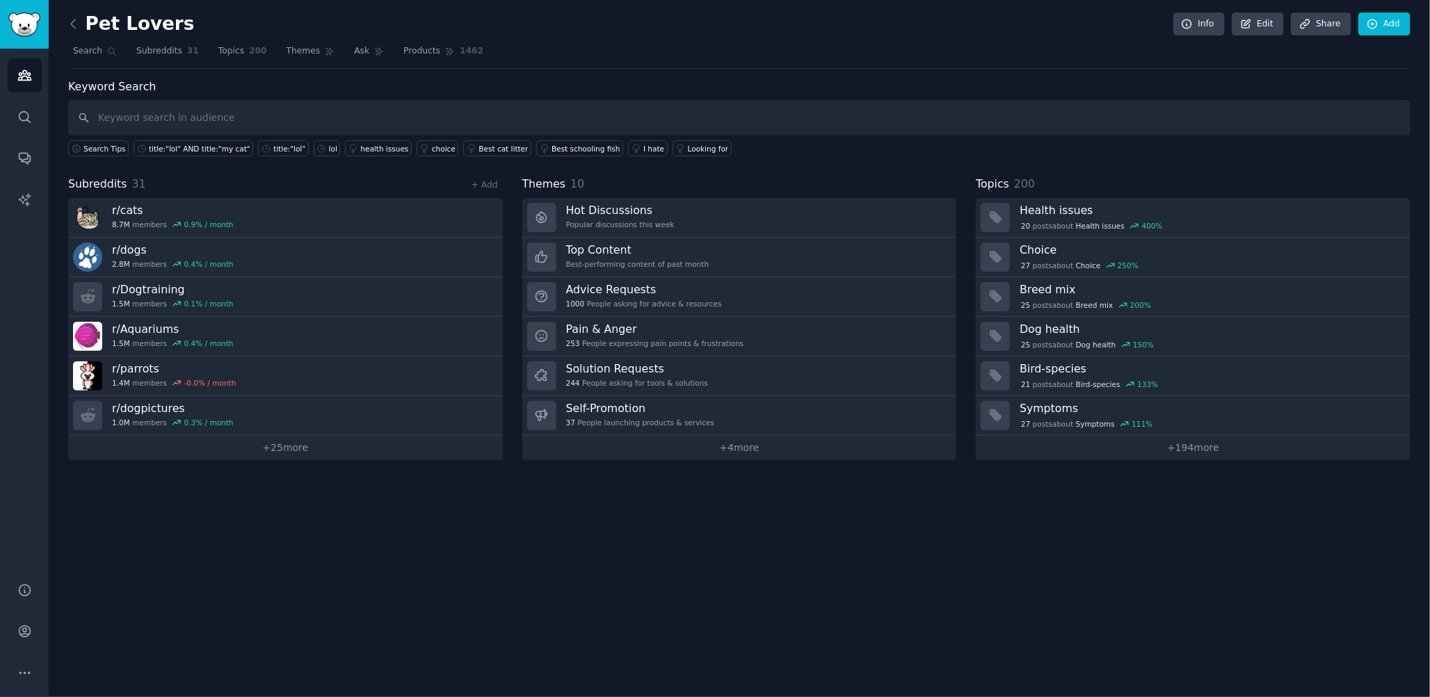
click at [684, 47] on nav "Search Subreddits 31 Topics 200 Themes Ask Products 1462" at bounding box center [739, 54] width 1342 height 29
